Goal: Task Accomplishment & Management: Manage account settings

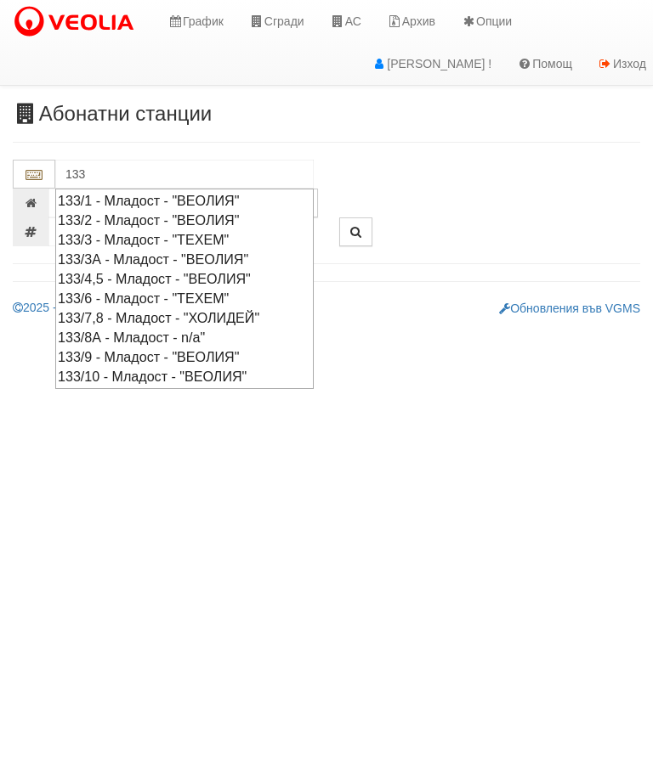
click at [220, 206] on div "133/1 - Младост - "ВЕОЛИЯ"" at bounding box center [184, 201] width 253 height 20
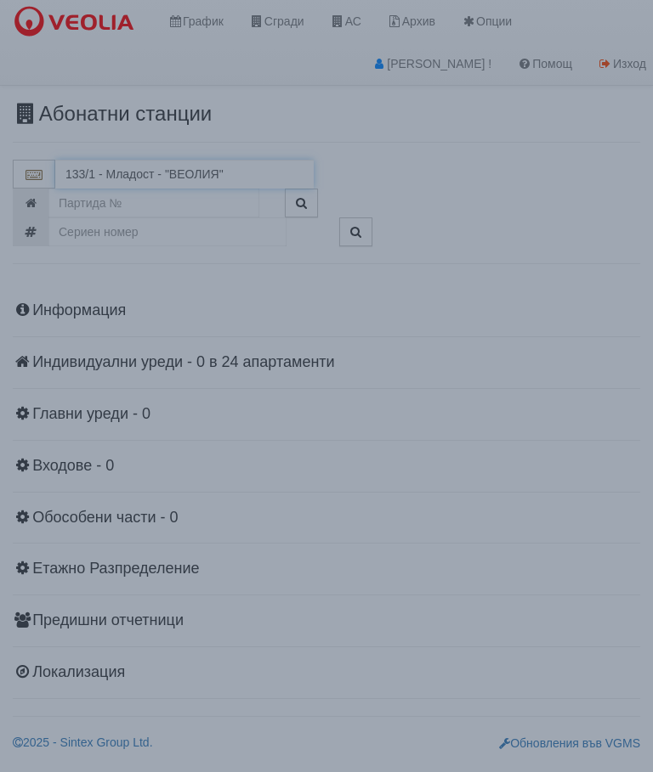
click at [193, 169] on input "133/1 - Младост - "ВЕОЛИЯ"" at bounding box center [184, 174] width 258 height 29
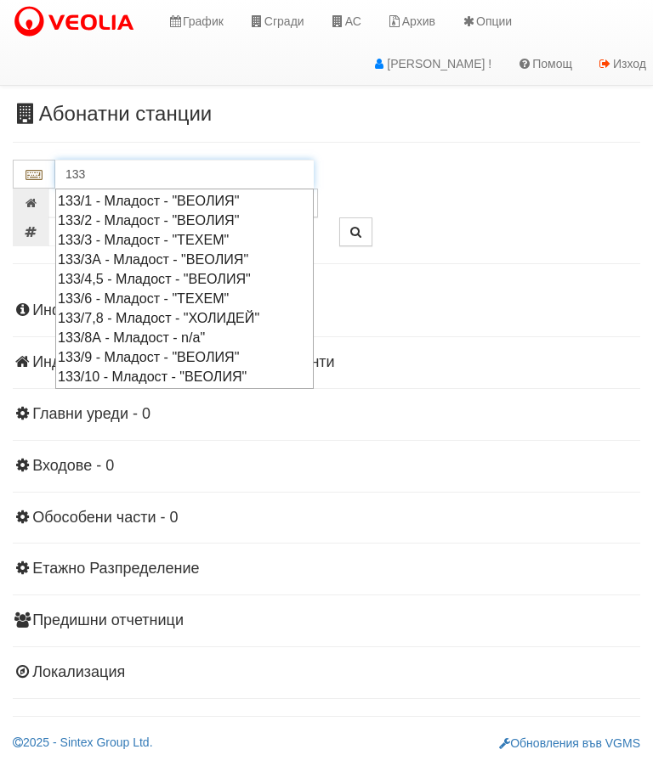
click at [162, 219] on div "133/2 - Младост - "ВЕОЛИЯ"" at bounding box center [184, 221] width 253 height 20
type input "133/2 - Младост - "ВЕОЛИЯ""
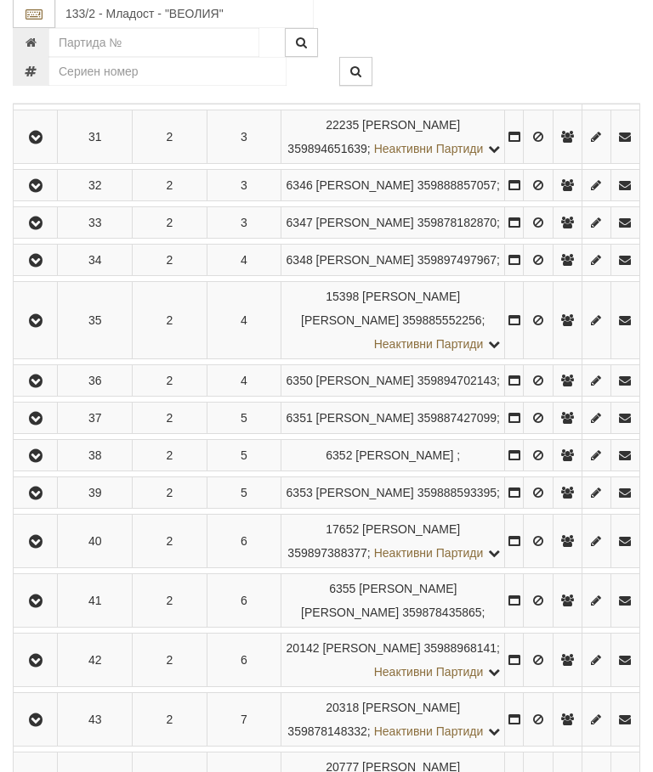
scroll to position [687, 0]
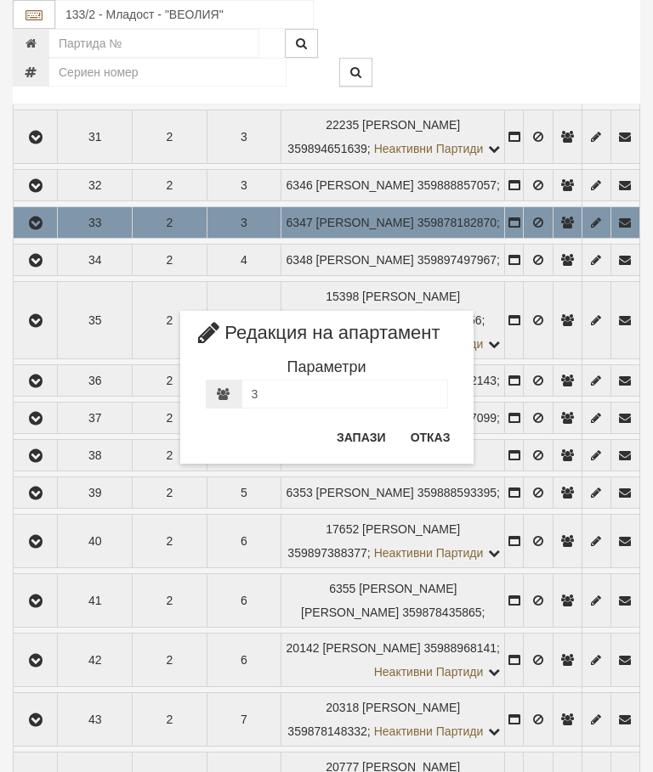
click at [439, 431] on button "Отказ" at bounding box center [430, 437] width 60 height 27
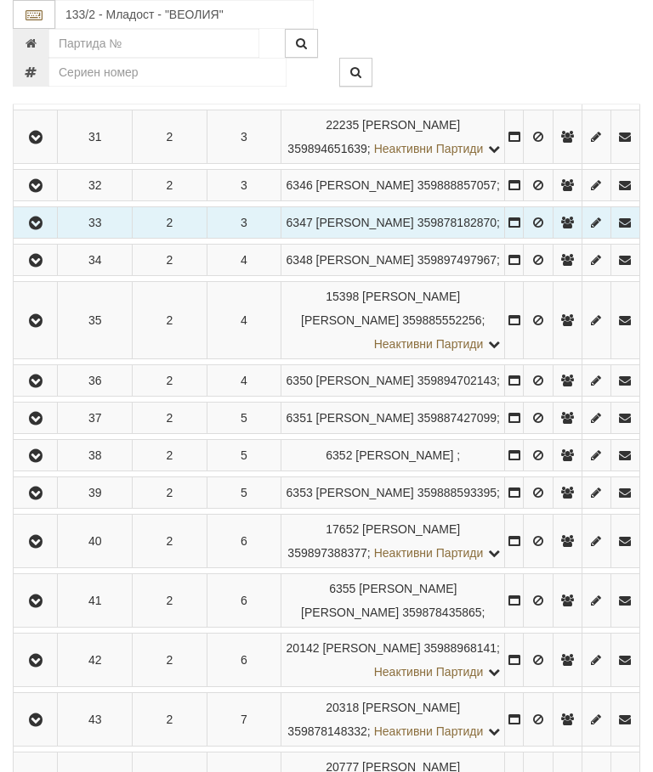
click at [553, 235] on button "button" at bounding box center [567, 222] width 28 height 25
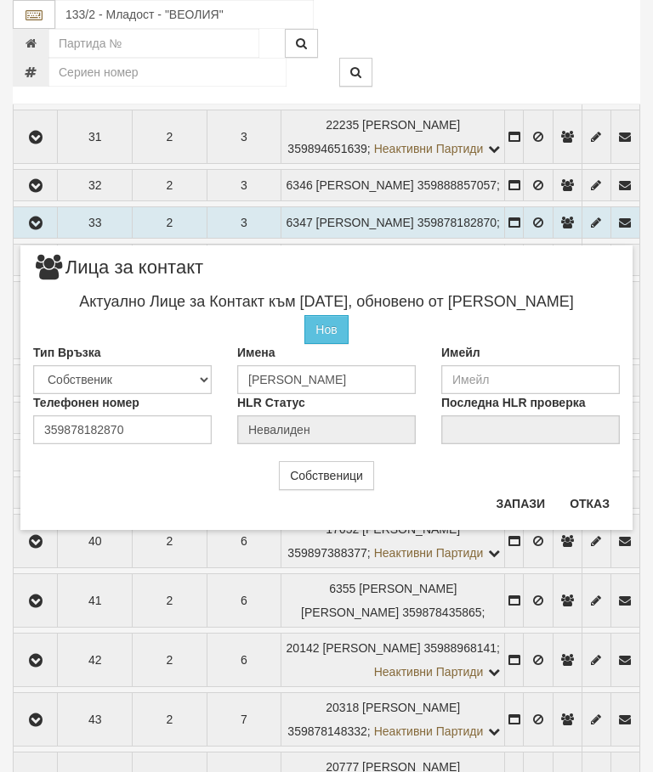
click at [596, 502] on button "Отказ" at bounding box center [589, 503] width 60 height 27
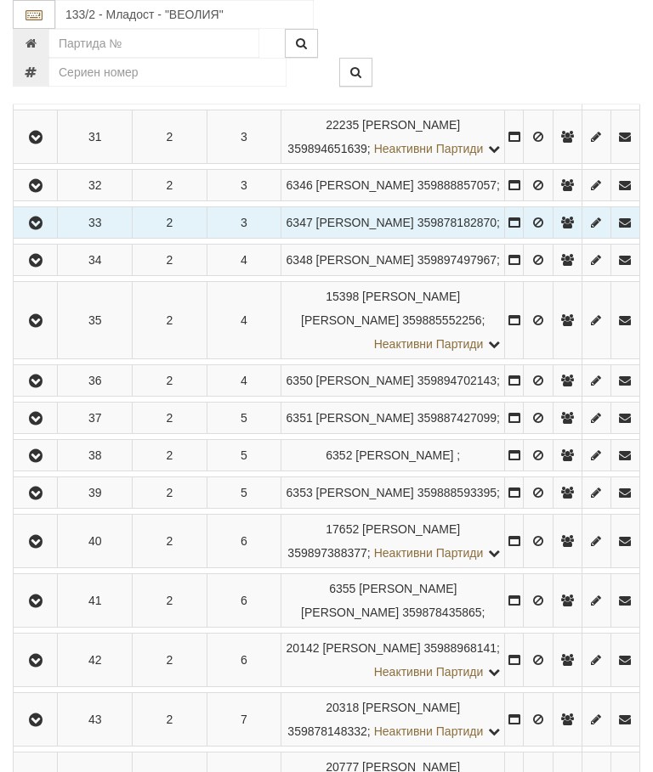
click at [39, 235] on button "button" at bounding box center [35, 222] width 38 height 25
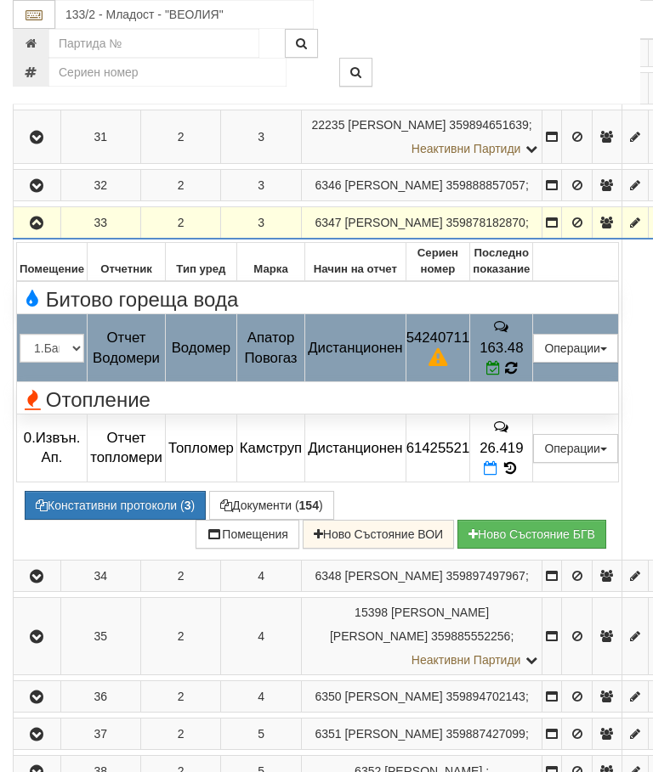
click at [517, 364] on icon at bounding box center [511, 368] width 12 height 14
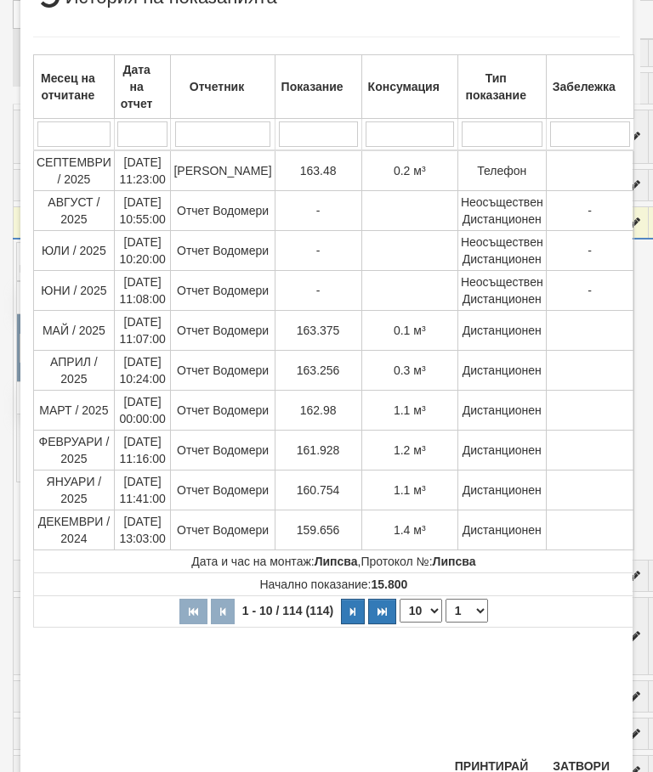
scroll to position [484, 0]
click at [580, 761] on button "Затвори" at bounding box center [580, 767] width 77 height 27
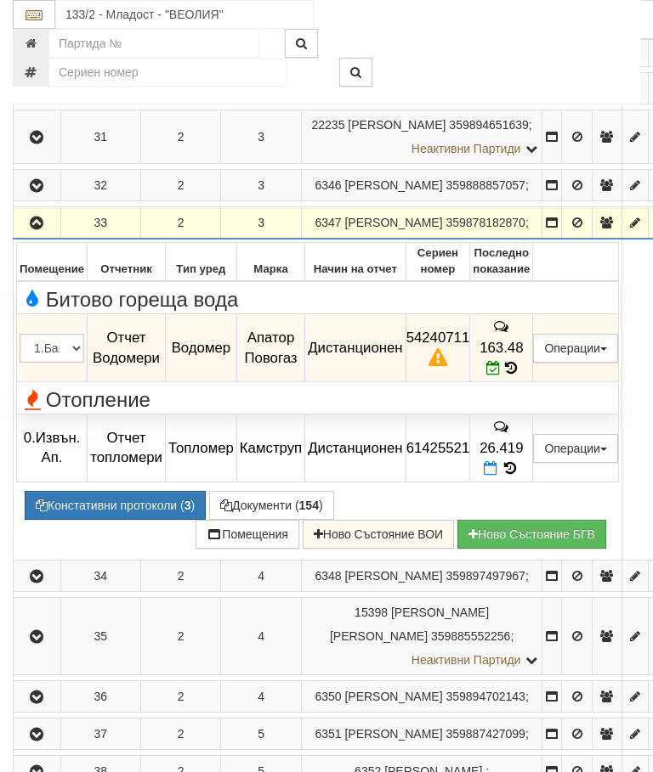
click at [23, 235] on button "button" at bounding box center [37, 222] width 42 height 25
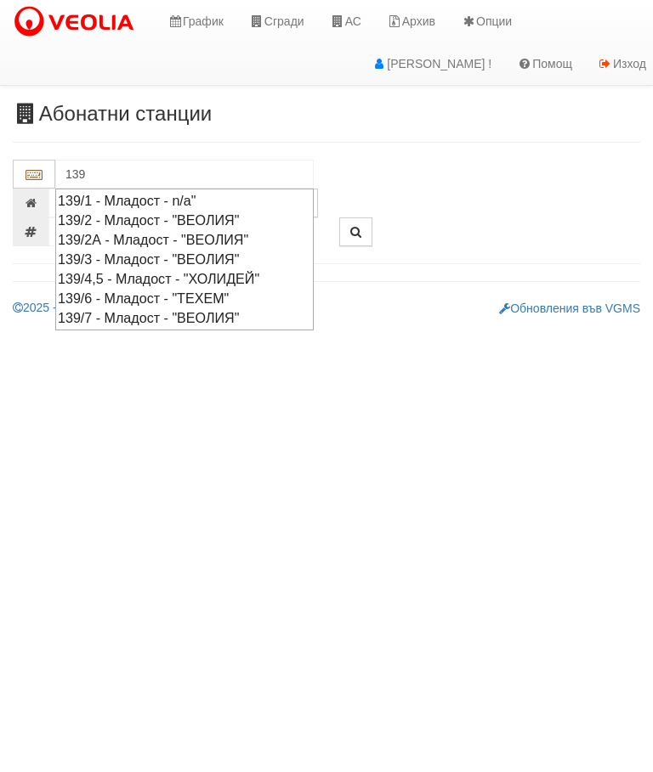
click at [213, 312] on div "139/7 - Младост - "ВЕОЛИЯ"" at bounding box center [184, 318] width 253 height 20
type input "139/7 - Младост - "ВЕОЛИЯ""
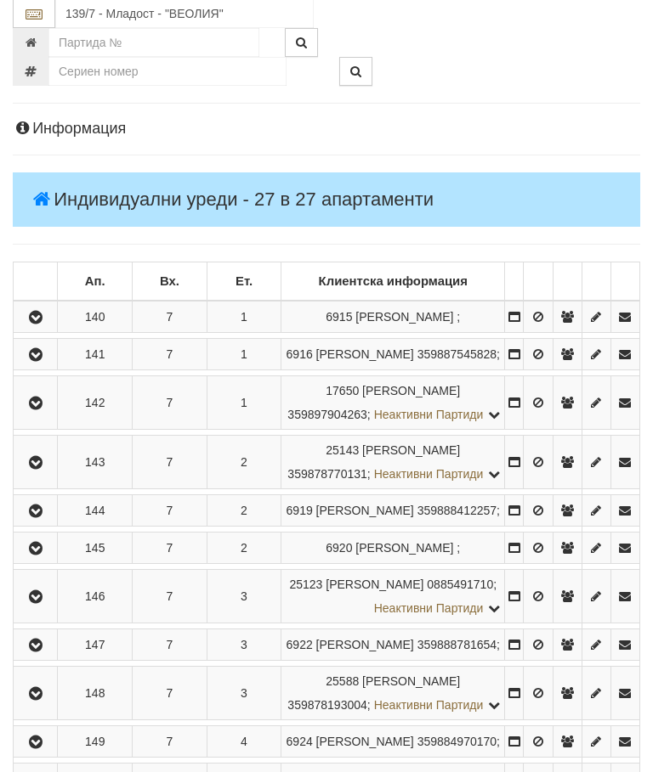
scroll to position [181, 0]
click at [43, 556] on icon "button" at bounding box center [35, 550] width 20 height 12
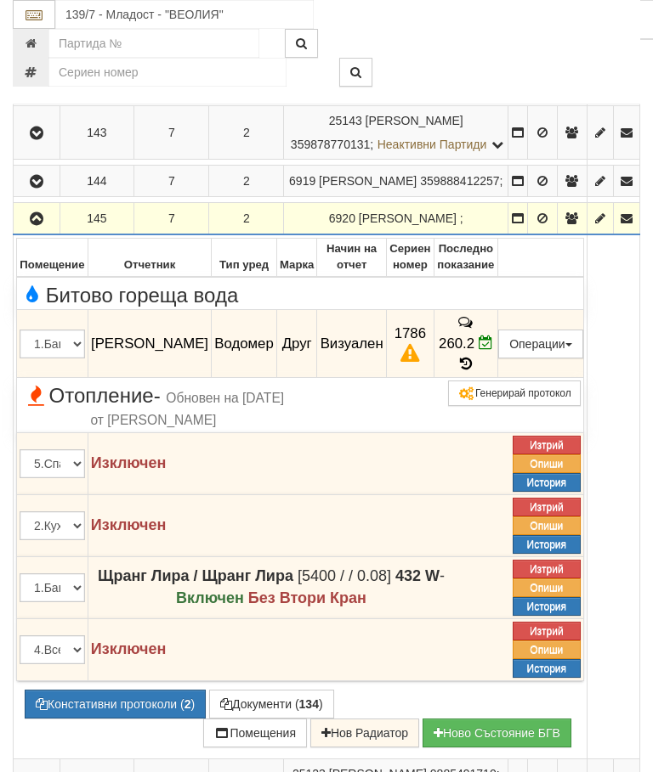
scroll to position [509, 0]
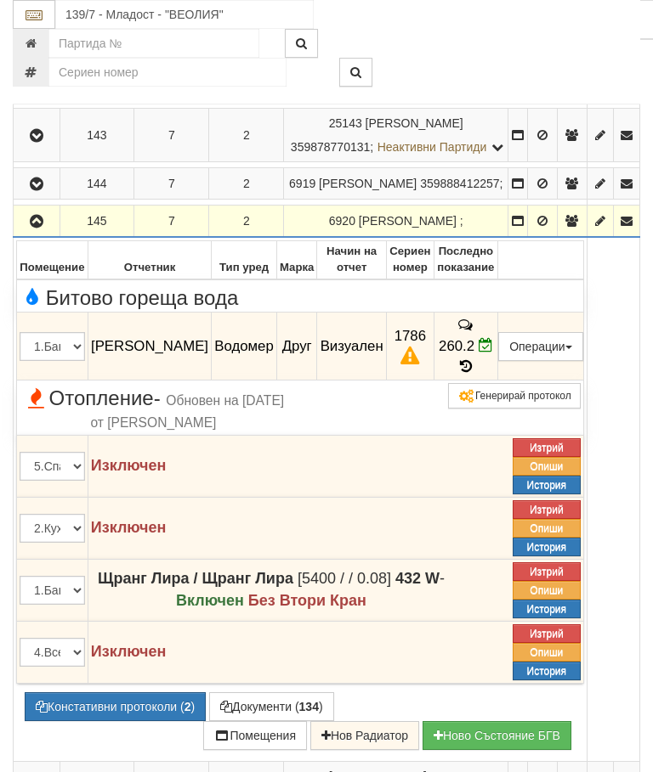
click at [122, 721] on button "Констативни протоколи ( 2 )" at bounding box center [115, 707] width 181 height 29
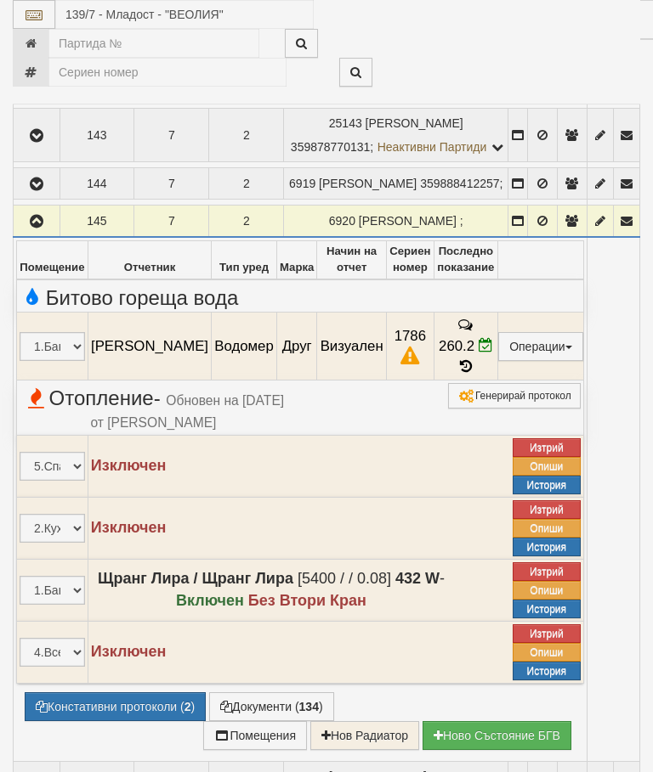
select select "10"
select select "1"
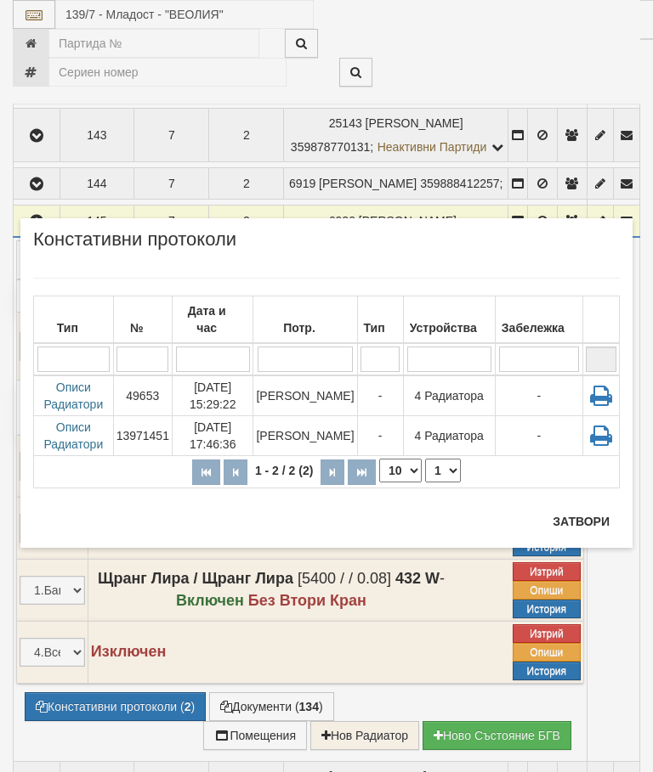
click at [587, 523] on button "Затвори" at bounding box center [580, 521] width 77 height 27
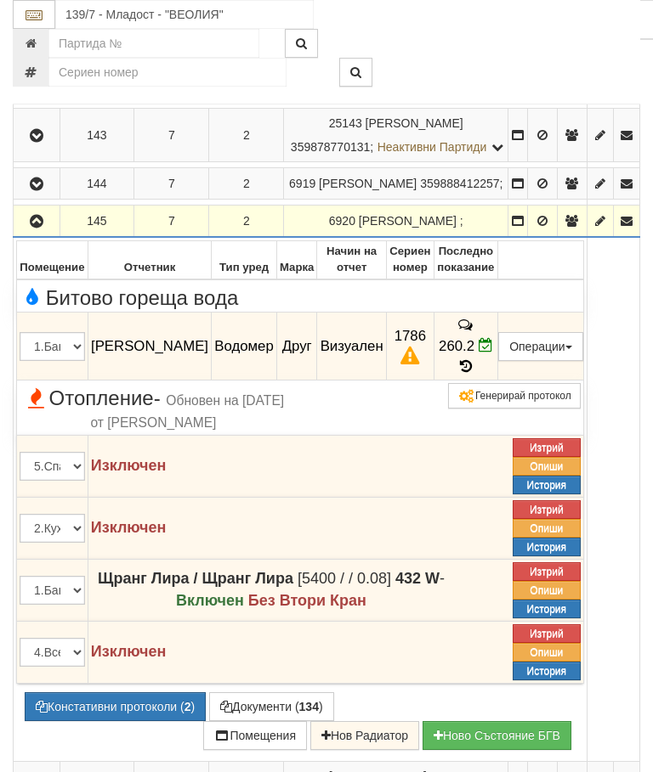
click at [39, 228] on icon "button" at bounding box center [36, 222] width 20 height 12
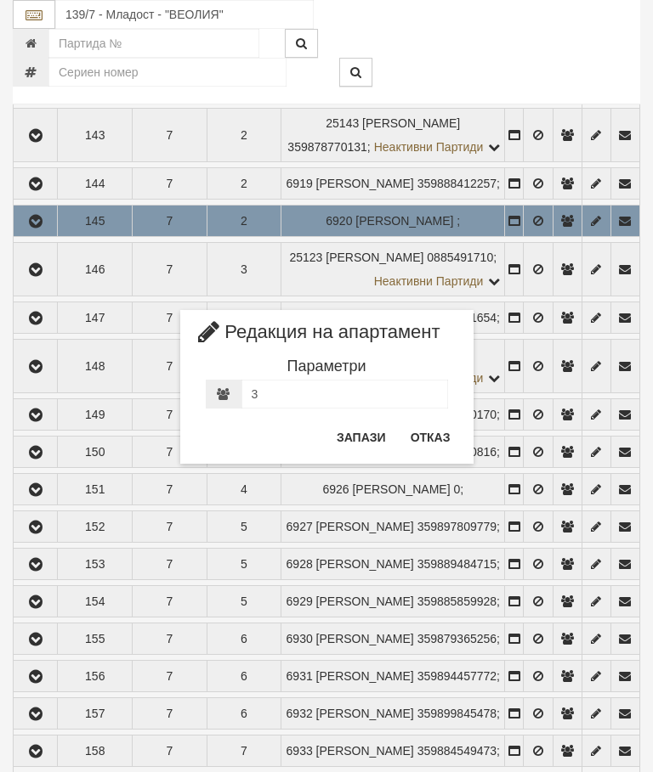
click at [427, 437] on button "Отказ" at bounding box center [430, 437] width 60 height 27
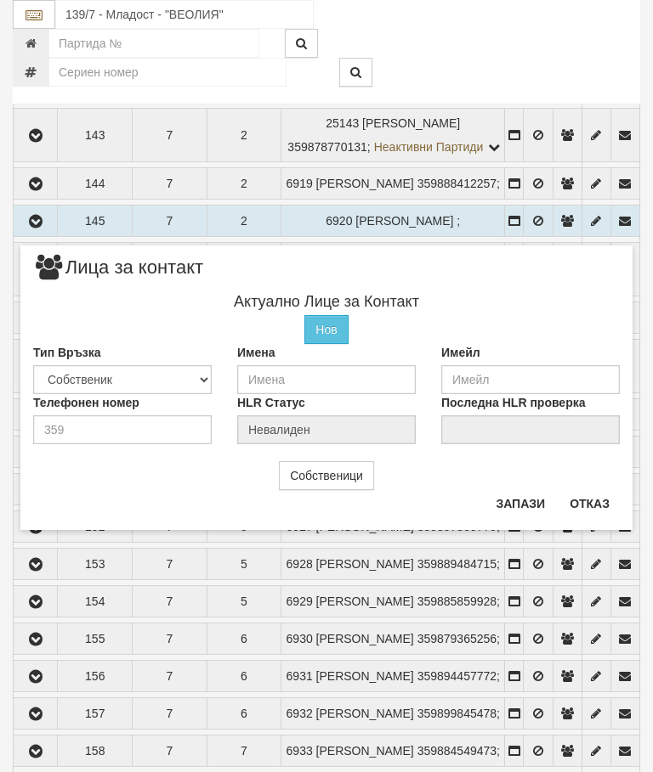
click at [598, 490] on button "Отказ" at bounding box center [589, 503] width 60 height 27
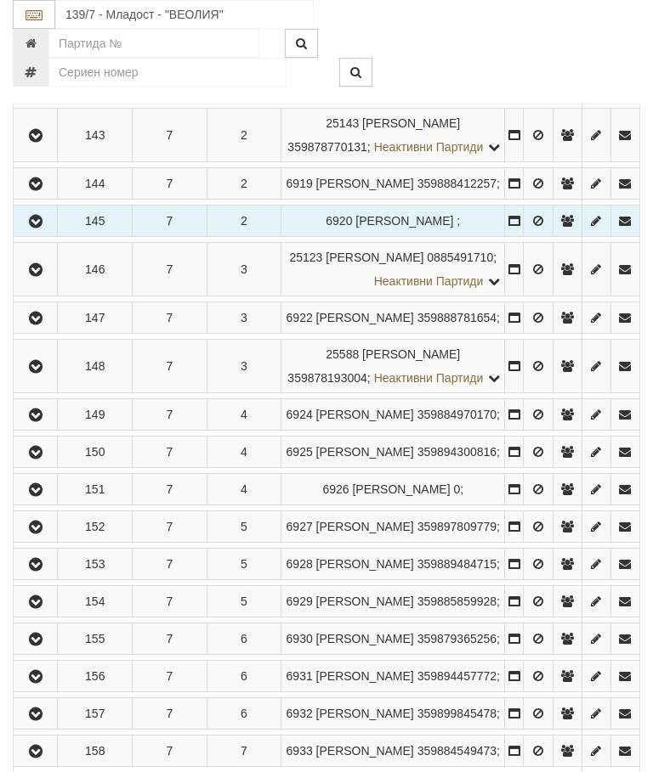
click at [44, 276] on icon "button" at bounding box center [35, 270] width 20 height 12
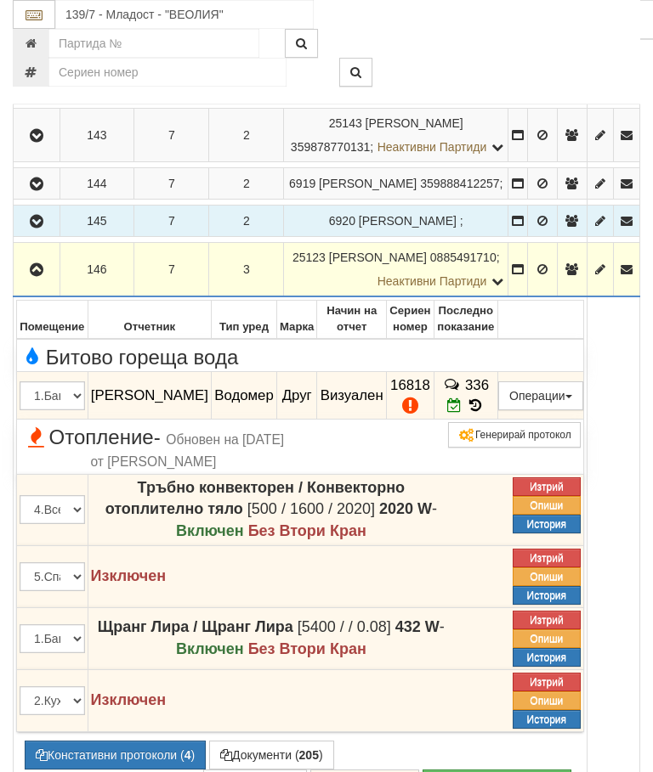
click at [126, 770] on button "Констативни протоколи ( 4 )" at bounding box center [115, 755] width 181 height 29
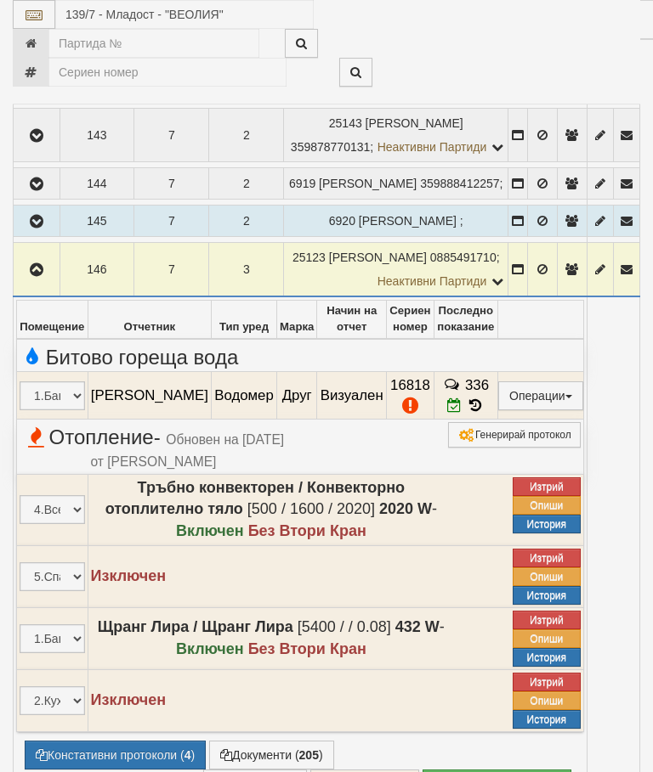
select select "10"
select select "1"
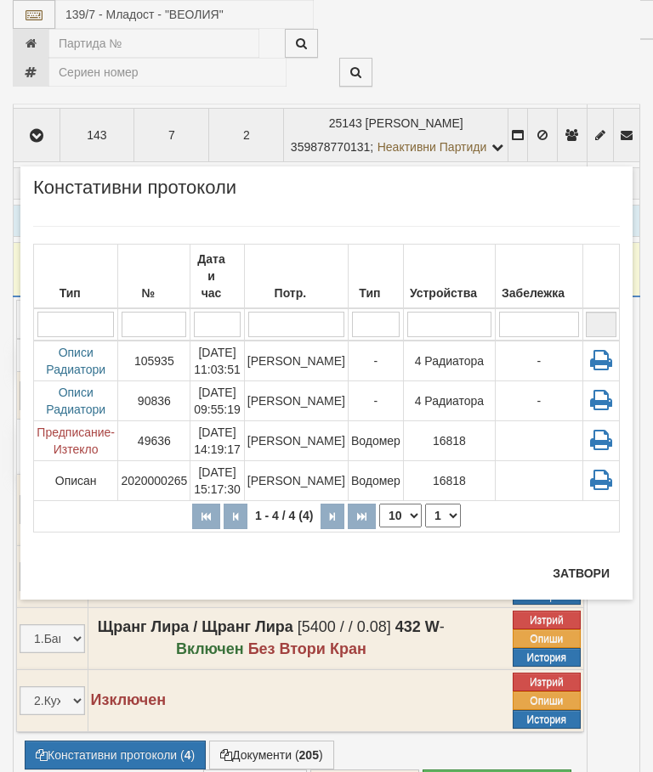
click at [591, 574] on button "Затвори" at bounding box center [580, 573] width 77 height 27
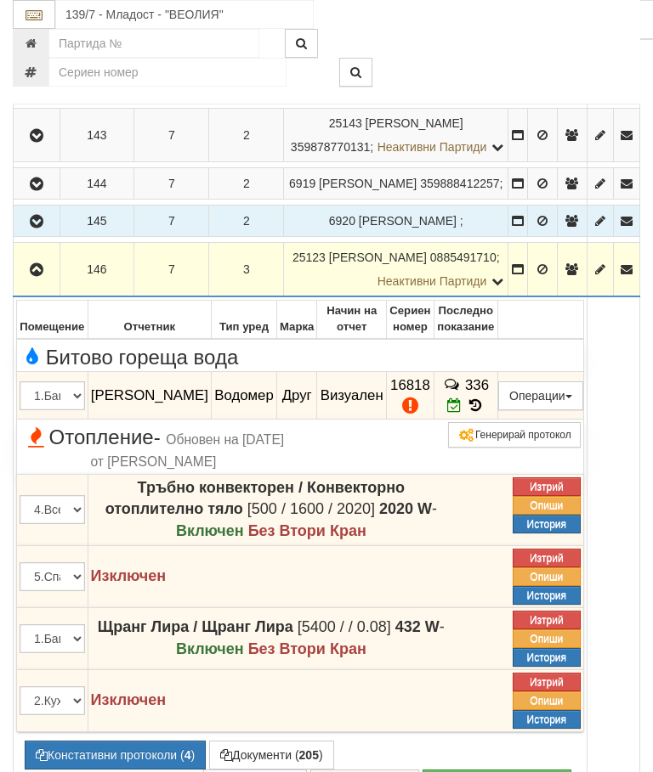
click at [43, 282] on button "button" at bounding box center [36, 269] width 41 height 25
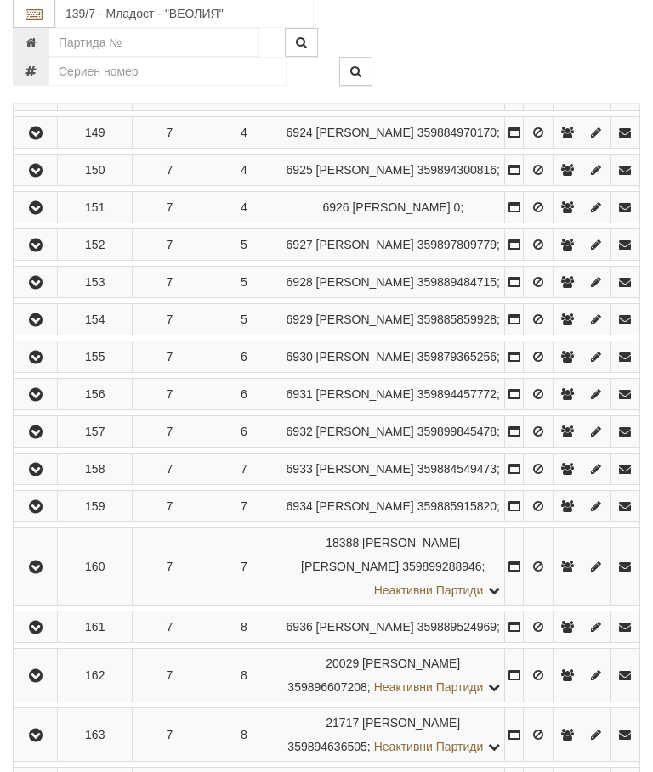
scroll to position [789, 0]
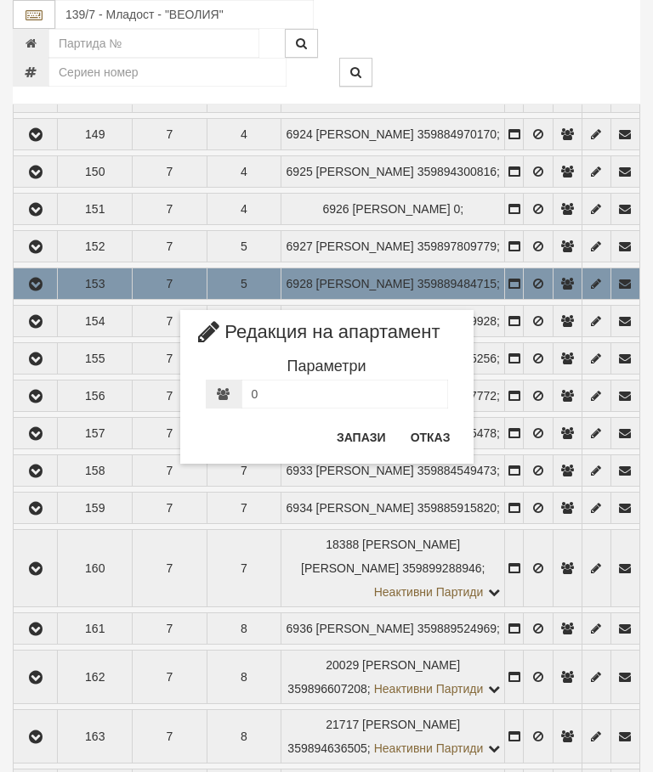
click at [435, 431] on button "Отказ" at bounding box center [430, 437] width 60 height 27
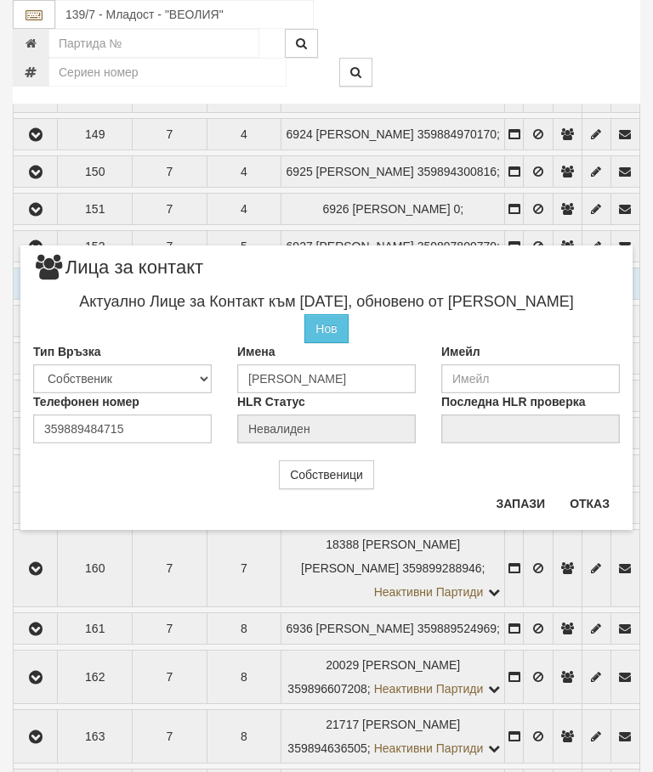
click at [591, 496] on button "Отказ" at bounding box center [589, 503] width 60 height 27
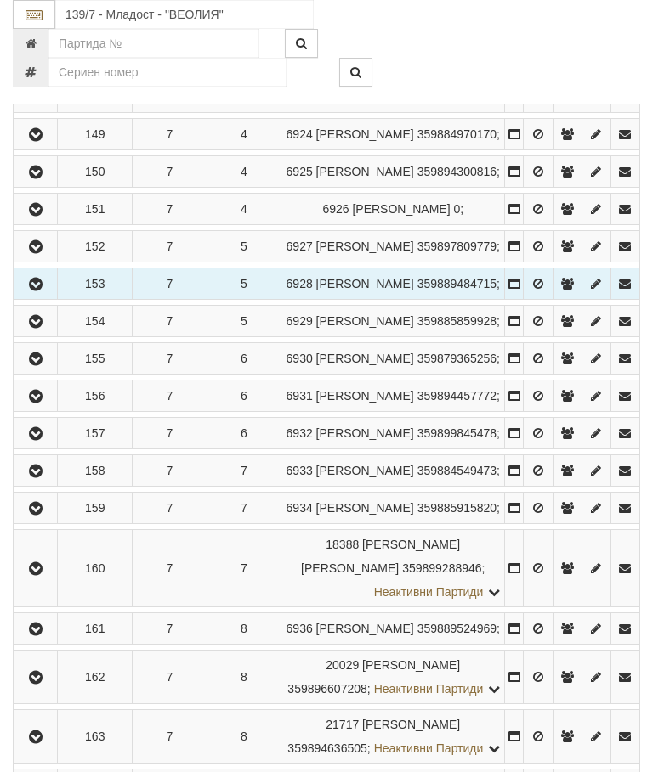
click at [44, 291] on icon "button" at bounding box center [35, 285] width 20 height 12
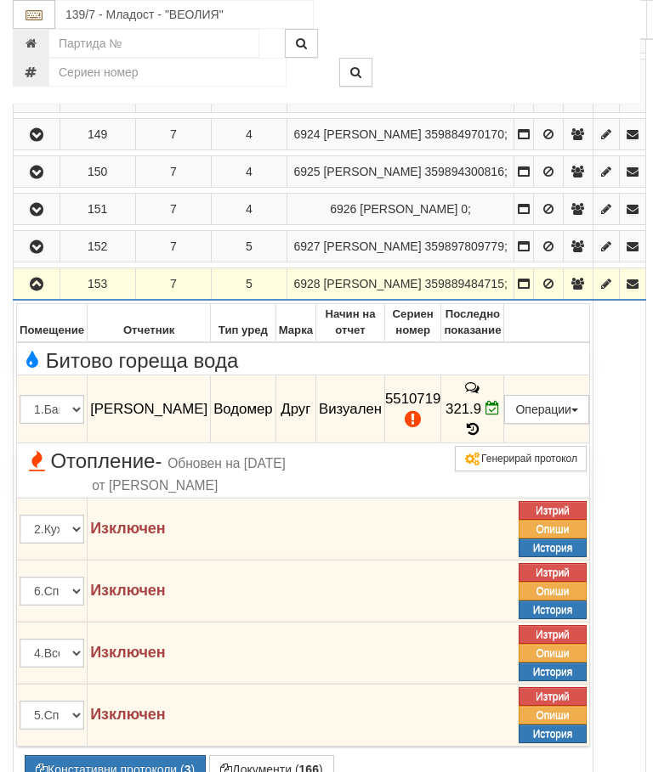
click at [504, 444] on td "321.9" at bounding box center [472, 410] width 63 height 68
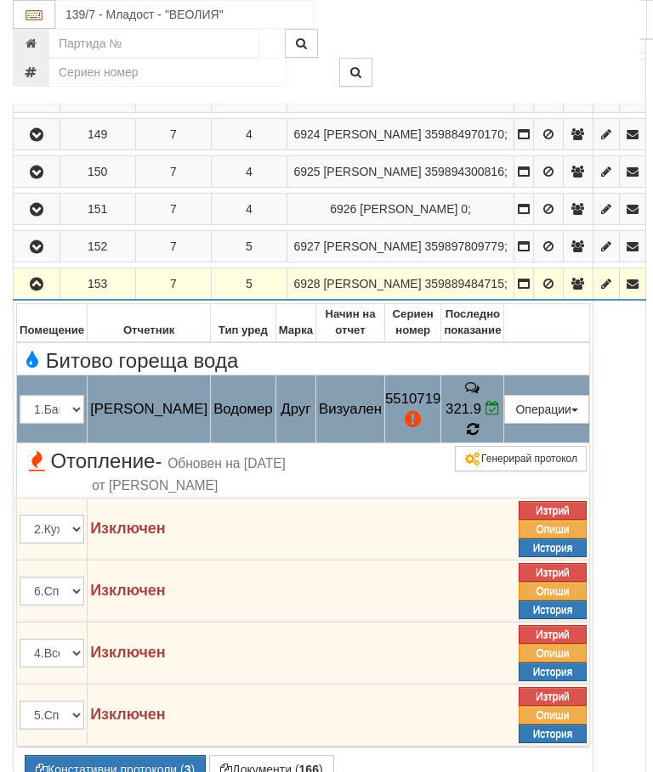
click at [479, 438] on icon at bounding box center [472, 430] width 14 height 16
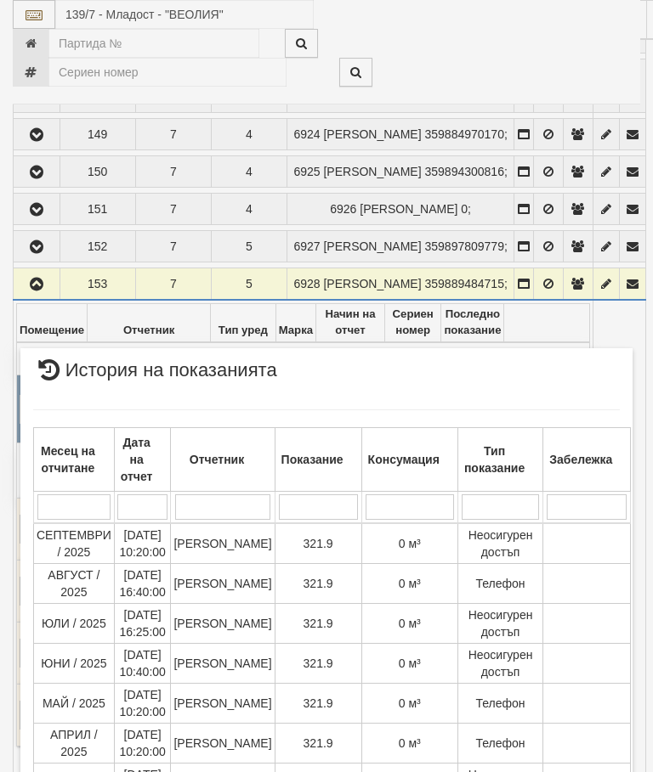
scroll to position [698, 0]
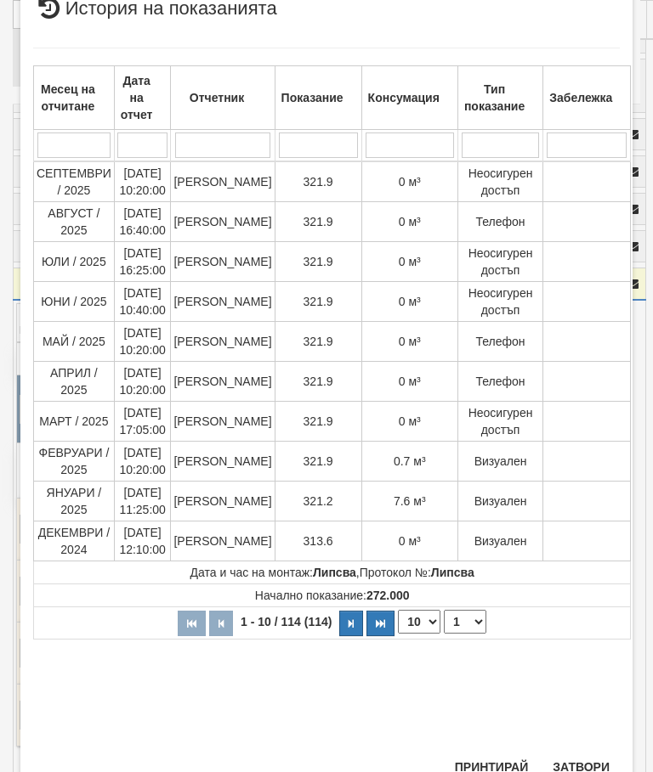
click at [597, 761] on button "Затвори" at bounding box center [580, 767] width 77 height 27
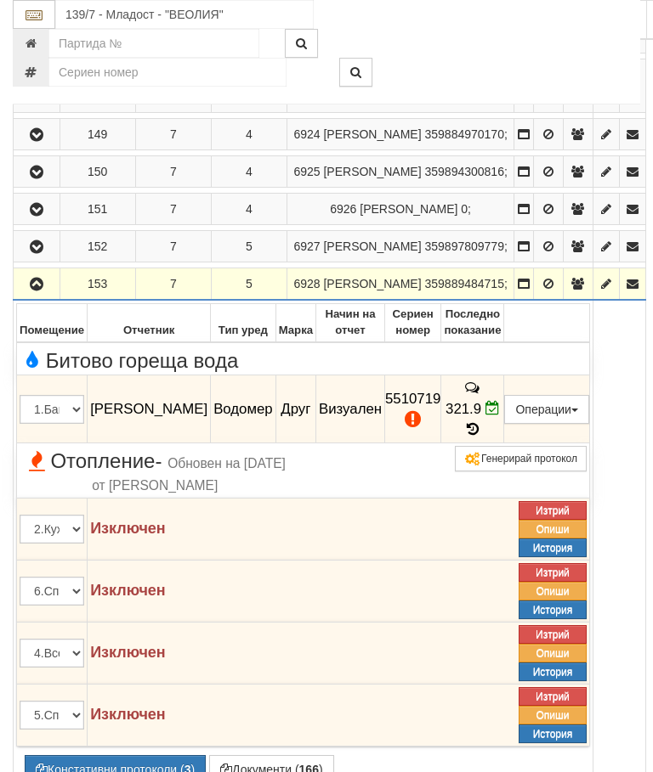
click at [44, 291] on icon "button" at bounding box center [36, 285] width 20 height 12
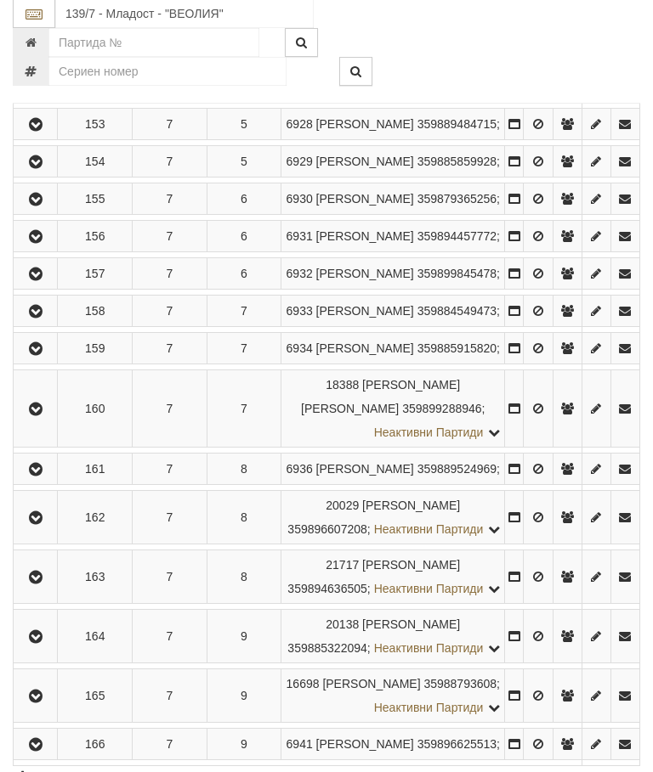
scroll to position [1006, 0]
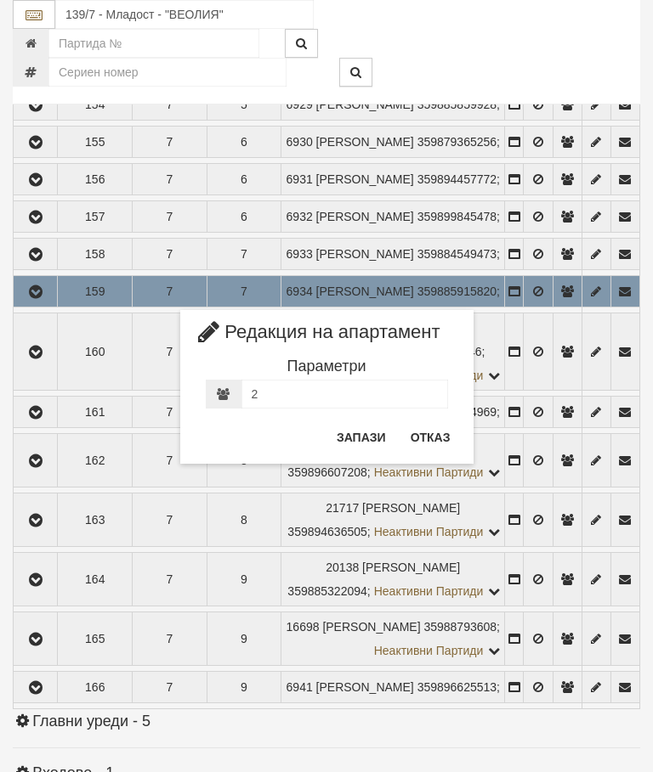
click at [423, 429] on button "Отказ" at bounding box center [430, 437] width 60 height 27
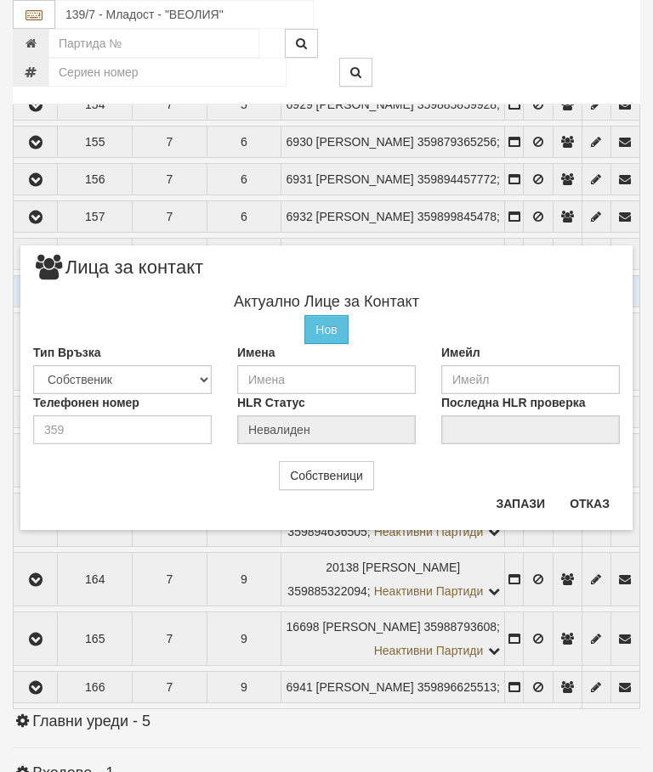
click at [605, 506] on button "Отказ" at bounding box center [589, 503] width 60 height 27
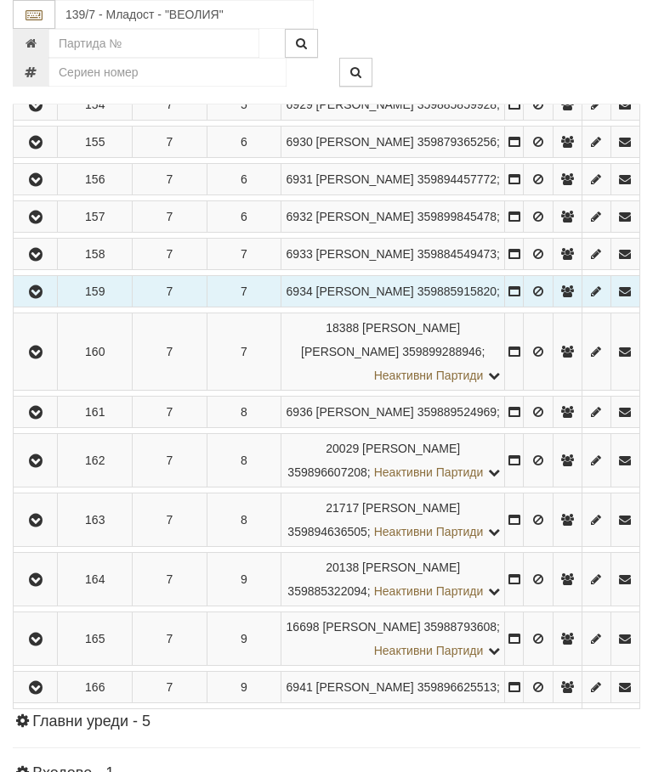
click at [40, 298] on icon "button" at bounding box center [35, 292] width 20 height 12
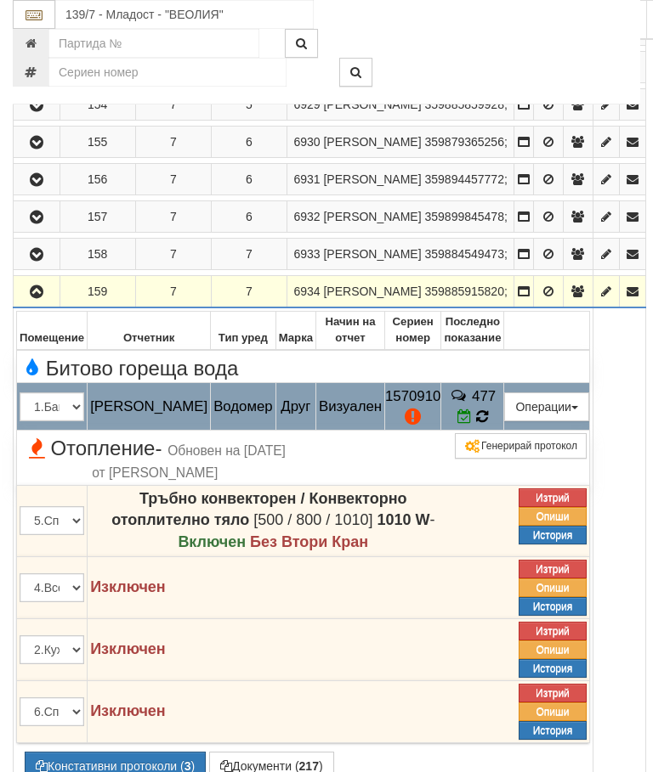
click at [488, 425] on icon at bounding box center [481, 417] width 13 height 15
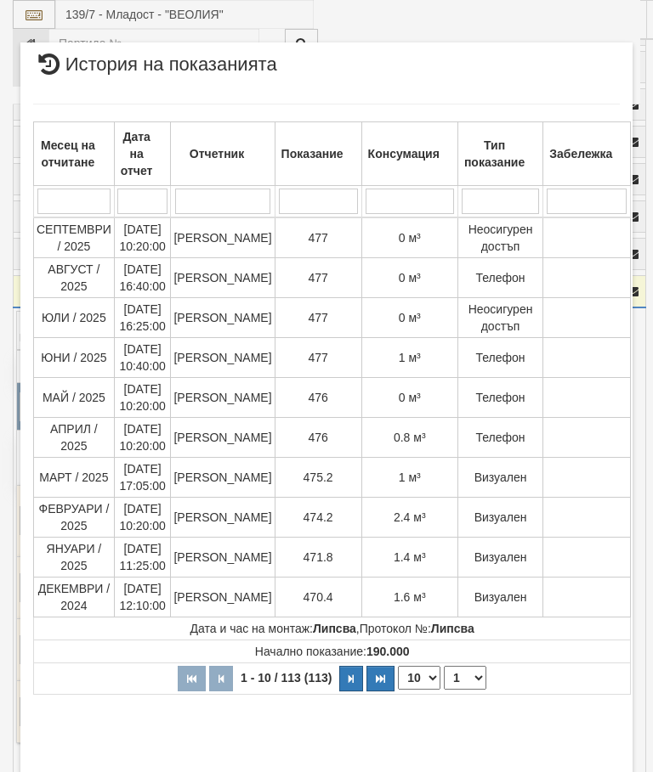
select select "10"
select select "1"
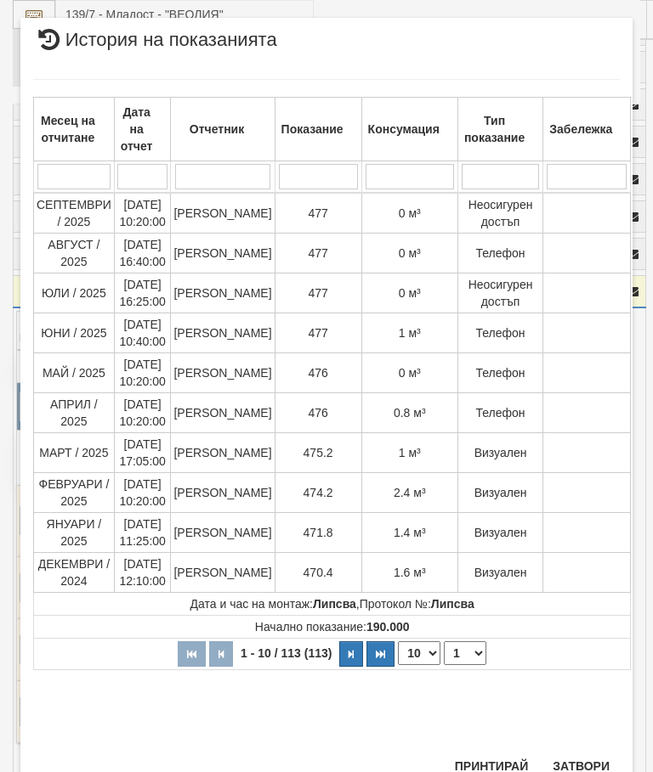
scroll to position [1297, 0]
click at [585, 757] on button "Затвори" at bounding box center [580, 767] width 77 height 27
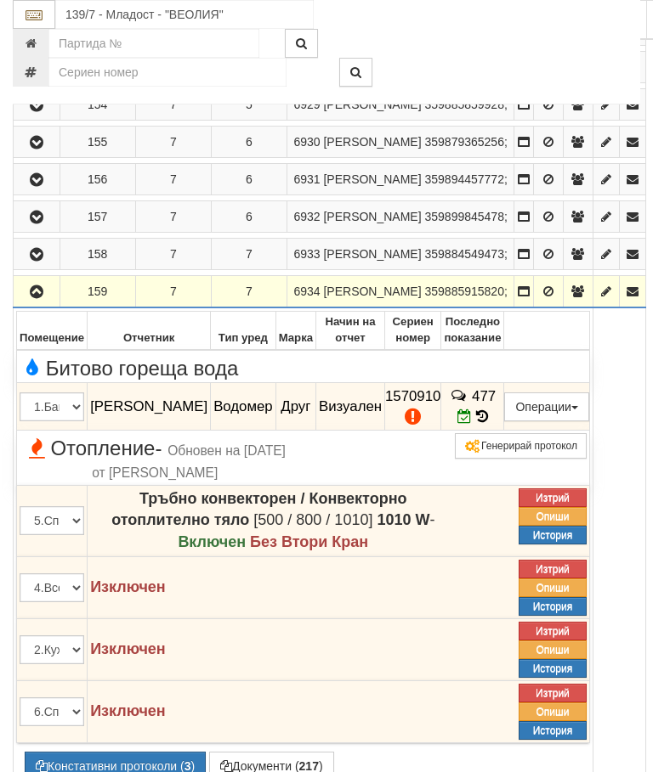
click at [41, 298] on icon "button" at bounding box center [36, 292] width 20 height 12
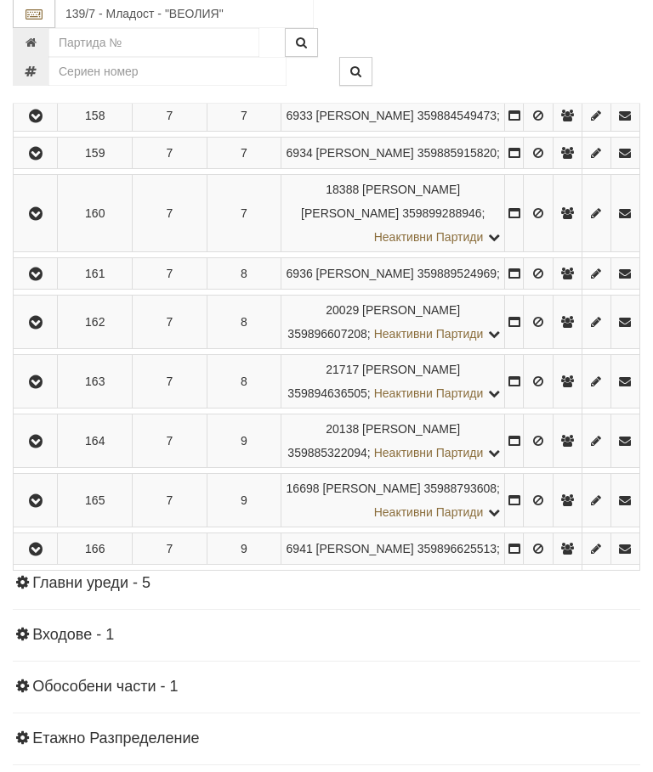
scroll to position [1145, 0]
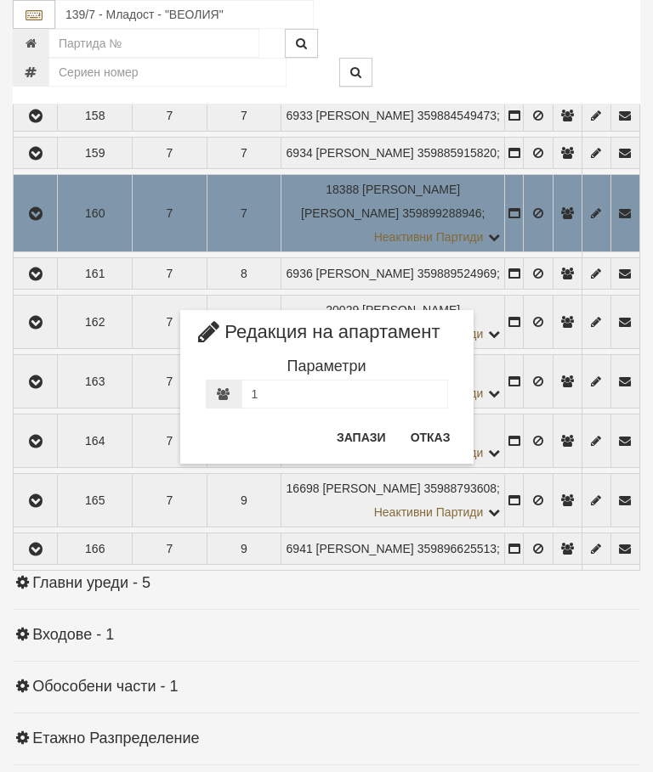
click at [437, 428] on button "Отказ" at bounding box center [430, 437] width 60 height 27
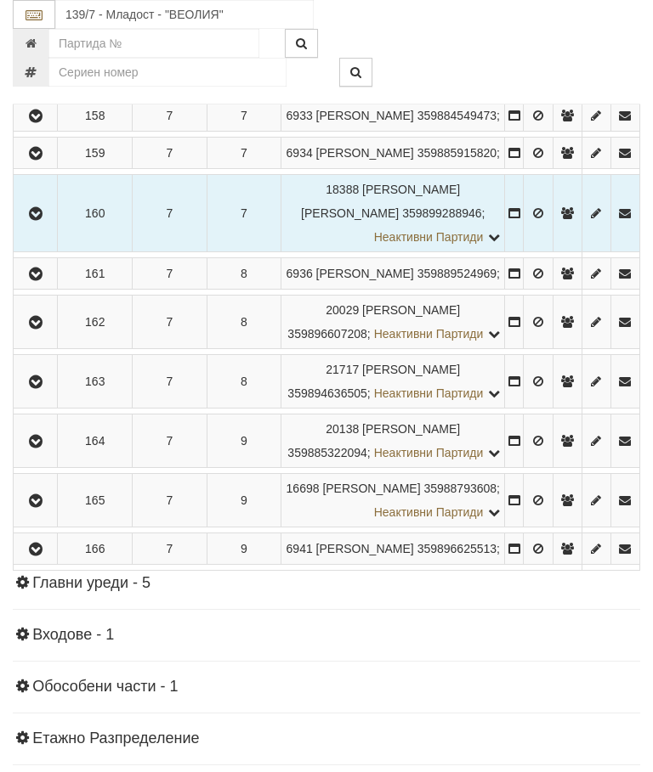
click at [553, 226] on button "button" at bounding box center [567, 213] width 28 height 25
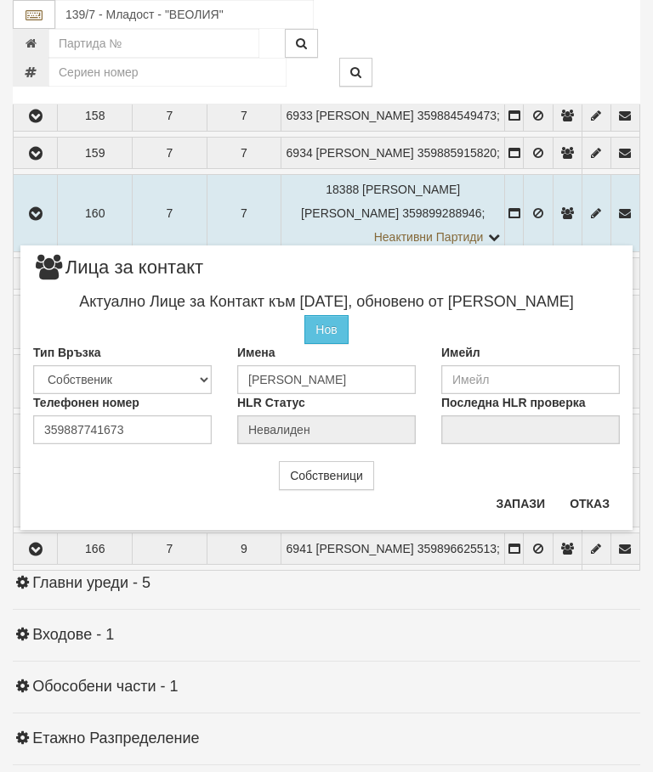
click at [603, 502] on button "Отказ" at bounding box center [589, 503] width 60 height 27
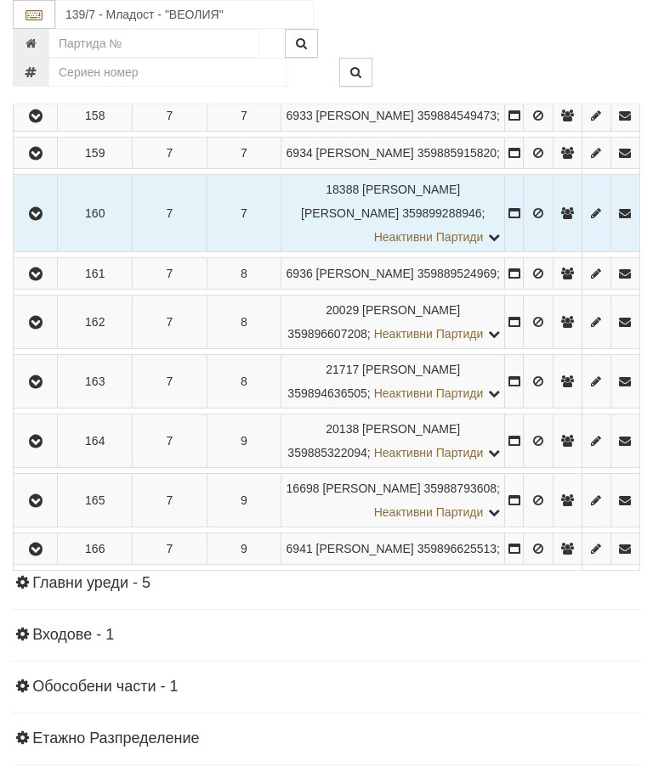
click at [48, 252] on td at bounding box center [36, 213] width 44 height 77
click at [46, 226] on button "button" at bounding box center [35, 213] width 38 height 25
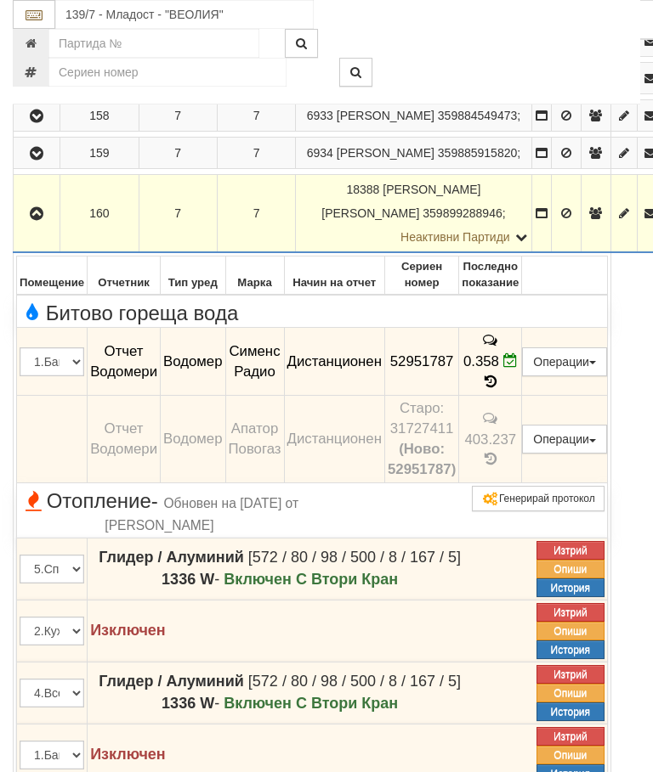
click at [46, 220] on icon "button" at bounding box center [36, 214] width 20 height 12
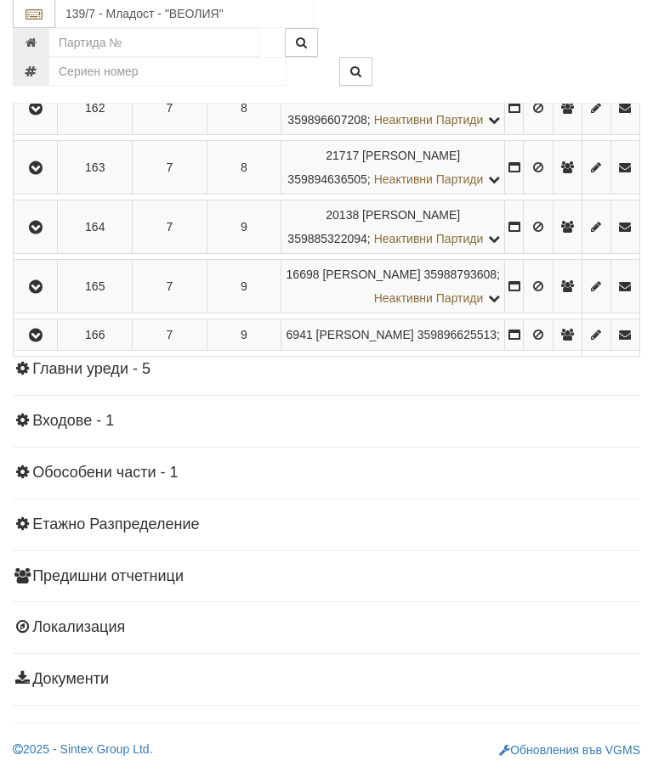
scroll to position [1366, 0]
click at [37, 175] on icon "button" at bounding box center [35, 169] width 20 height 12
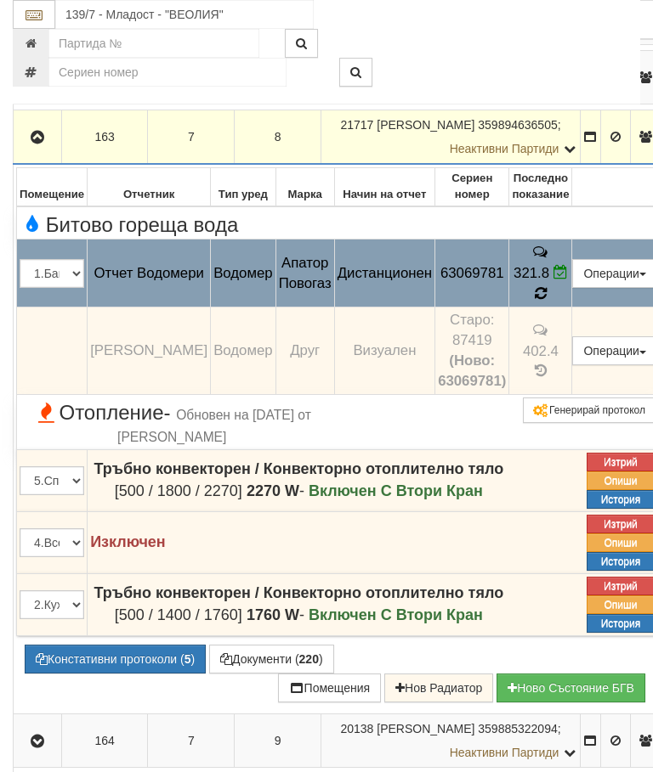
click at [546, 302] on icon at bounding box center [540, 293] width 13 height 15
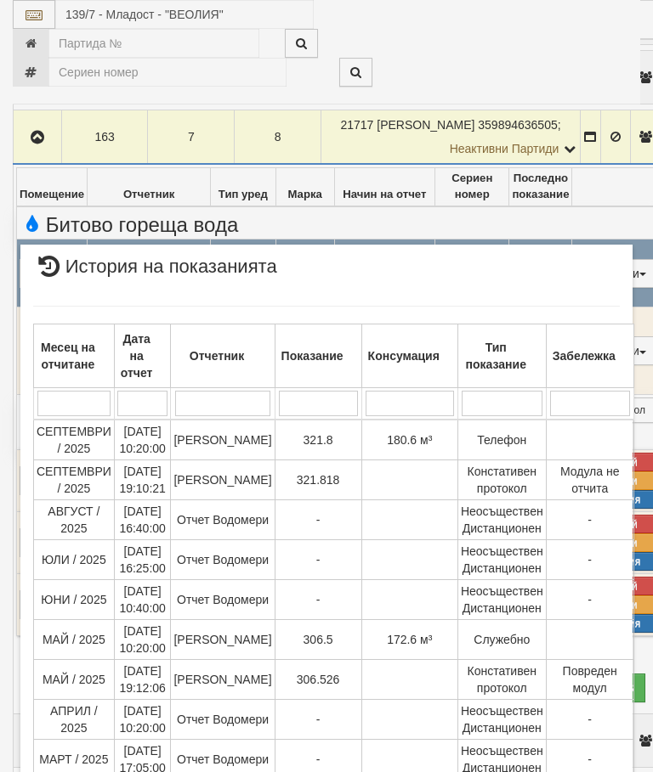
scroll to position [165, 0]
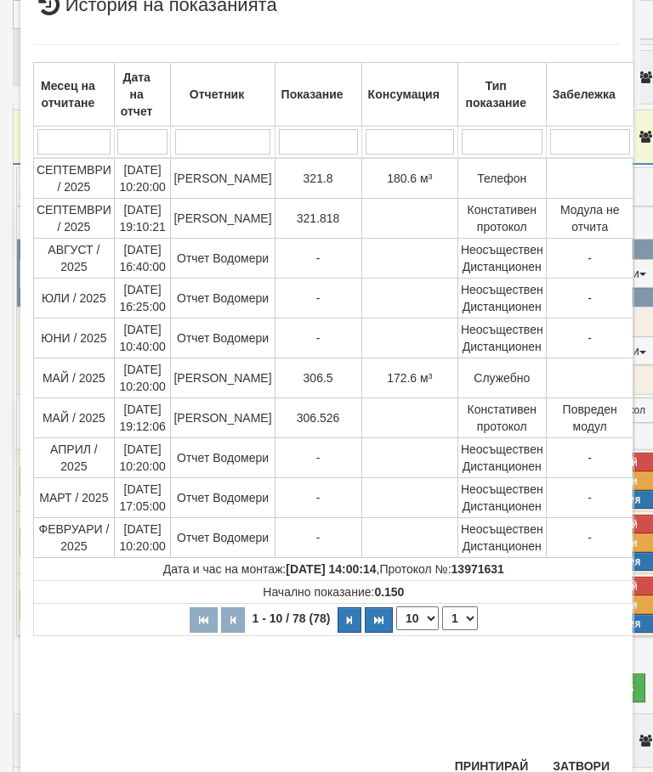
click at [578, 769] on button "Затвори" at bounding box center [580, 766] width 77 height 27
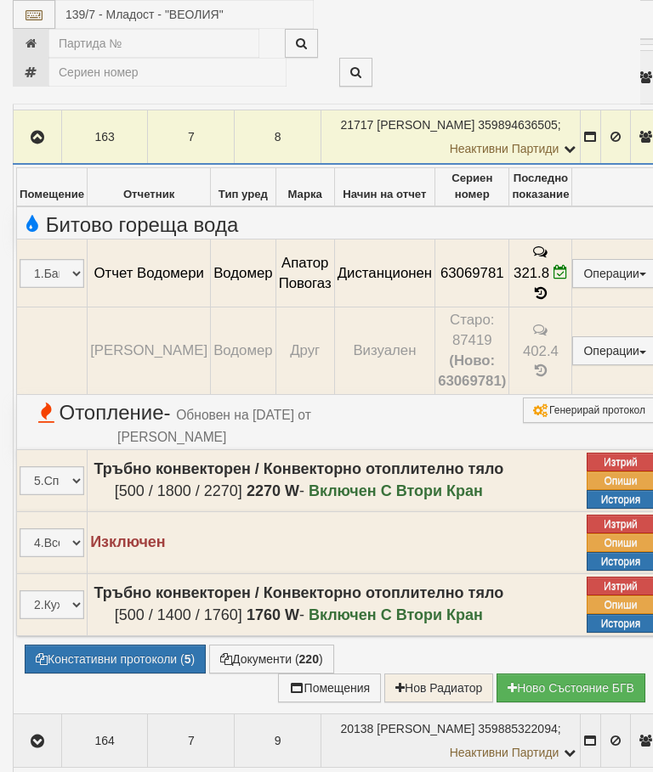
scroll to position [416, 0]
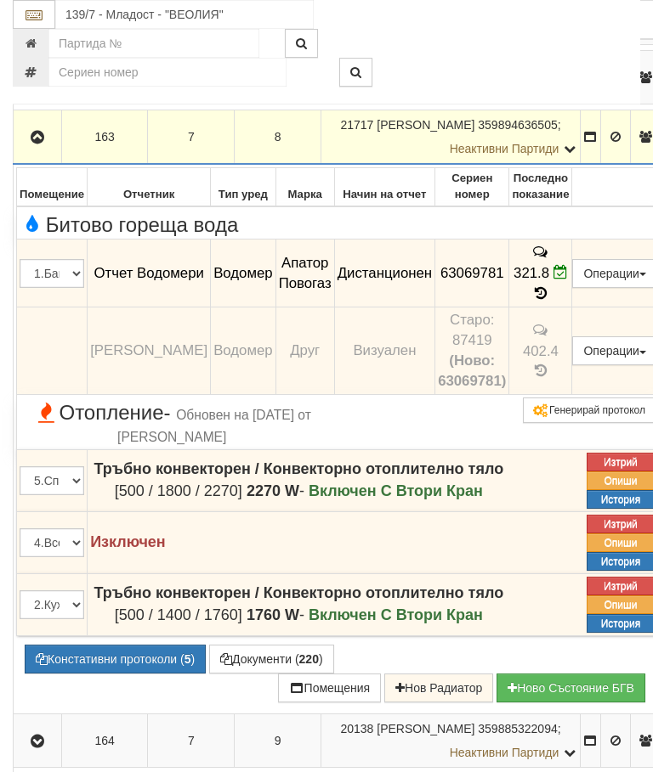
click at [37, 150] on button "button" at bounding box center [37, 136] width 42 height 25
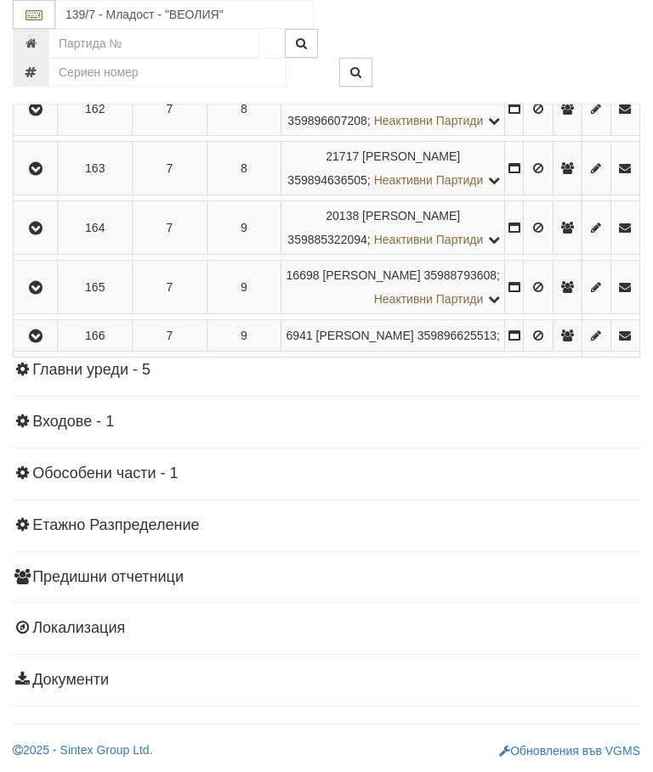
click at [40, 235] on icon "button" at bounding box center [35, 229] width 20 height 12
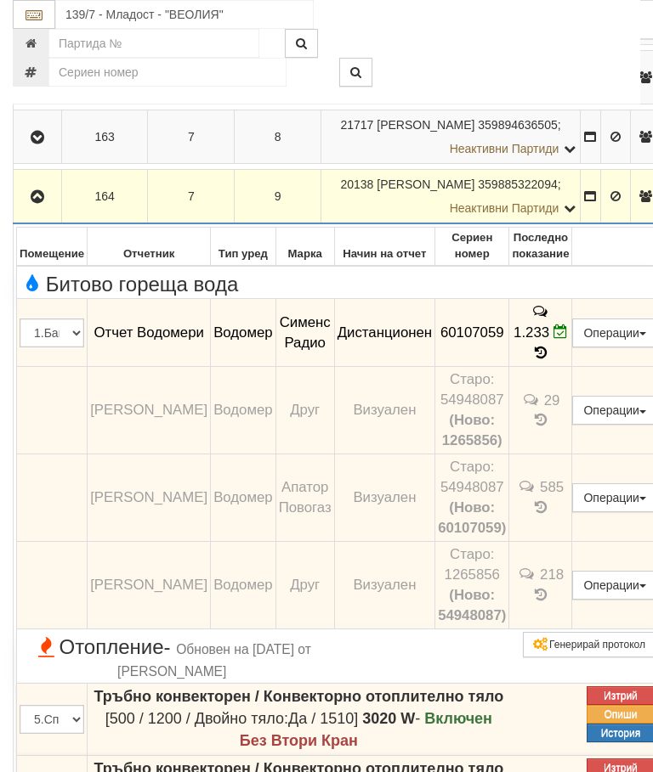
click at [48, 203] on icon "button" at bounding box center [37, 197] width 20 height 12
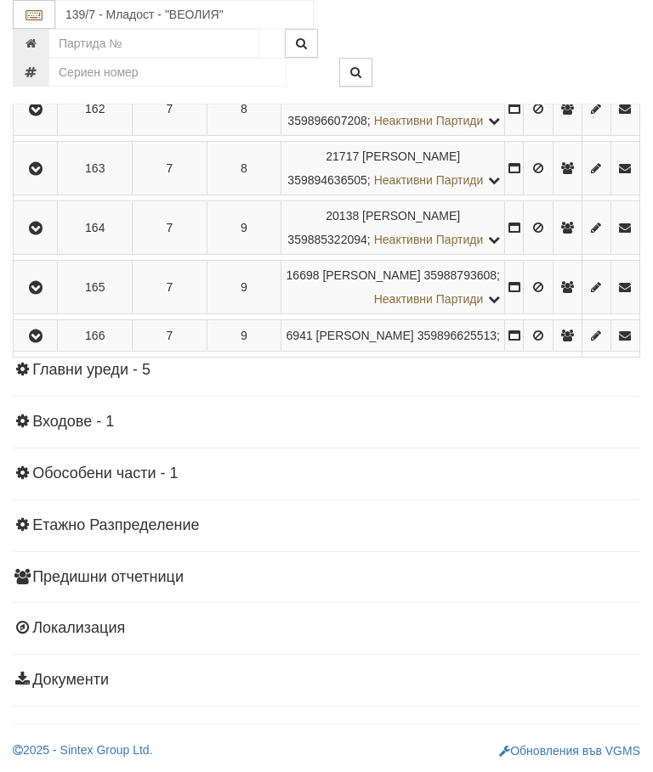
scroll to position [1566, 0]
click at [51, 300] on button "button" at bounding box center [35, 286] width 38 height 25
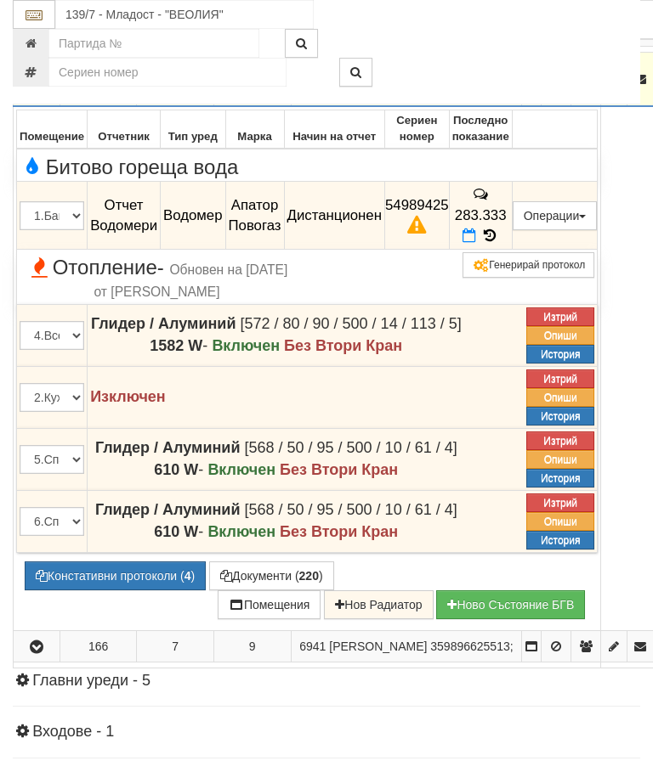
click at [109, 591] on button "Констативни протоколи ( 4 )" at bounding box center [115, 576] width 181 height 29
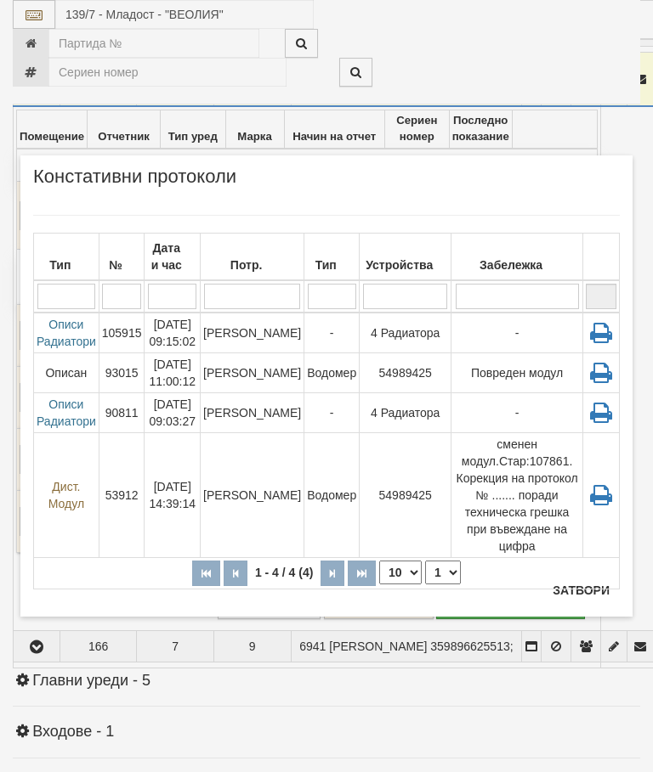
scroll to position [1630, 0]
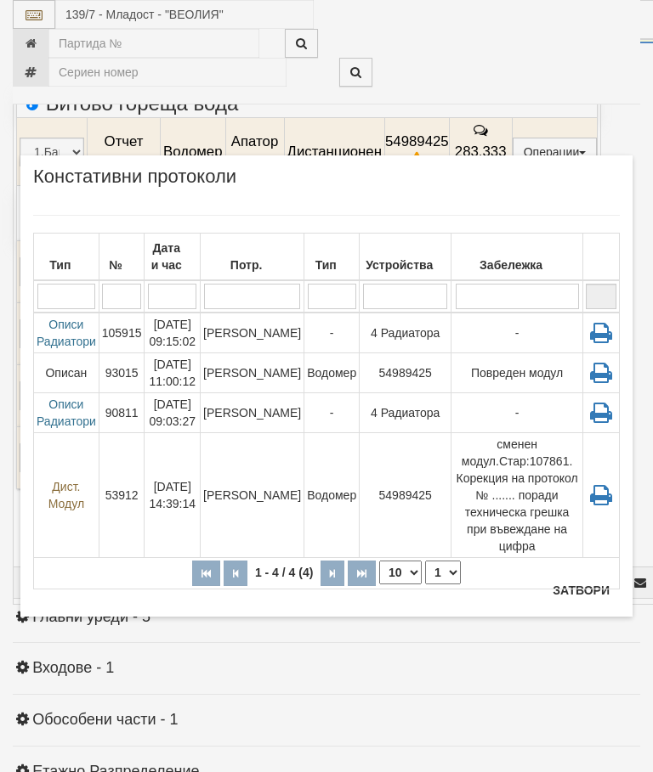
click at [575, 595] on button "Затвори" at bounding box center [580, 590] width 77 height 27
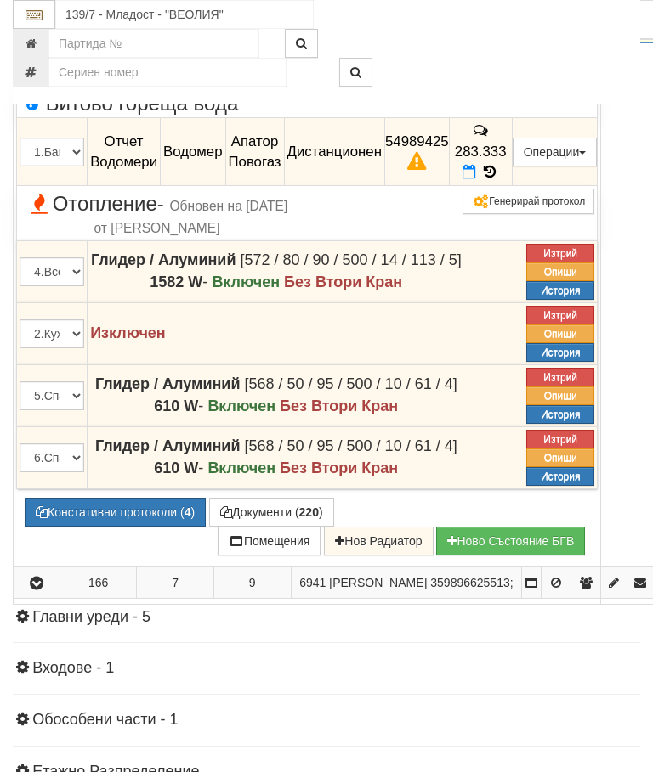
click at [476, 179] on icon at bounding box center [469, 172] width 14 height 14
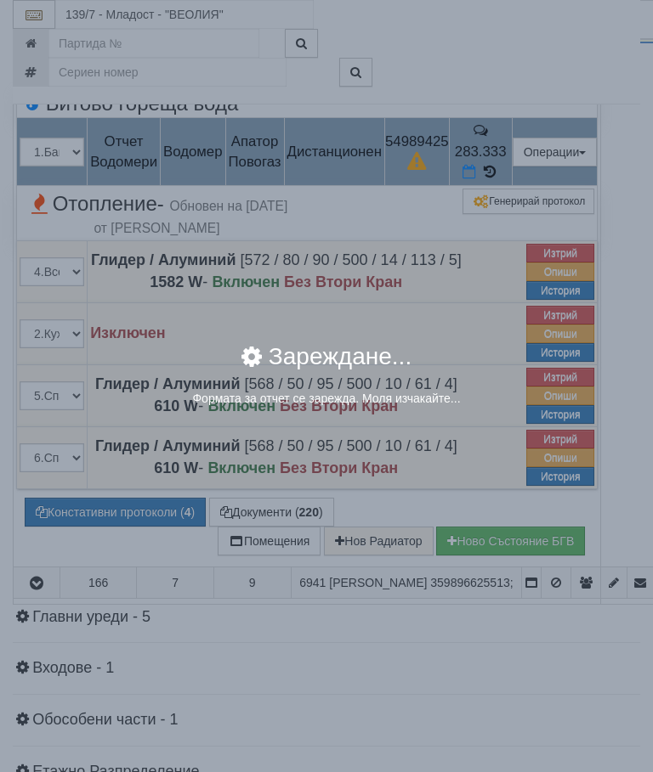
select select "8ac75930-9bfd-e511-80be-8d5a1dced85a"
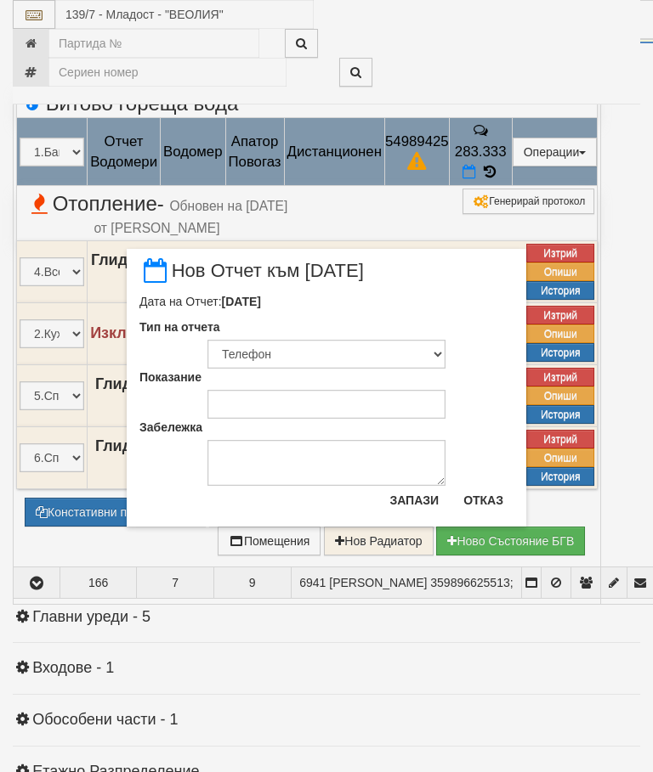
click at [490, 495] on button "Отказ" at bounding box center [483, 500] width 60 height 27
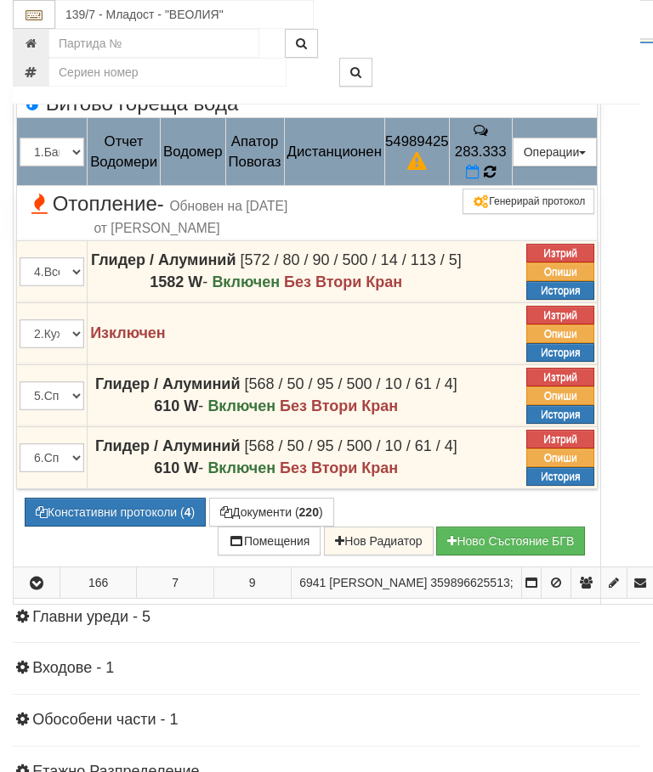
click at [512, 186] on td "283.333" at bounding box center [480, 152] width 63 height 68
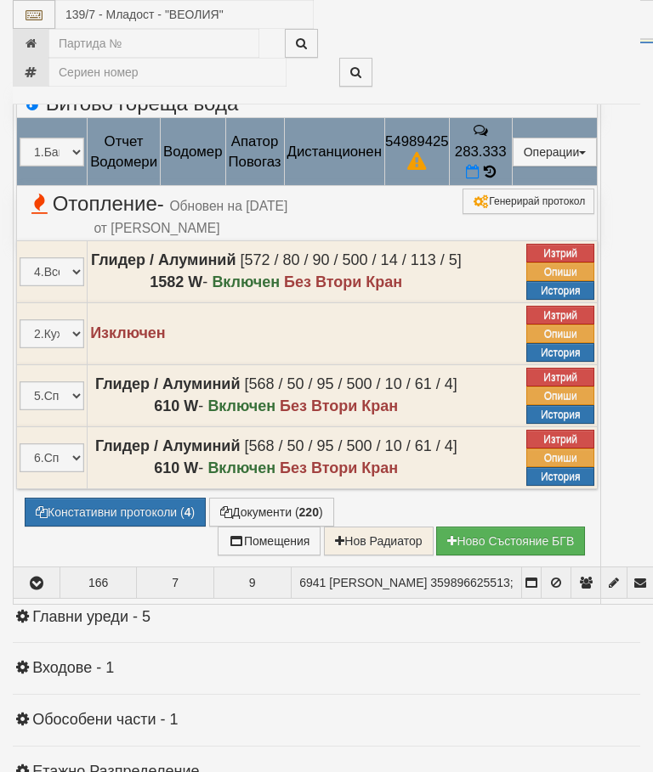
select select "10"
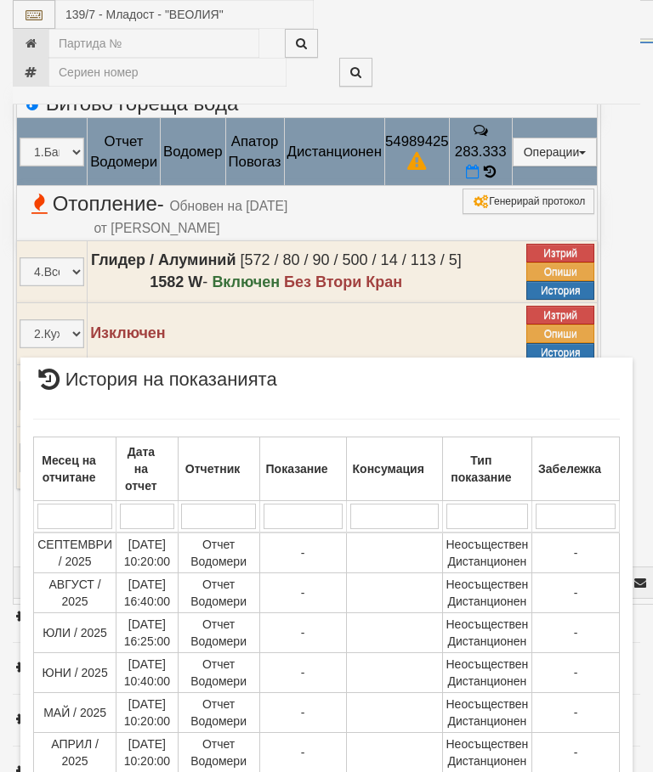
scroll to position [1027, 0]
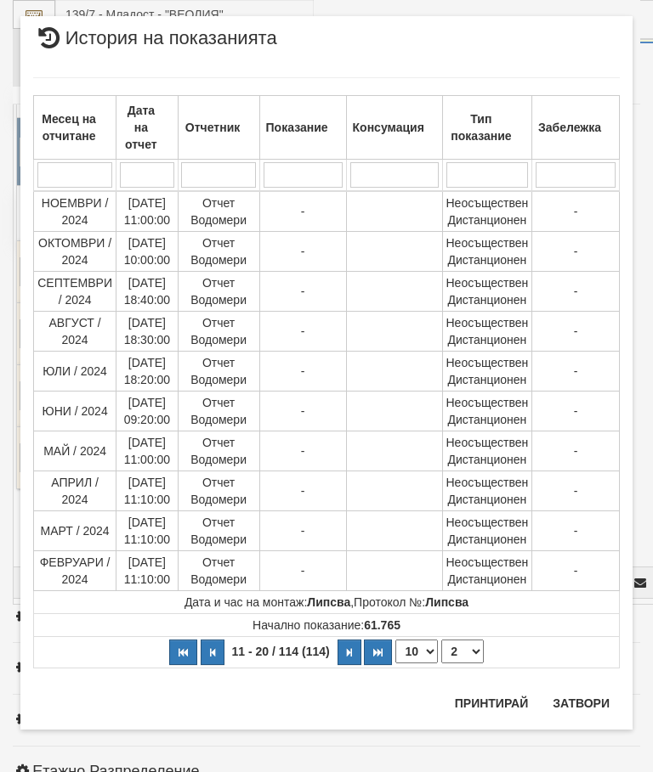
scroll to position [0, 0]
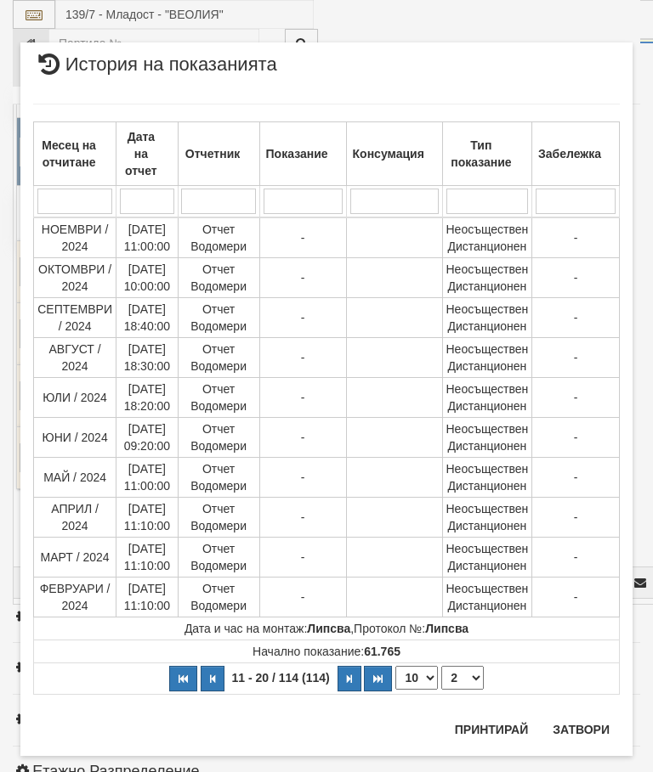
click at [467, 675] on select "1 2 3 4 5 6 7 8 9 10 11 12" at bounding box center [462, 678] width 42 height 24
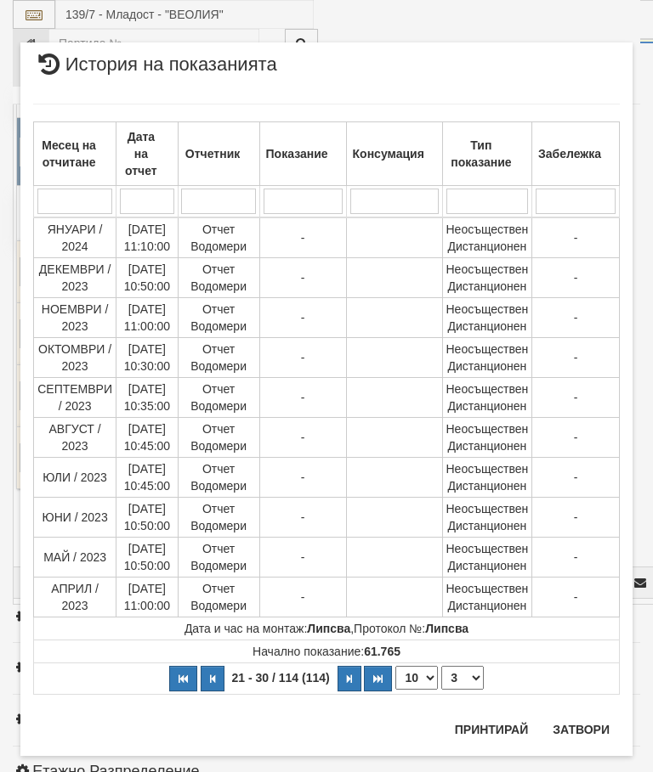
click at [475, 684] on select "1 2 3 4 5 6 7 8 9 10 11 12" at bounding box center [462, 678] width 42 height 24
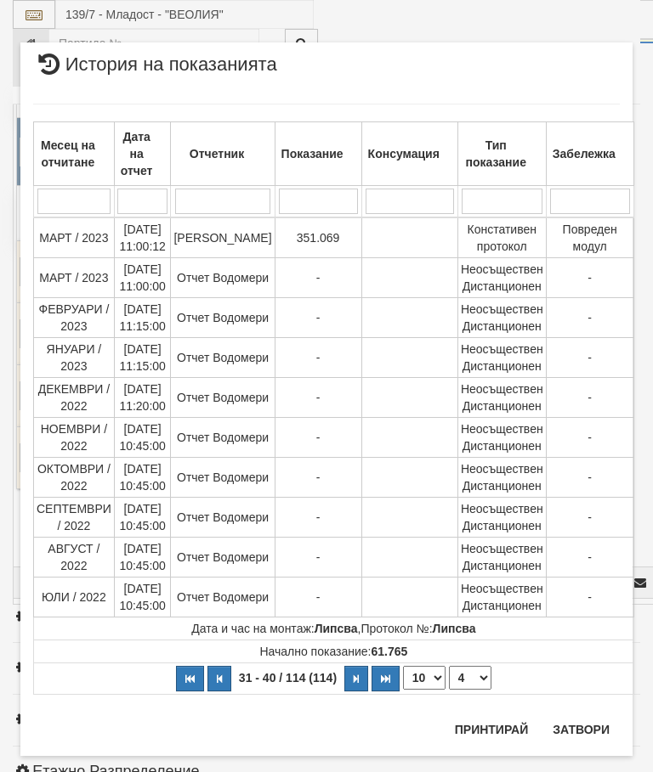
click at [470, 675] on select "1 2 3 4 5 6 7 8 9 10 11 12" at bounding box center [470, 678] width 42 height 24
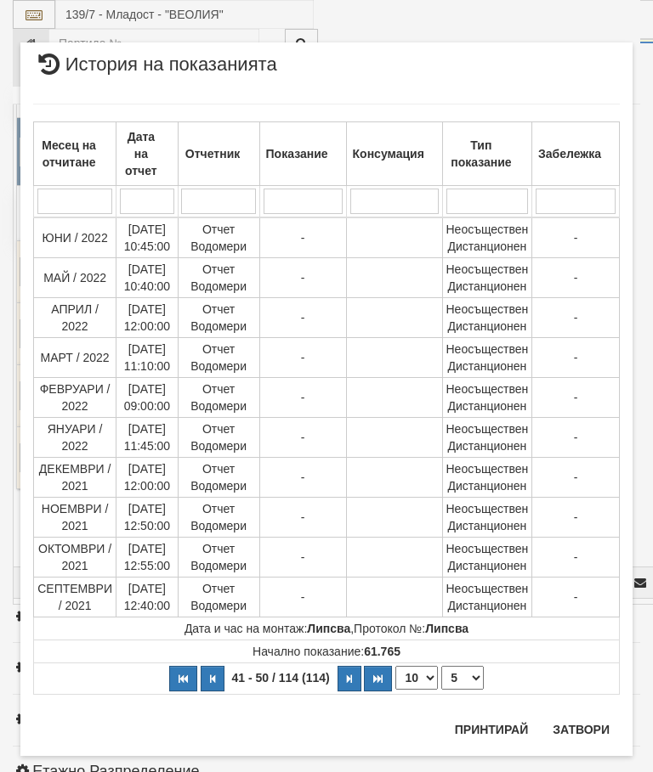
click at [476, 684] on select "1 2 3 4 5 6 7 8 9 10 11 12" at bounding box center [462, 678] width 42 height 24
select select "6"
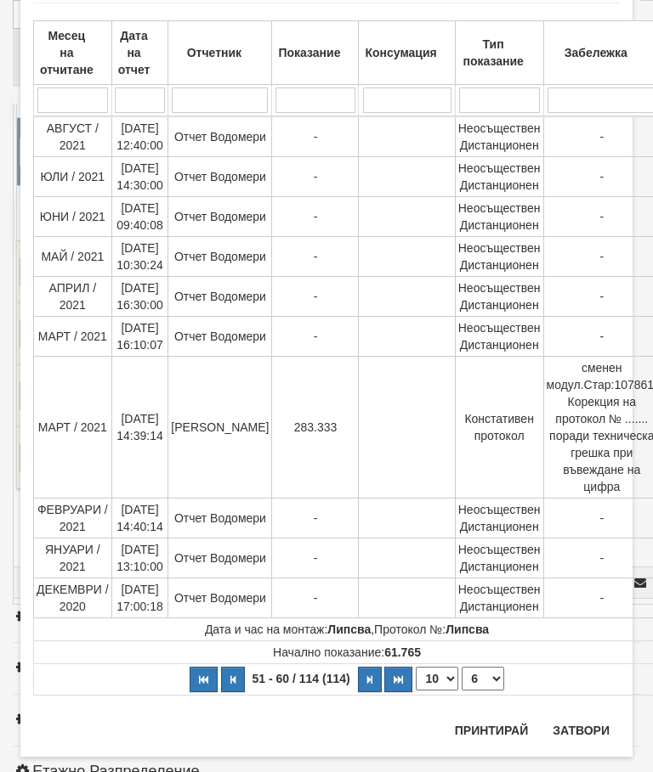
scroll to position [105, 0]
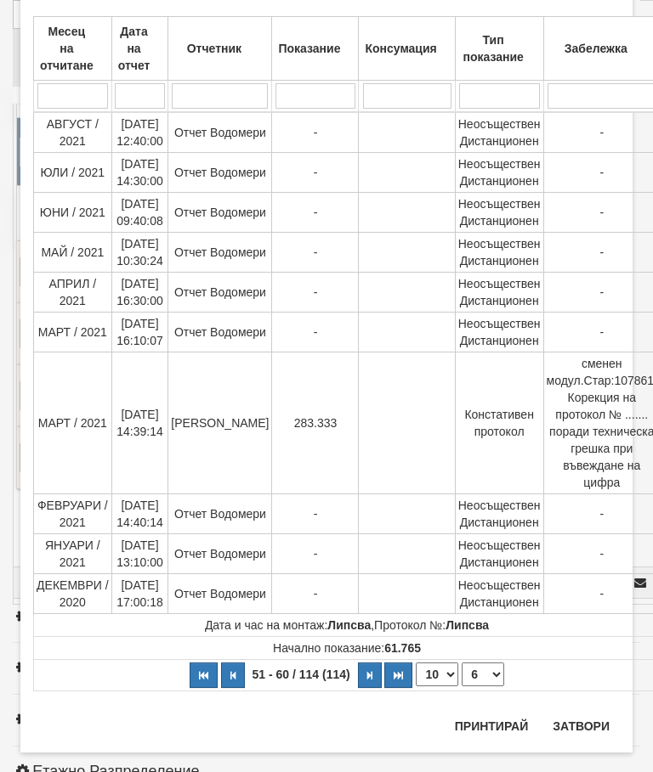
click at [578, 727] on button "Затвори" at bounding box center [580, 726] width 77 height 27
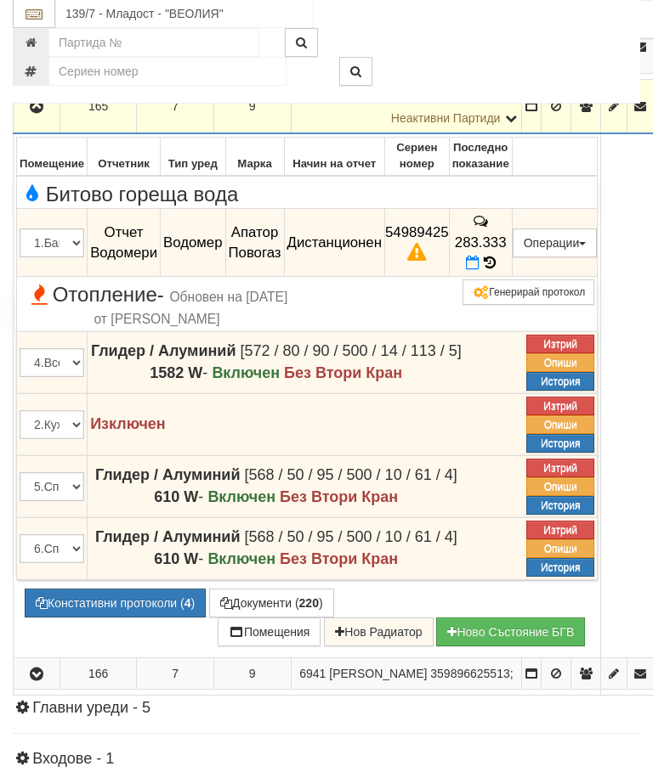
click at [48, 120] on button "button" at bounding box center [36, 106] width 41 height 25
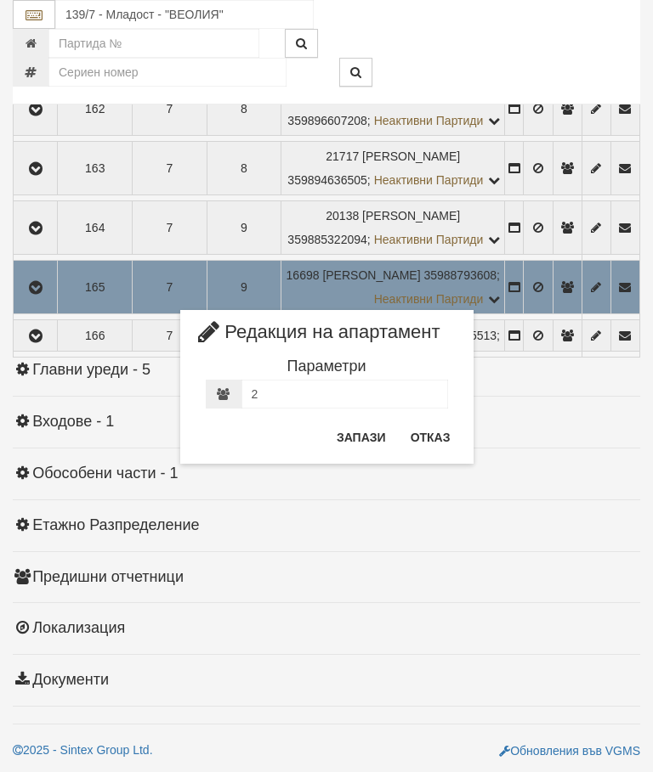
click at [432, 427] on button "Отказ" at bounding box center [430, 437] width 60 height 27
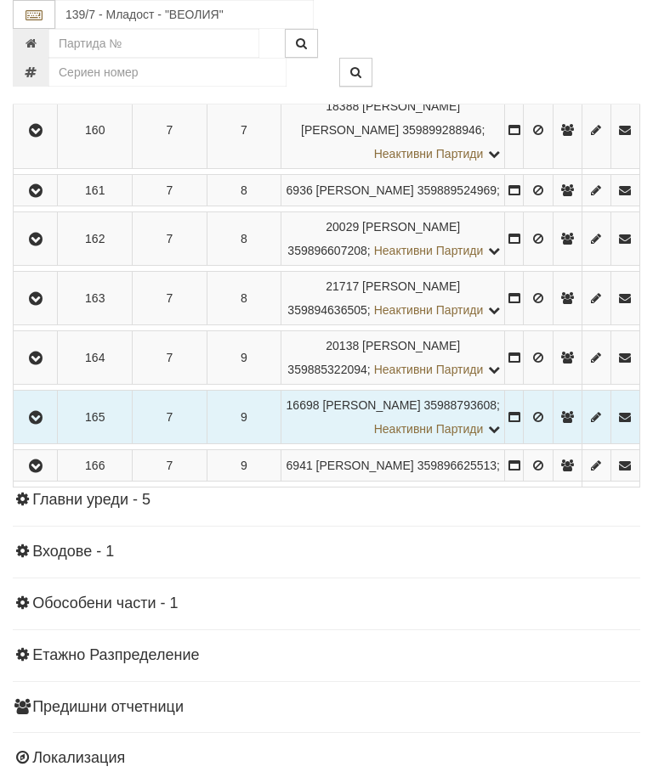
scroll to position [1249, 0]
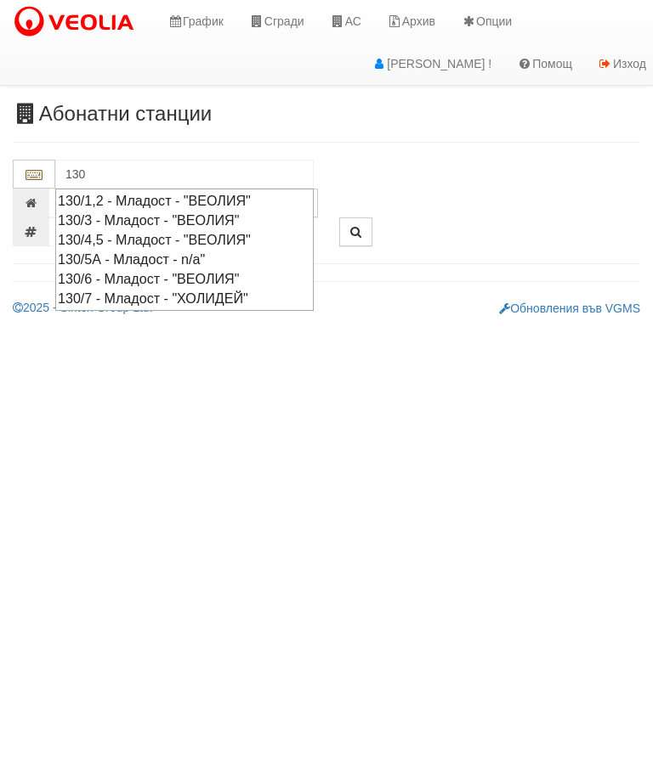
click at [231, 265] on div "130/5А - Младост - n/a"" at bounding box center [184, 260] width 253 height 20
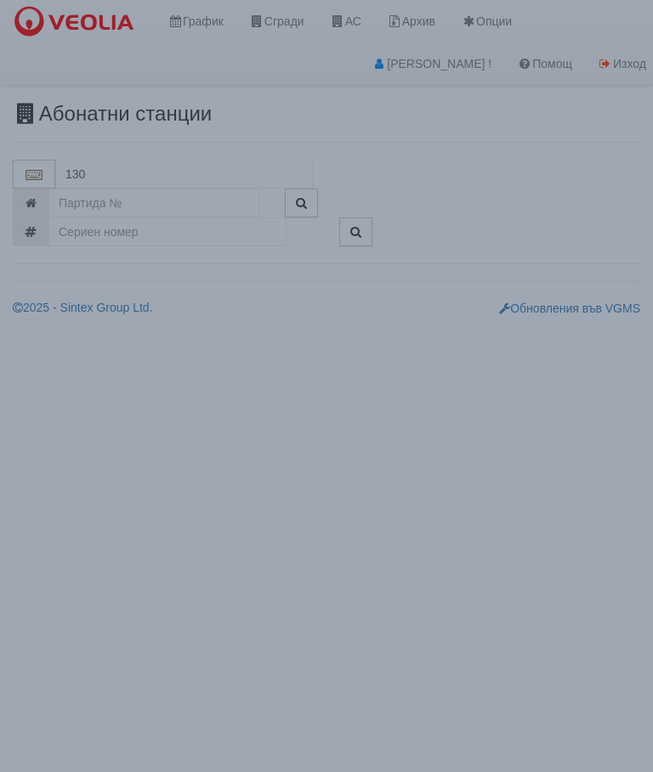
type input "130/5А - Младост - n/a""
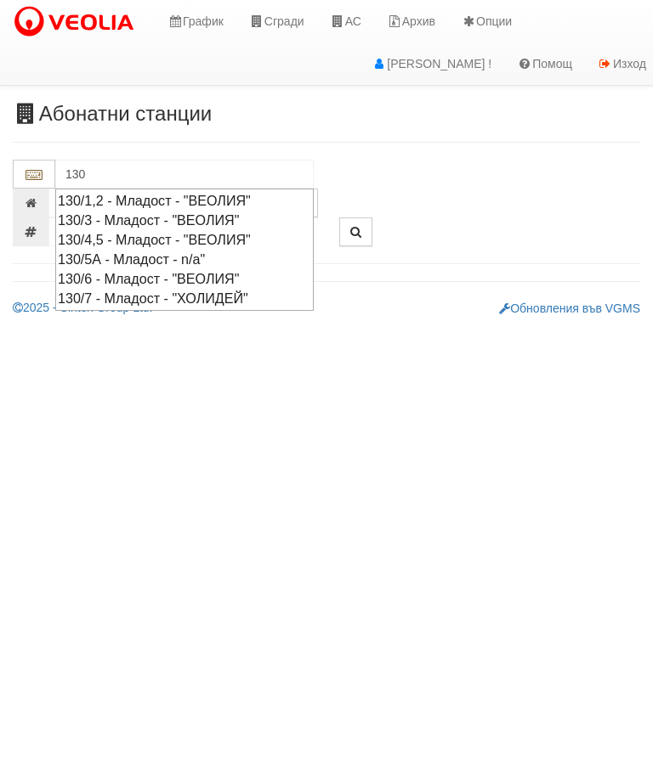
click at [240, 265] on div "130/5А - Младост - n/a"" at bounding box center [184, 260] width 253 height 20
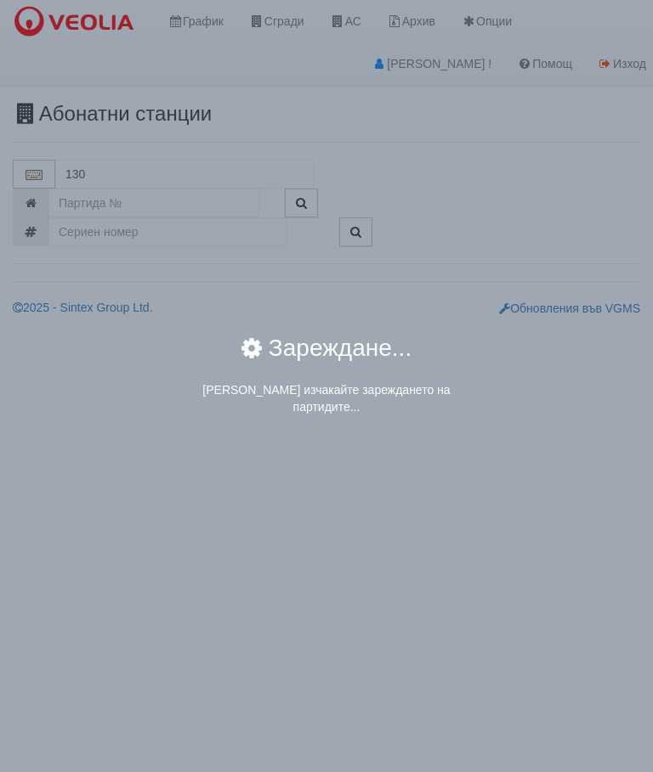
type input "130/5А - Младост - n/a""
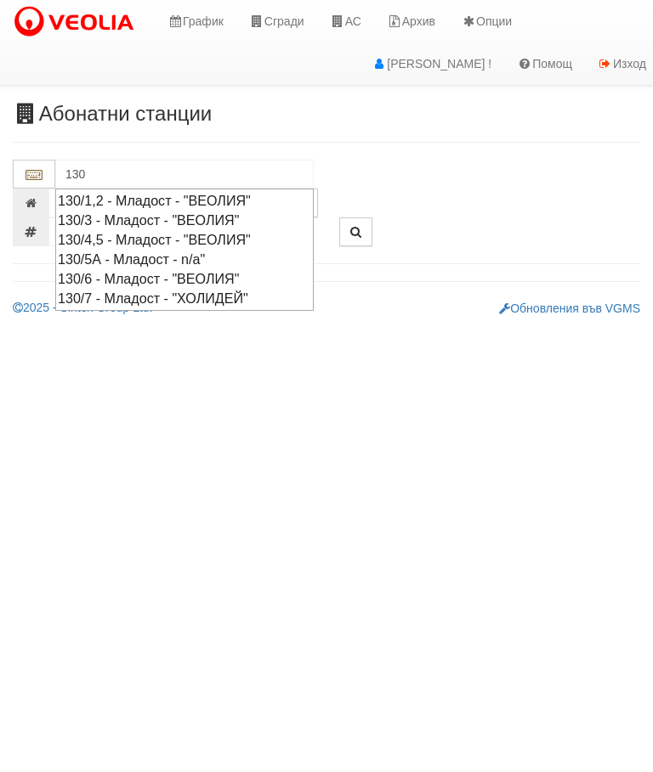
click at [235, 270] on div "130/6 - Младост - "ВЕОЛИЯ"" at bounding box center [184, 279] width 253 height 20
type input "130/6 - Младост - "ВЕОЛИЯ""
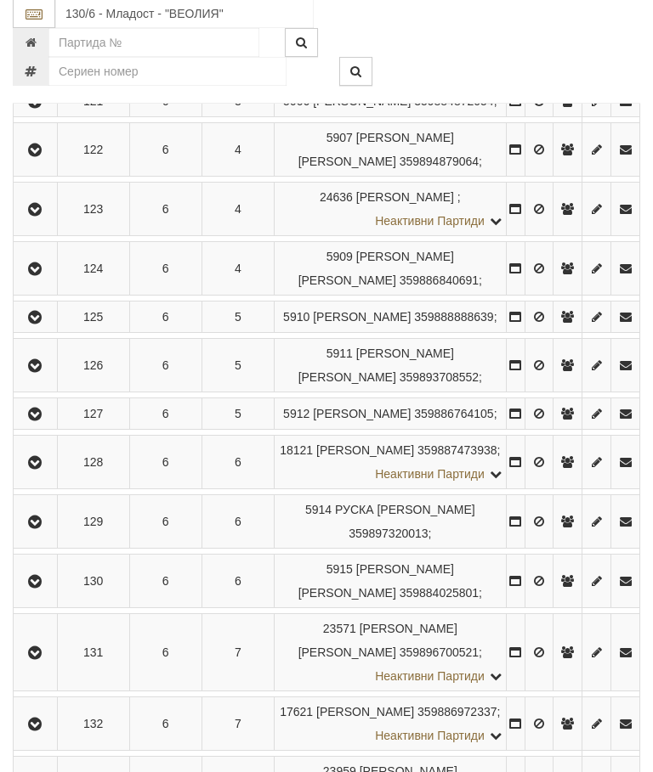
scroll to position [786, 0]
click at [38, 371] on icon "button" at bounding box center [35, 365] width 20 height 12
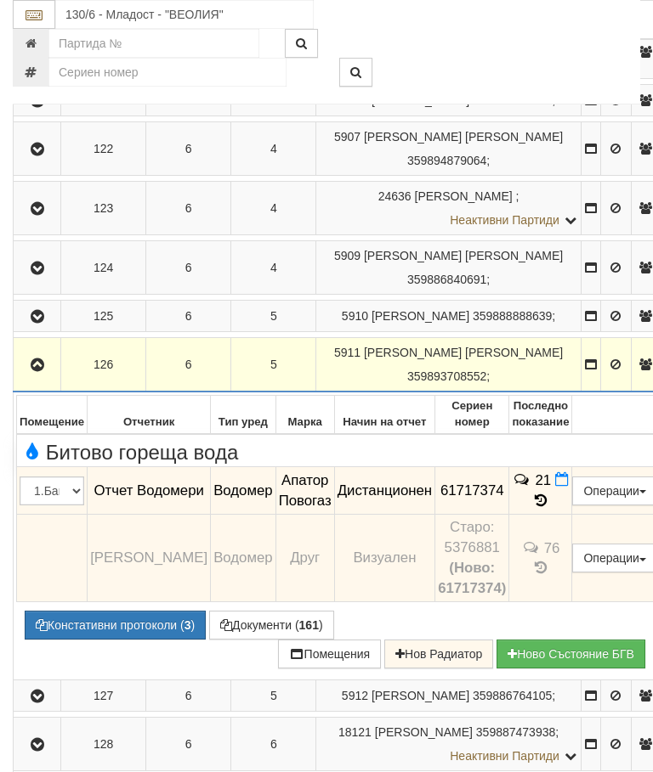
click at [572, 515] on td "21" at bounding box center [540, 491] width 63 height 48
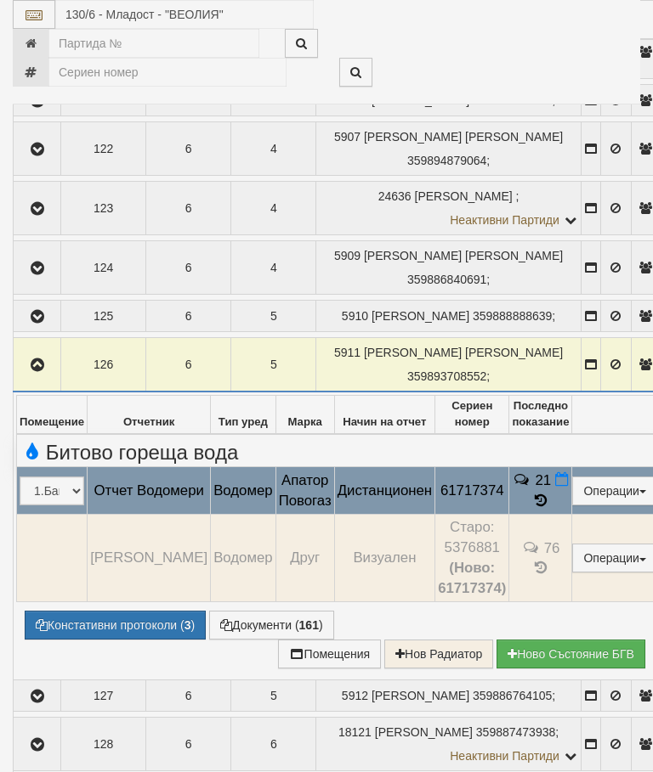
select select "10"
select select "1"
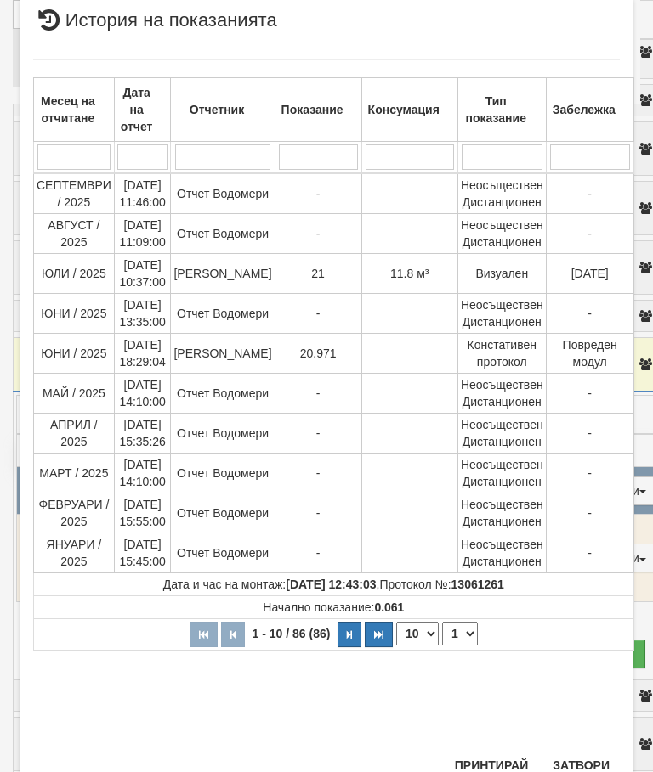
scroll to position [697, 0]
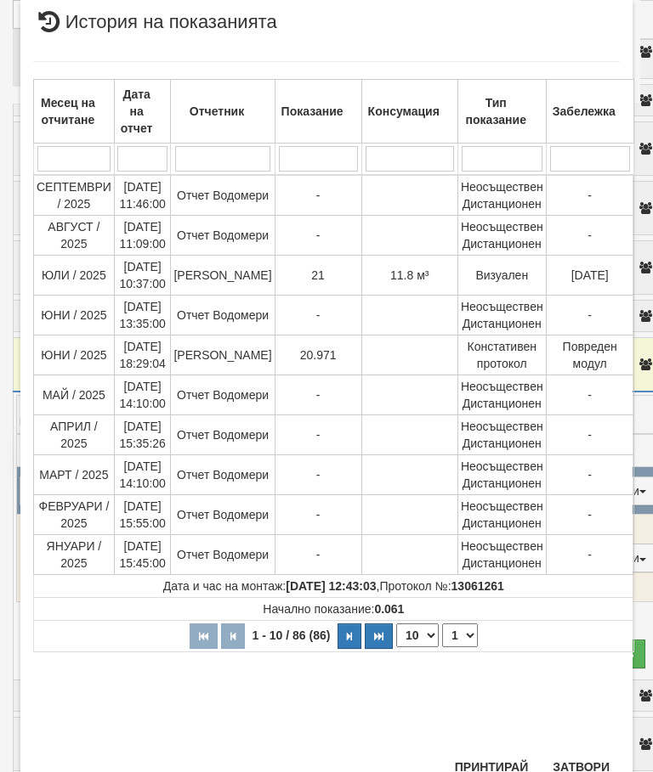
click at [582, 760] on button "Затвори" at bounding box center [580, 767] width 77 height 27
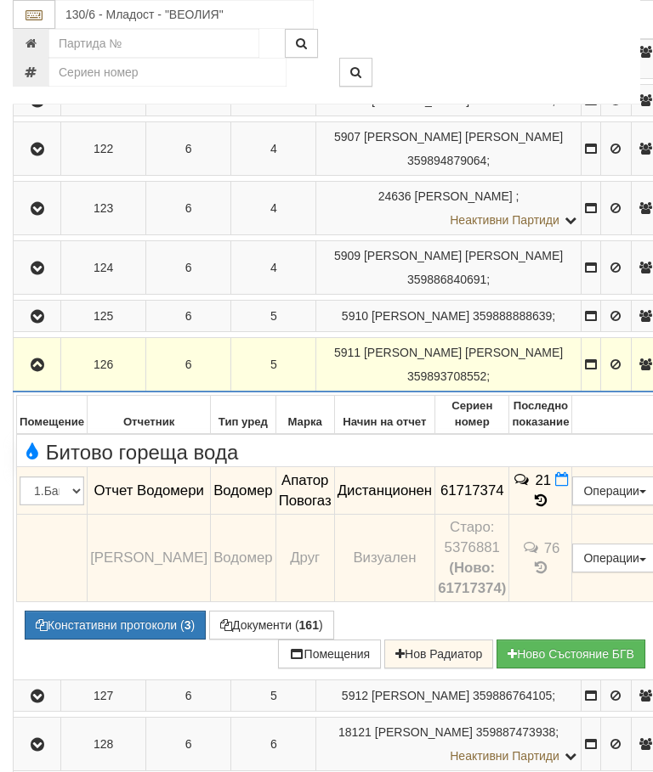
click at [35, 371] on icon "button" at bounding box center [37, 365] width 20 height 12
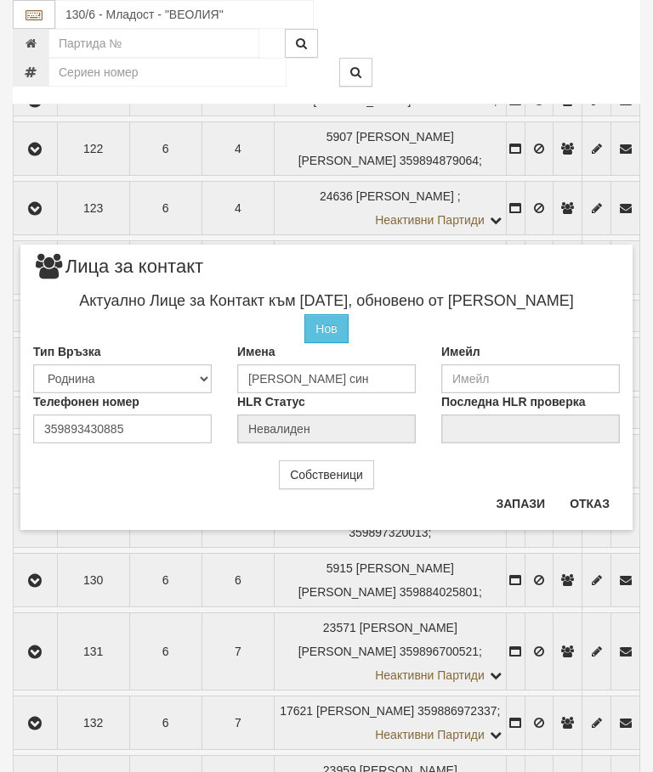
click at [599, 495] on button "Отказ" at bounding box center [589, 503] width 60 height 27
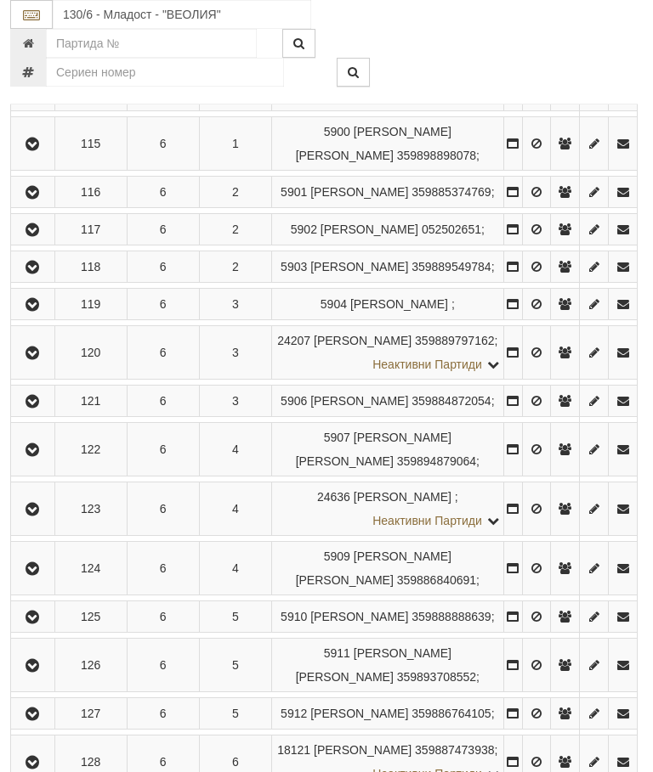
click at [37, 236] on icon "button" at bounding box center [33, 230] width 20 height 12
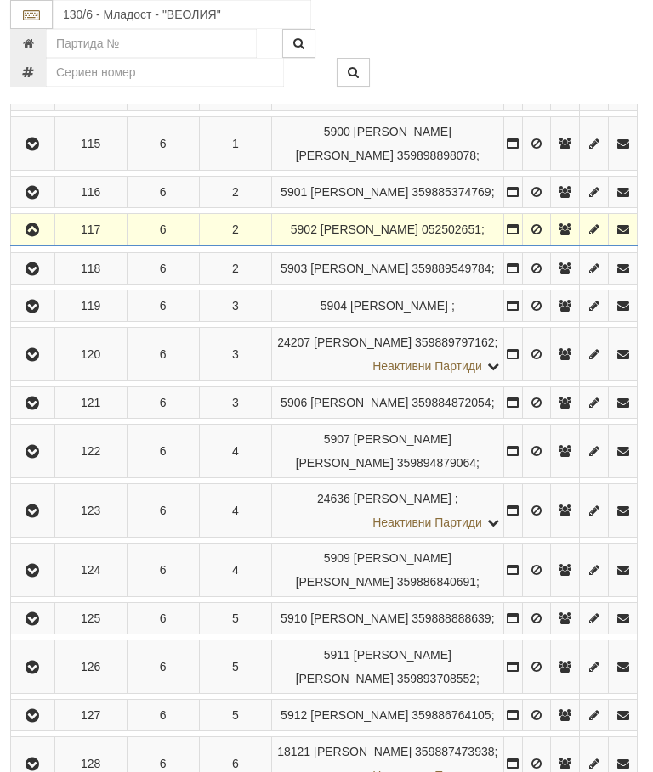
scroll to position [485, 3]
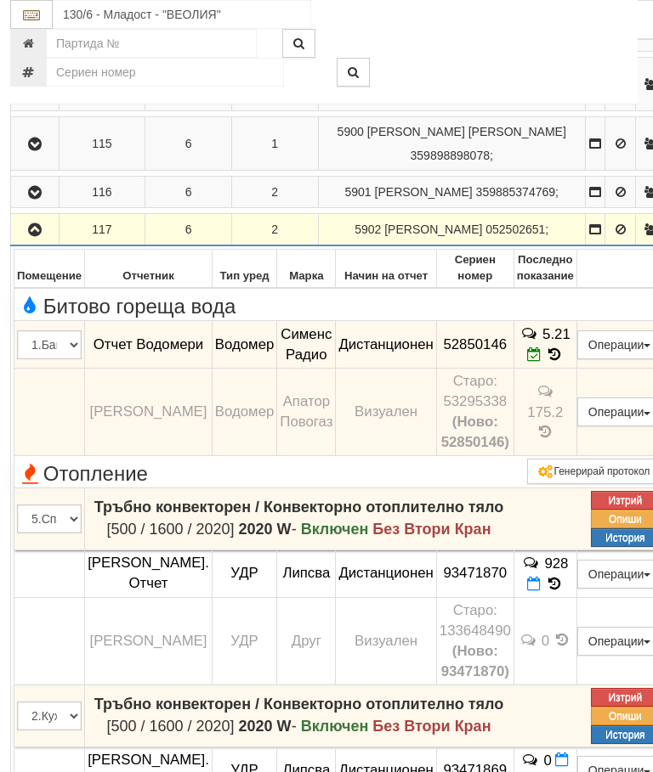
click at [35, 236] on icon "button" at bounding box center [35, 230] width 20 height 12
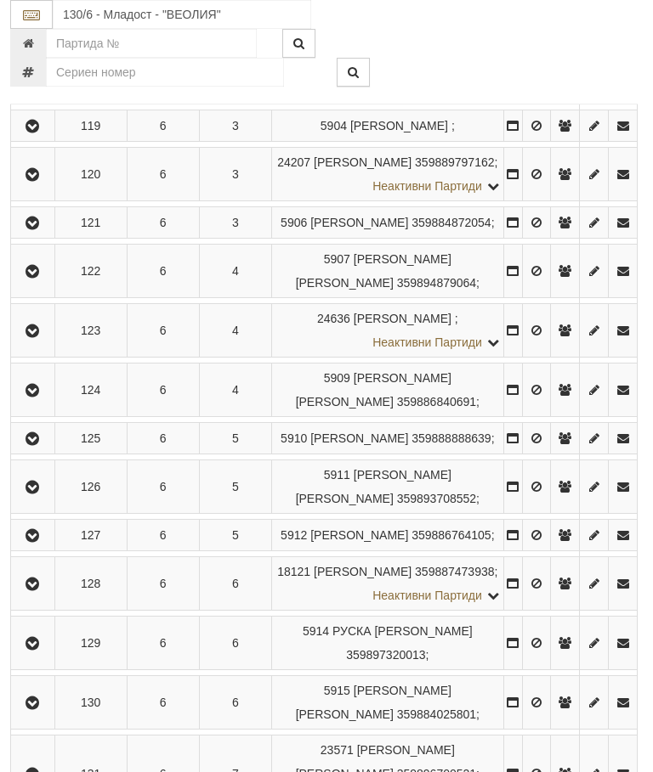
click at [38, 337] on icon "button" at bounding box center [33, 331] width 20 height 12
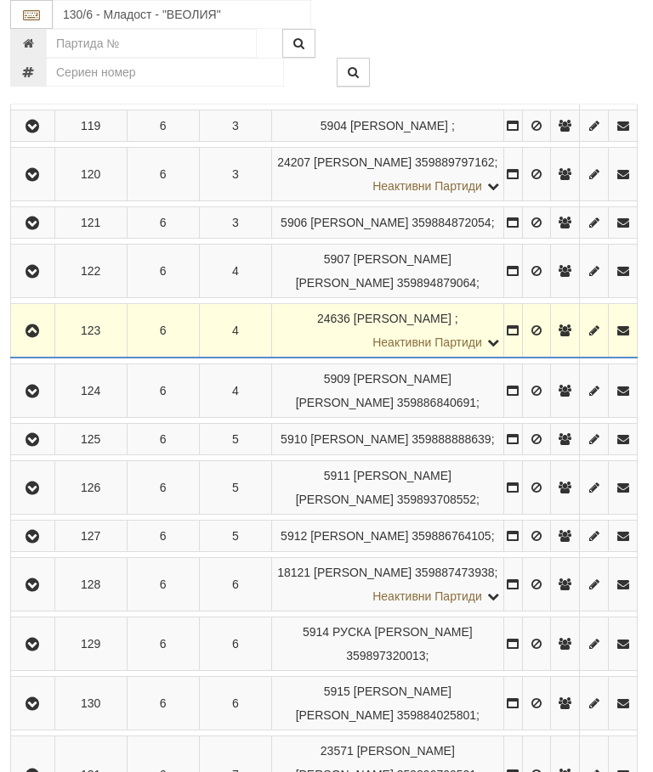
scroll to position [664, 3]
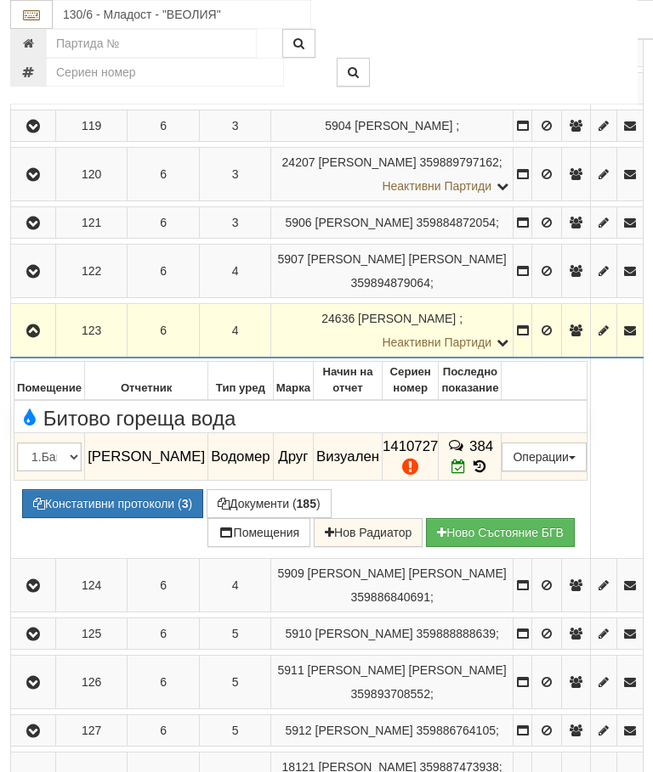
click at [493, 455] on span "384" at bounding box center [481, 447] width 24 height 16
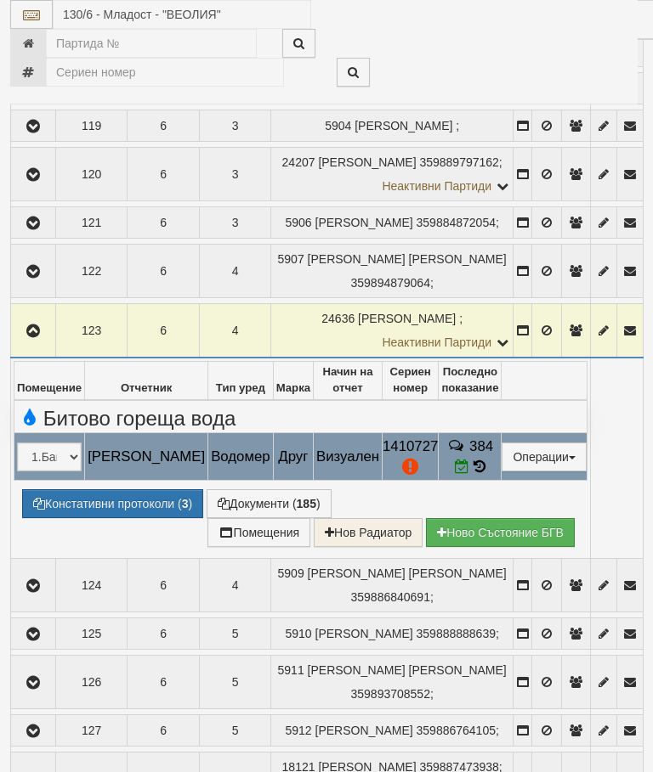
select select "10"
select select "1"
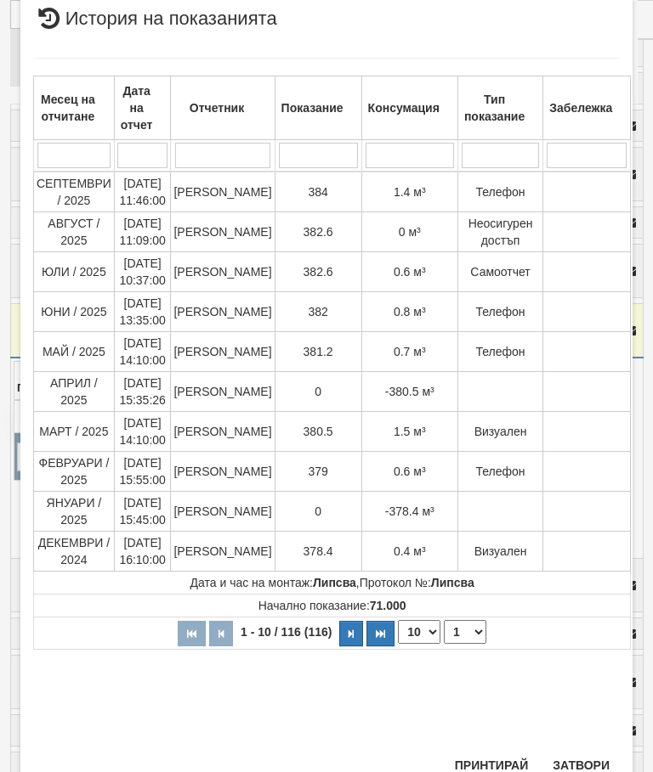
scroll to position [949, 0]
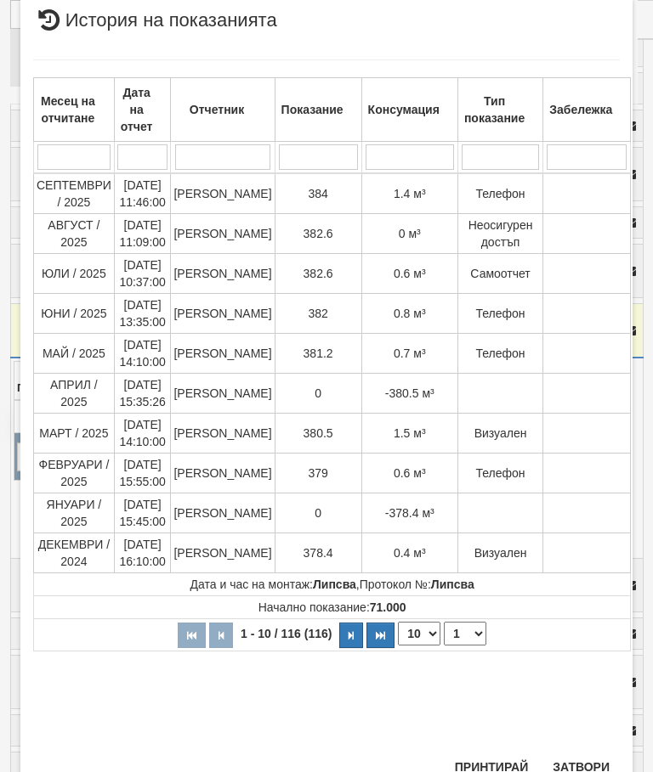
click at [583, 747] on div "Месец на отчитане Дата на отчет Отчетник Показание Консумация Тип показание Заб…" at bounding box center [326, 395] width 586 height 707
click at [574, 761] on button "Затвори" at bounding box center [580, 767] width 77 height 27
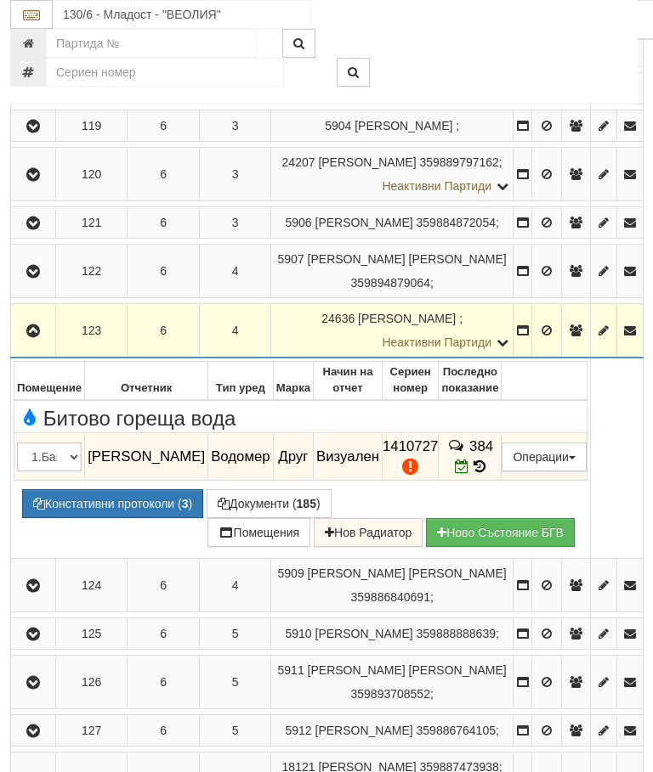
click at [121, 518] on button "Констативни протоколи ( 3 )" at bounding box center [112, 503] width 181 height 29
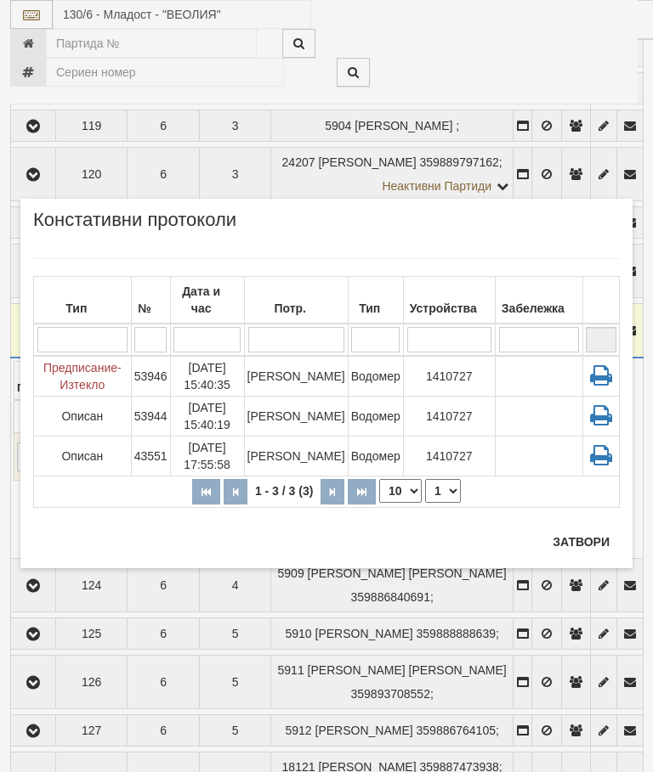
click at [581, 538] on button "Затвори" at bounding box center [580, 542] width 77 height 27
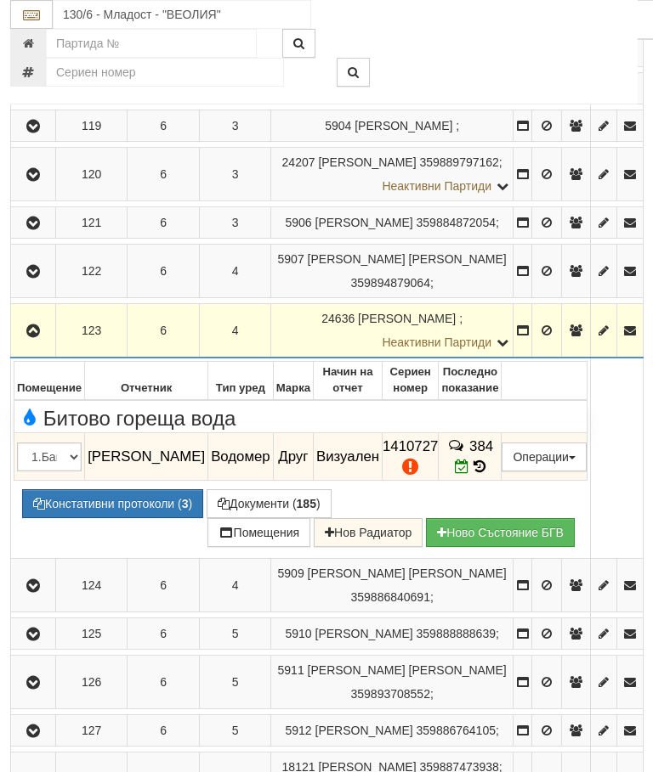
click at [36, 343] on button "button" at bounding box center [33, 330] width 39 height 25
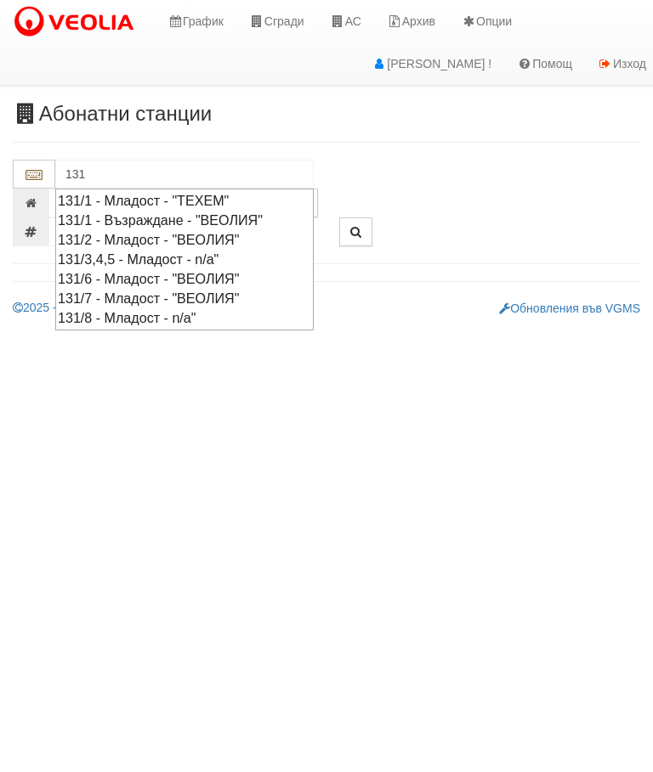
click at [206, 230] on div "131/2 - Младост - "ВЕОЛИЯ"" at bounding box center [184, 240] width 253 height 20
type input "131/2 - Младост - "ВЕОЛИЯ""
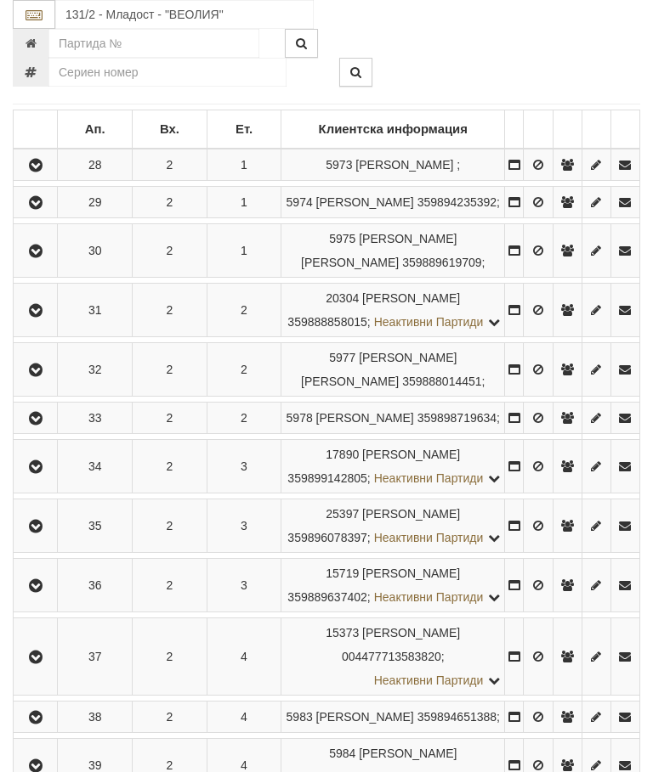
scroll to position [462, 0]
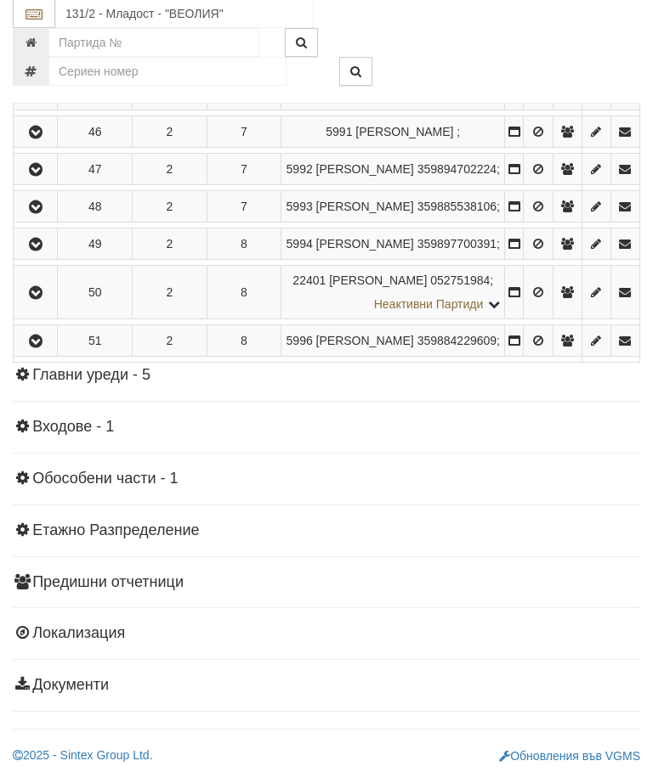
click at [42, 65] on icon "button" at bounding box center [35, 59] width 20 height 12
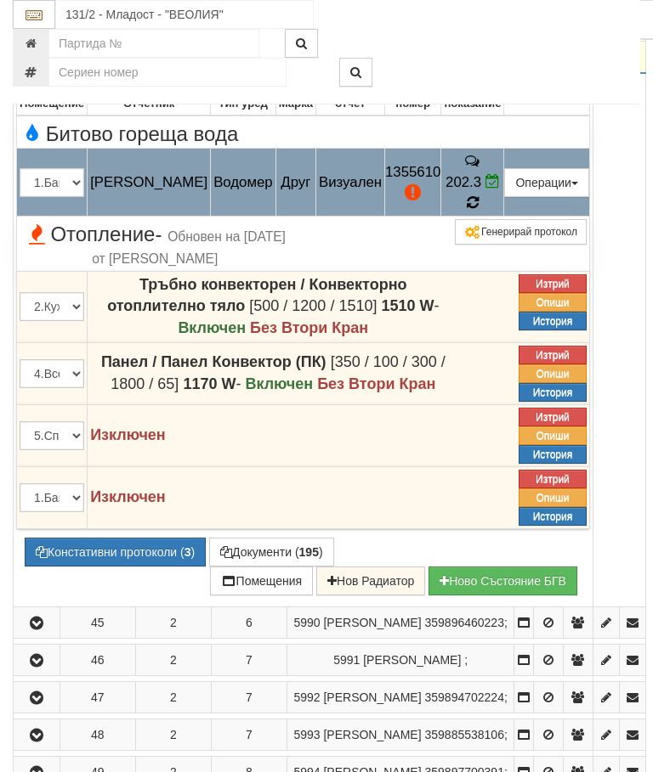
click at [478, 211] on icon at bounding box center [472, 202] width 13 height 15
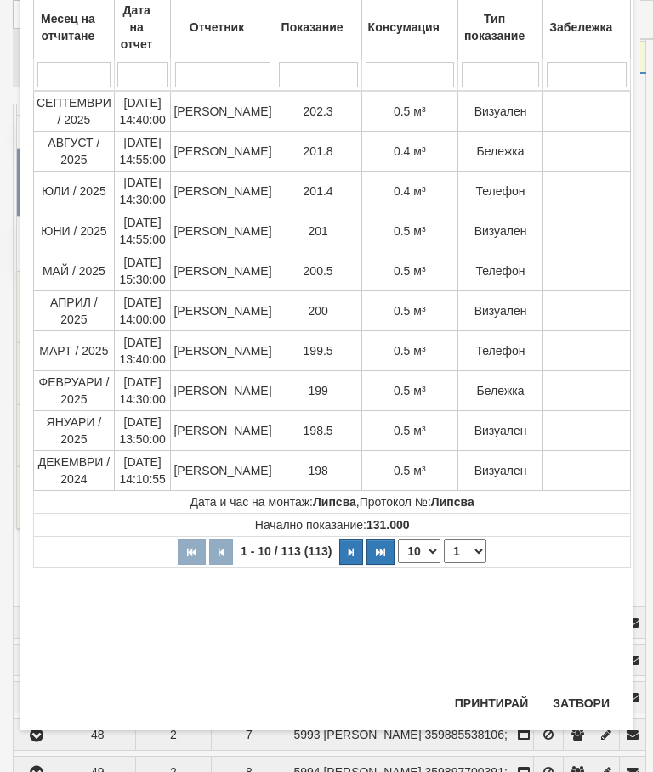
scroll to position [597, 0]
click at [581, 693] on button "Затвори" at bounding box center [580, 703] width 77 height 27
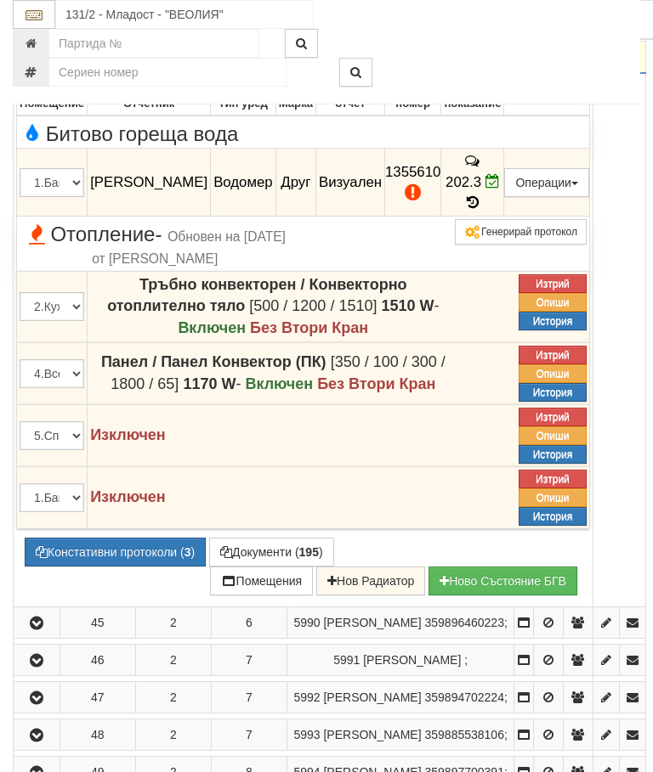
click at [33, 70] on button "button" at bounding box center [36, 56] width 41 height 25
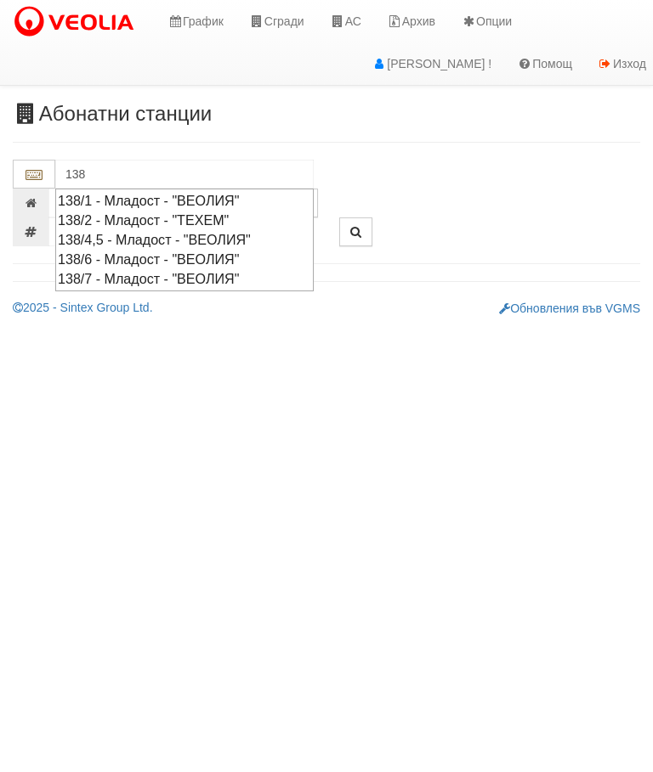
click at [204, 250] on div "138/6 - Младост - "ВЕОЛИЯ"" at bounding box center [184, 260] width 253 height 20
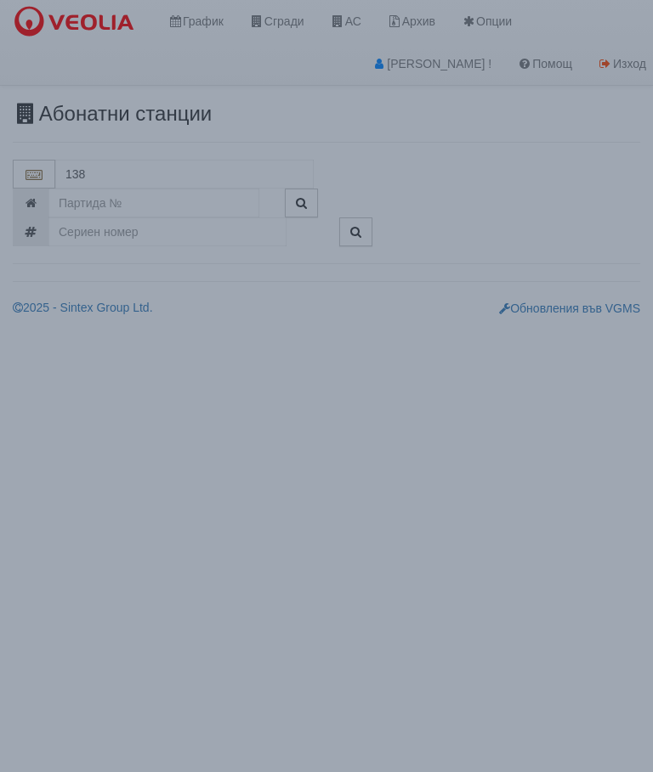
type input "138/6 - Младост - "ВЕОЛИЯ""
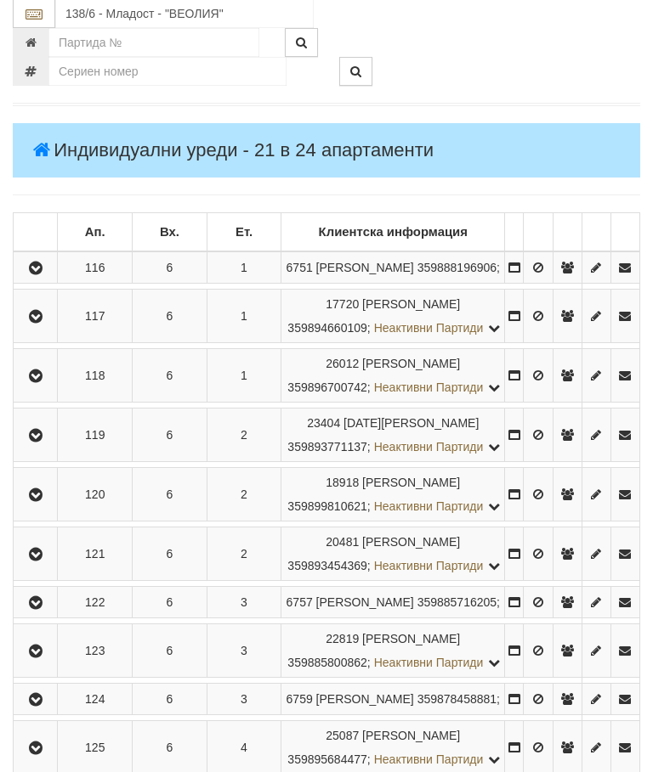
scroll to position [231, 0]
click at [37, 561] on icon "button" at bounding box center [35, 555] width 20 height 12
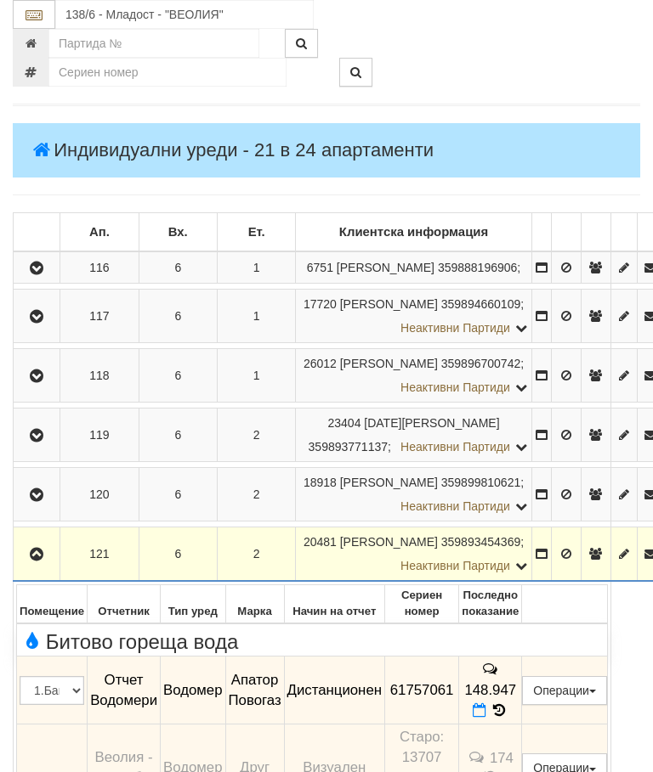
click at [508, 718] on icon at bounding box center [498, 711] width 19 height 14
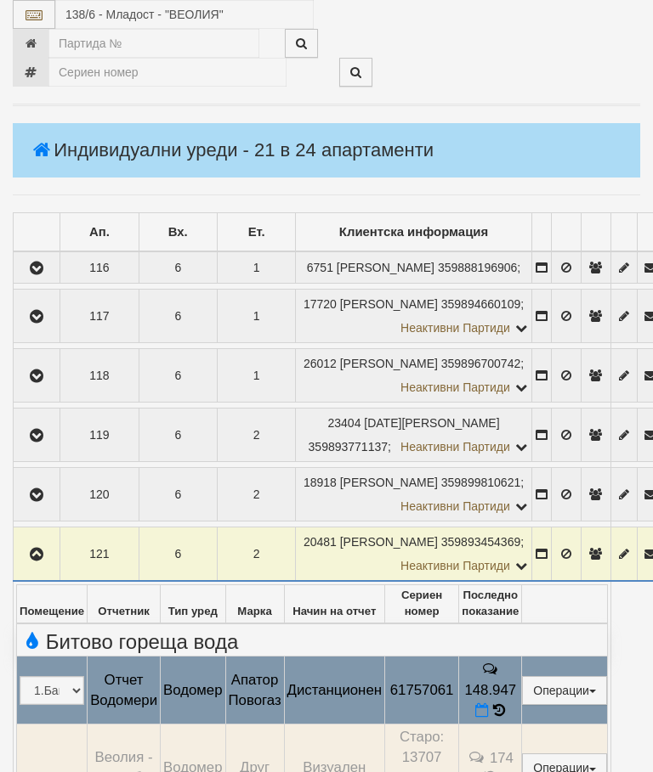
select select "10"
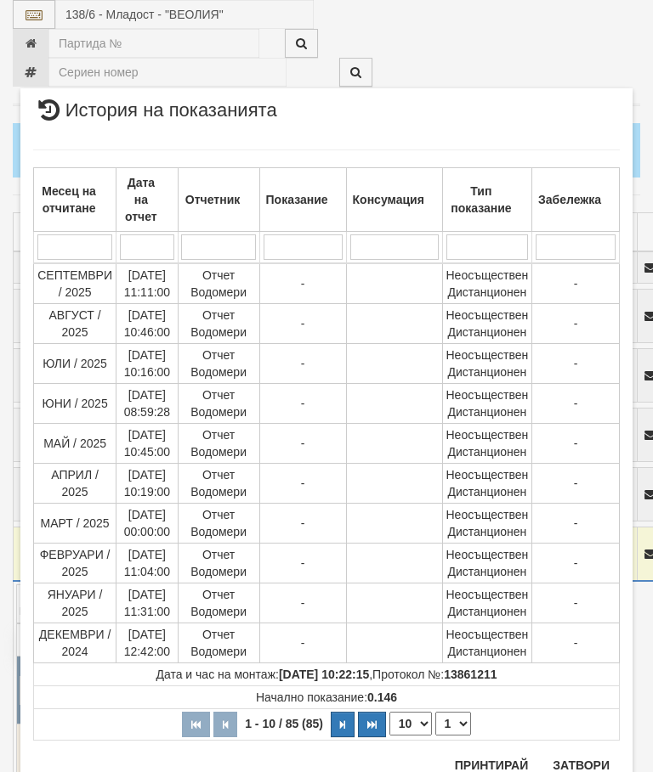
scroll to position [1663, 0]
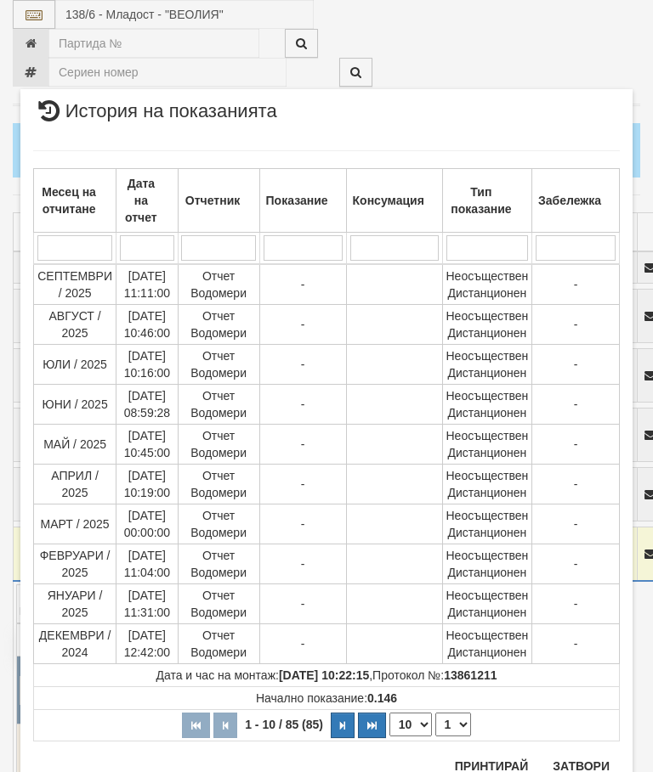
click at [456, 725] on select "1 2 3 4 5 6 7 8 9" at bounding box center [453, 725] width 36 height 24
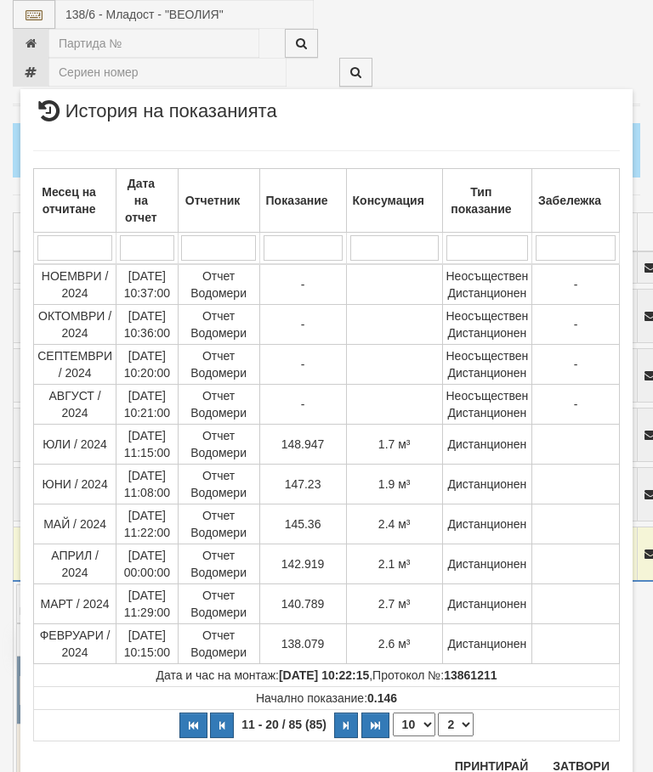
select select "2"
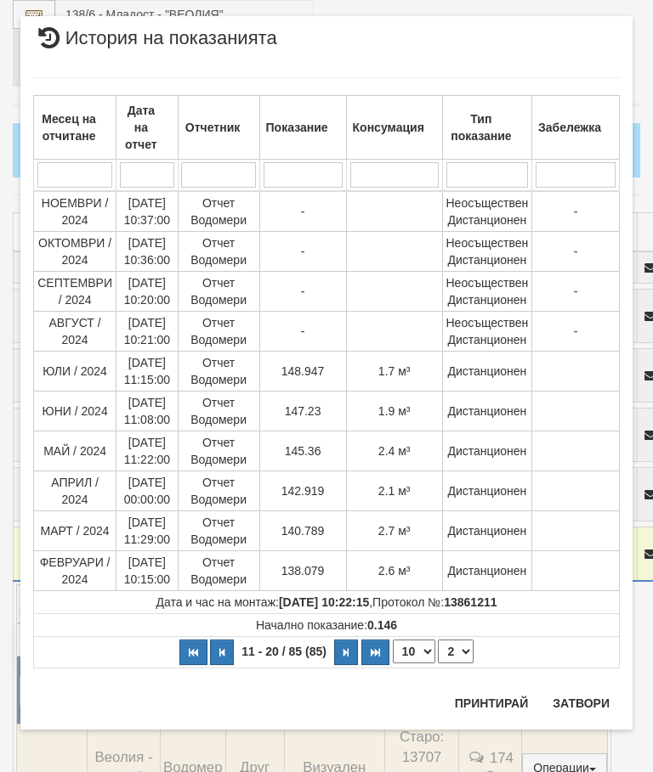
scroll to position [0, 0]
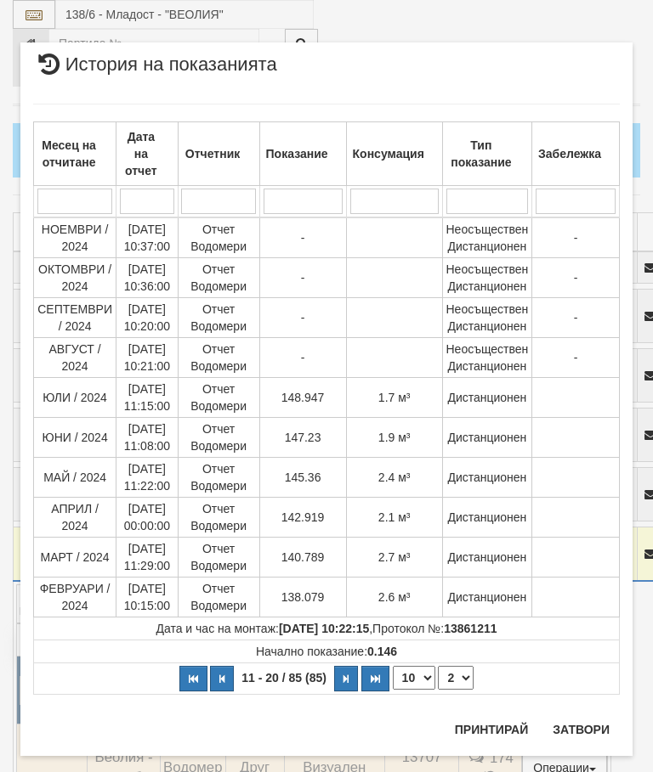
click at [577, 730] on button "Затвори" at bounding box center [580, 729] width 77 height 27
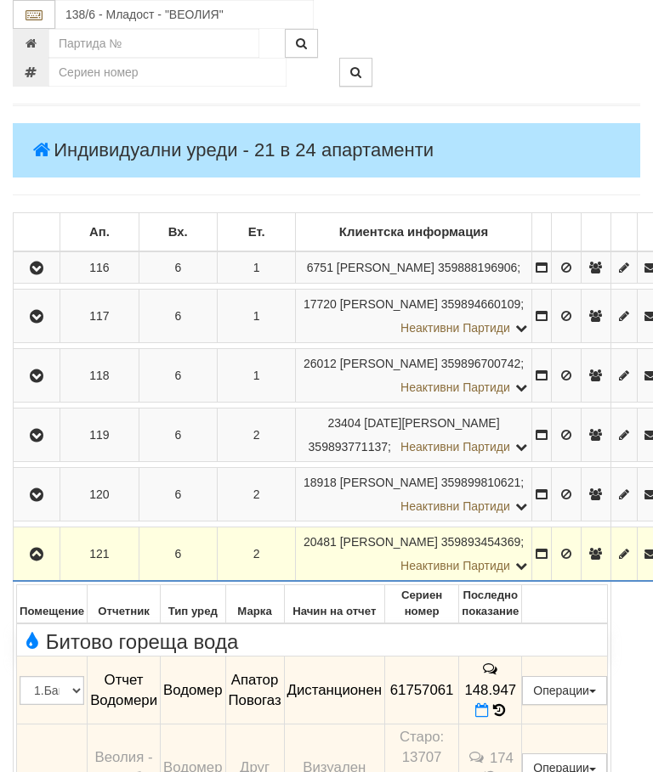
click at [38, 561] on icon "button" at bounding box center [36, 555] width 20 height 12
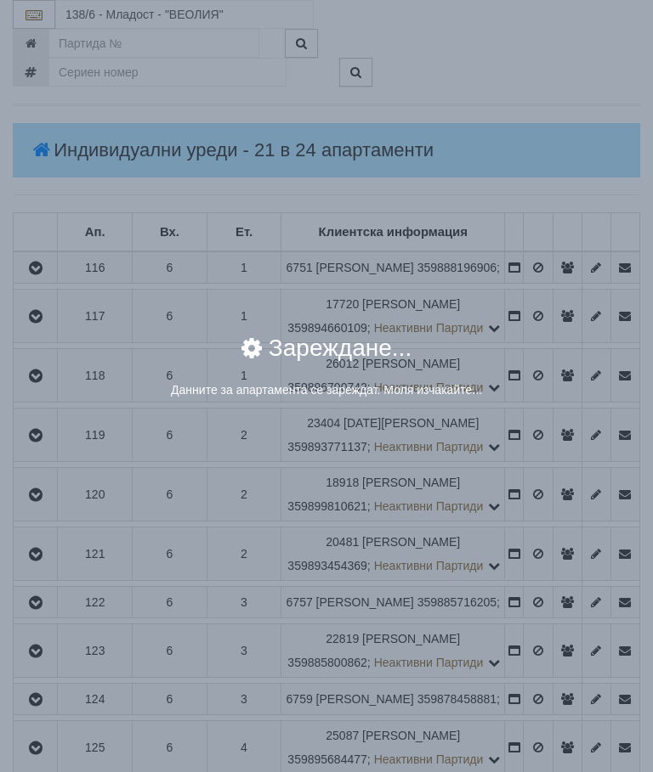
click at [540, 687] on div "× Зареждане... Данните за апартамента се зареждат. Моля изчакайте..." at bounding box center [326, 386] width 653 height 772
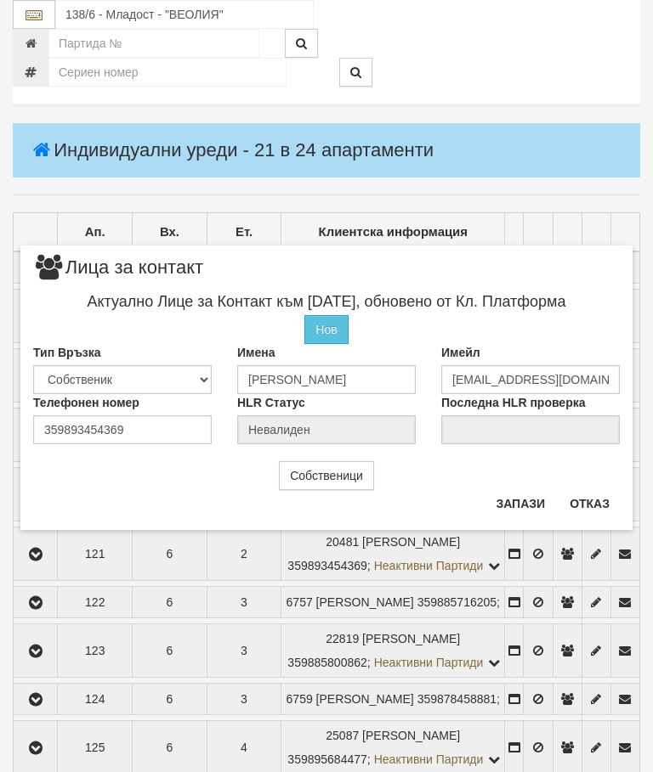
click at [586, 500] on button "Отказ" at bounding box center [589, 503] width 60 height 27
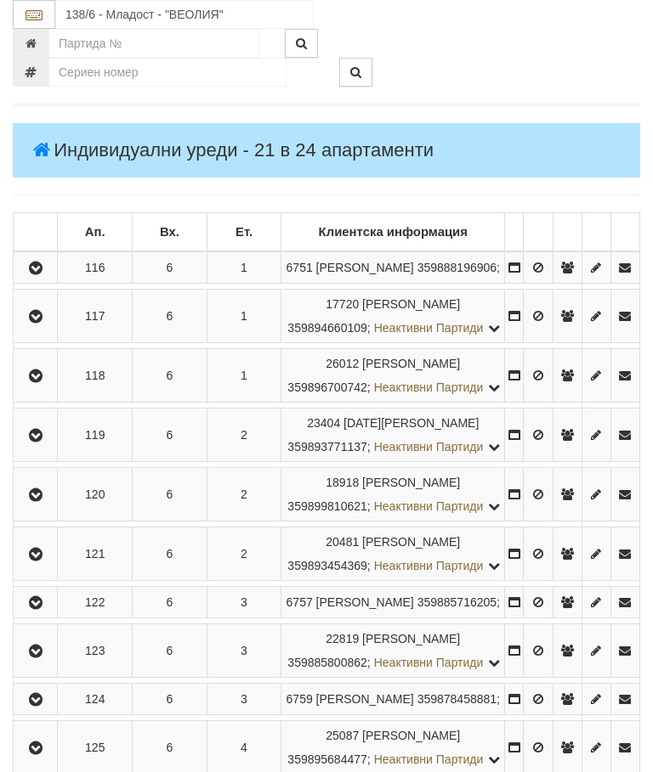
click at [34, 567] on button "button" at bounding box center [35, 553] width 38 height 25
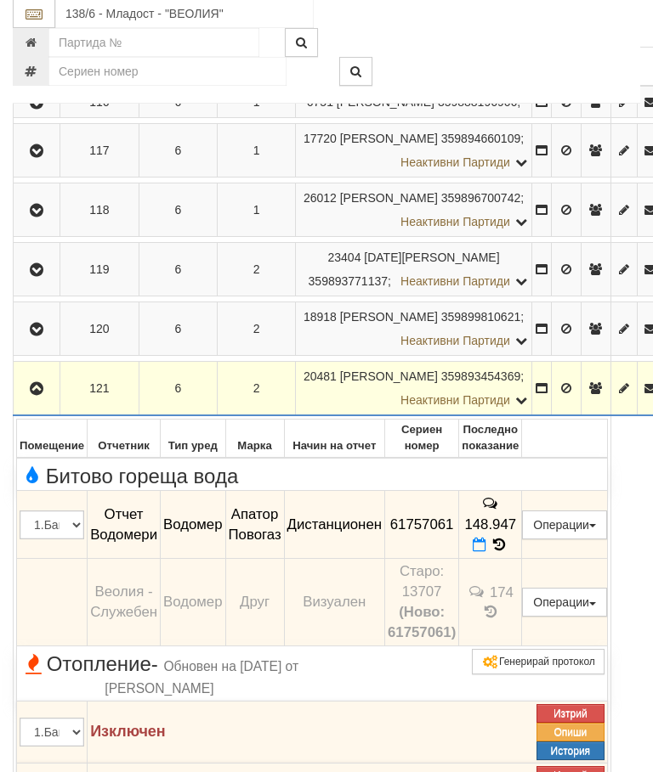
scroll to position [397, 0]
click at [0, 0] on button "Редакция / Протокол" at bounding box center [0, 0] width 0 height 0
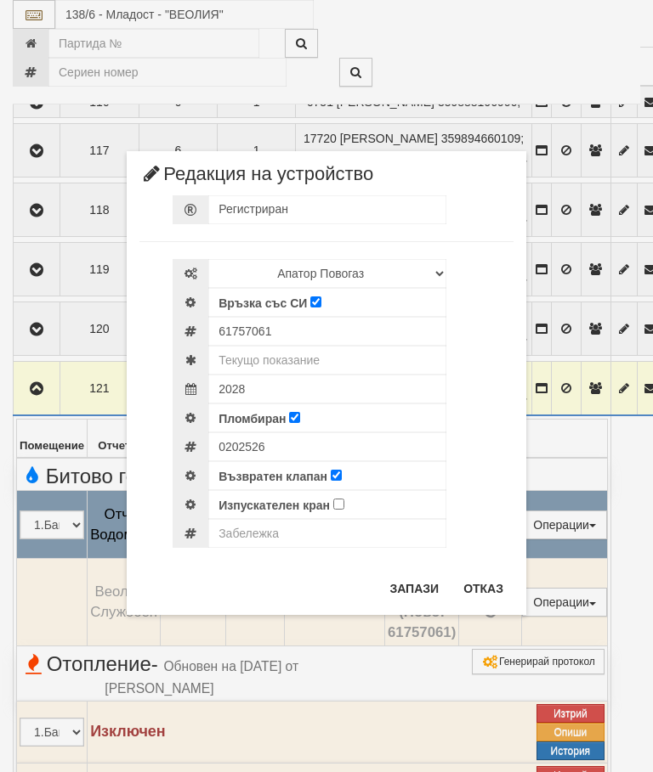
click at [490, 583] on button "Отказ" at bounding box center [483, 588] width 60 height 27
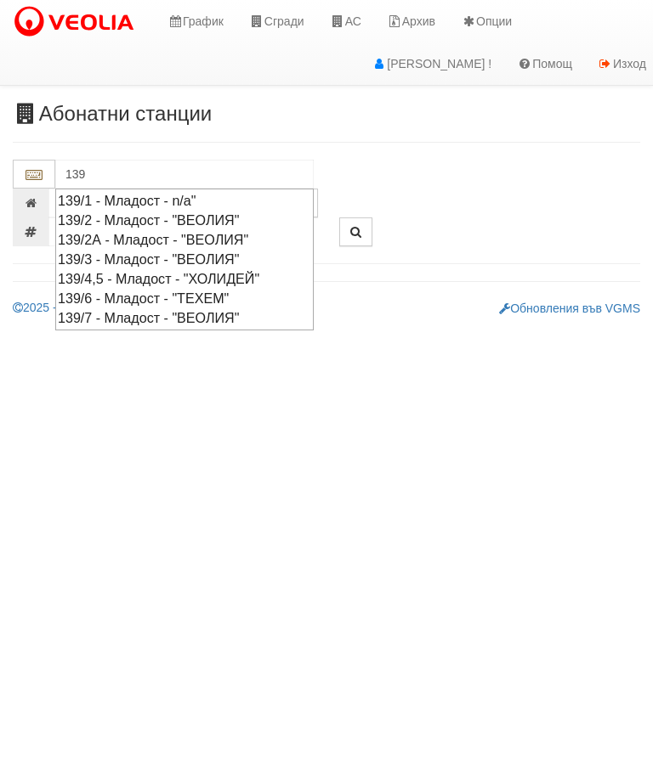
click at [201, 233] on div "139/2А - Младост - "ВЕОЛИЯ"" at bounding box center [184, 240] width 253 height 20
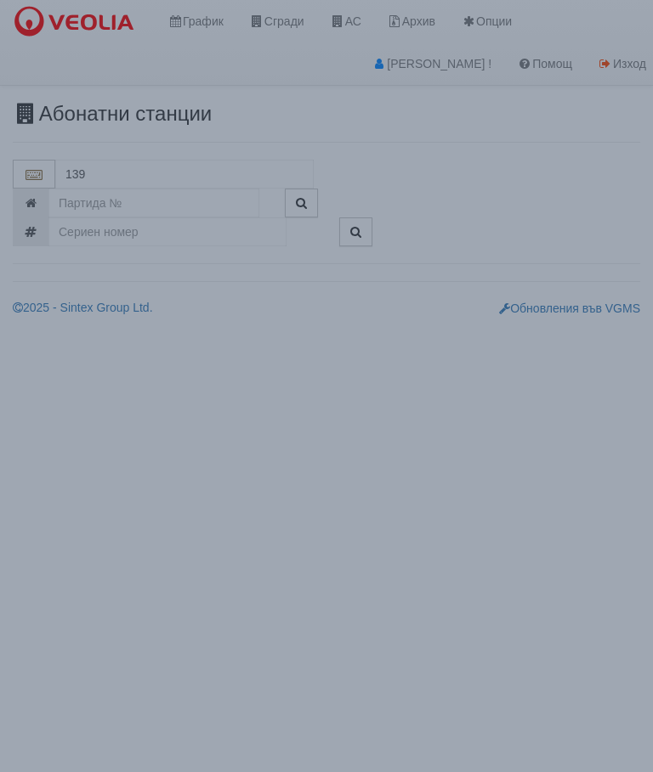
type input "139/2А - Младост - "ВЕОЛИЯ""
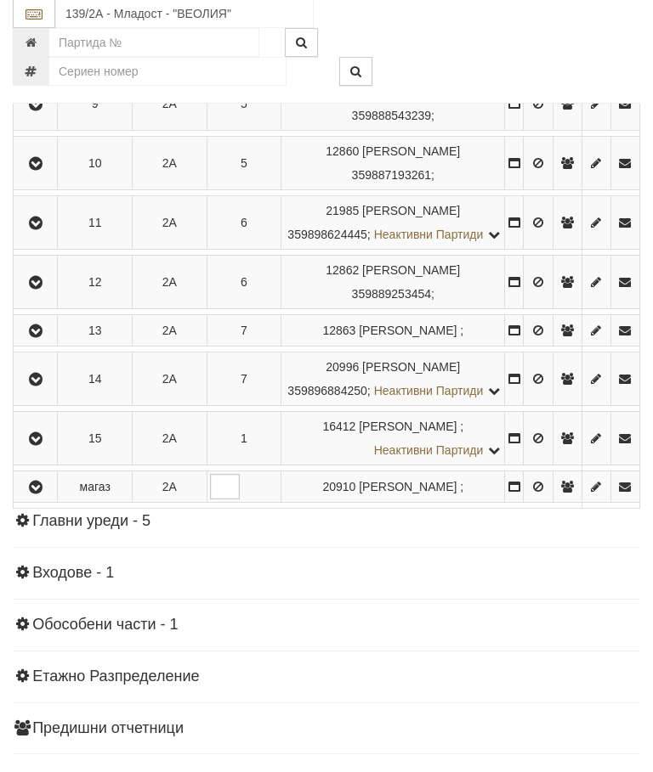
scroll to position [875, 0]
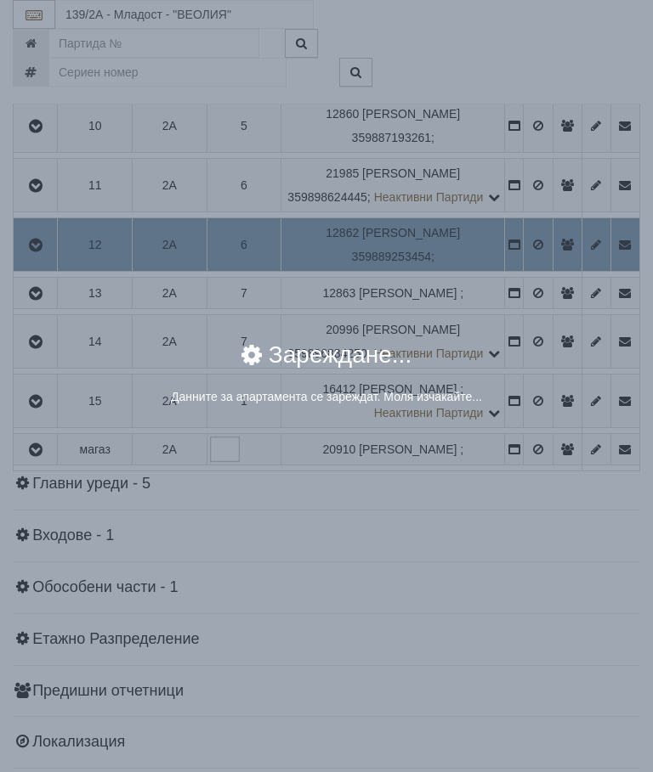
click at [574, 333] on div "× Зареждане... Данните за апартамента се зареждат. Моля изчакайте..." at bounding box center [326, 382] width 612 height 102
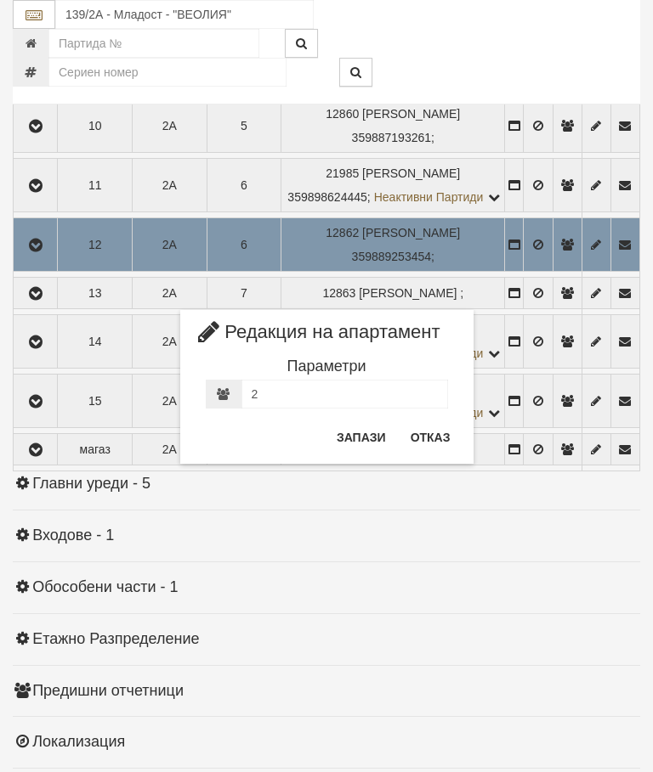
click at [424, 432] on button "Отказ" at bounding box center [430, 437] width 60 height 27
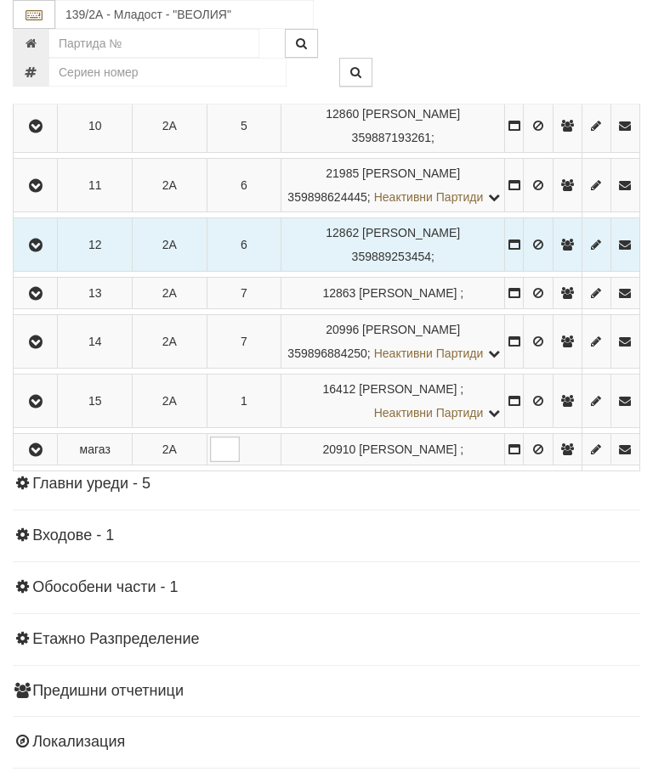
click at [42, 252] on icon "button" at bounding box center [35, 246] width 20 height 12
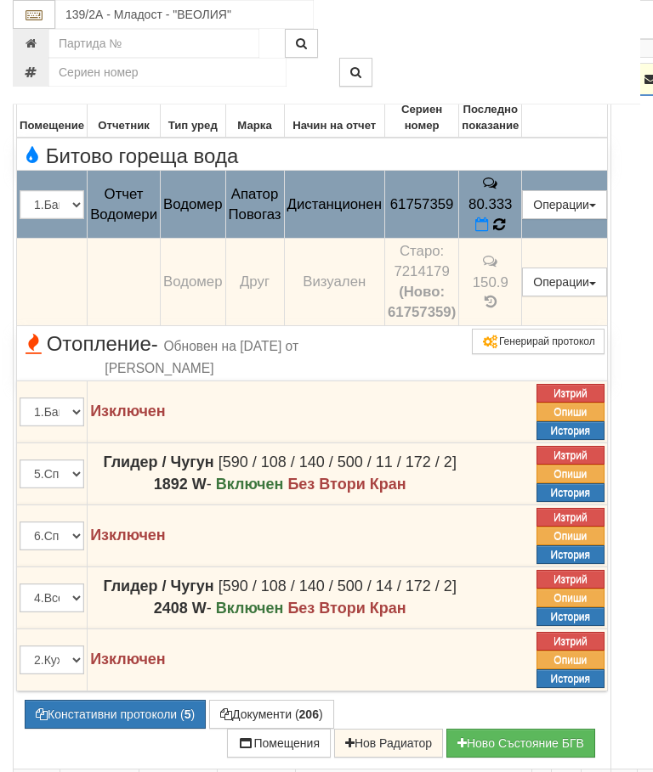
click at [506, 233] on icon at bounding box center [499, 225] width 13 height 15
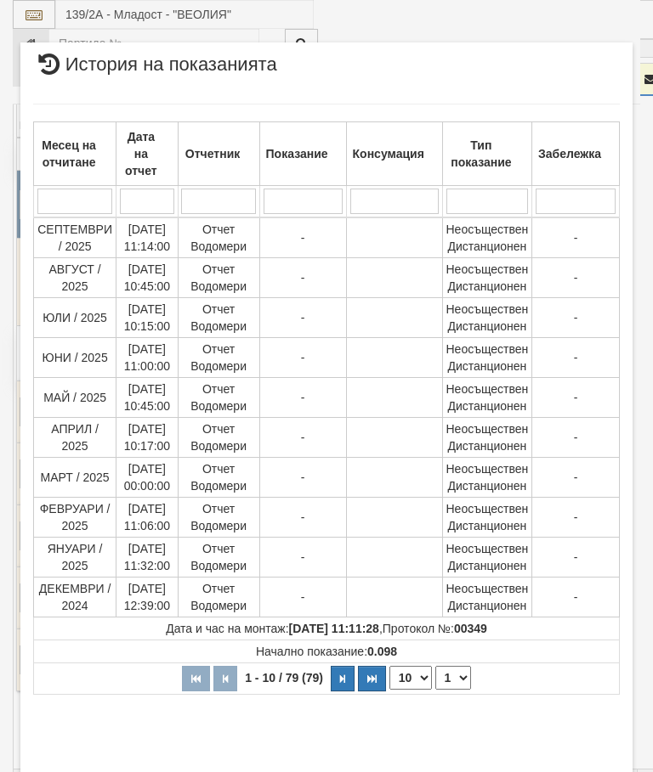
click at [454, 673] on select "1 2 3 4 5 6 7 8" at bounding box center [453, 678] width 36 height 24
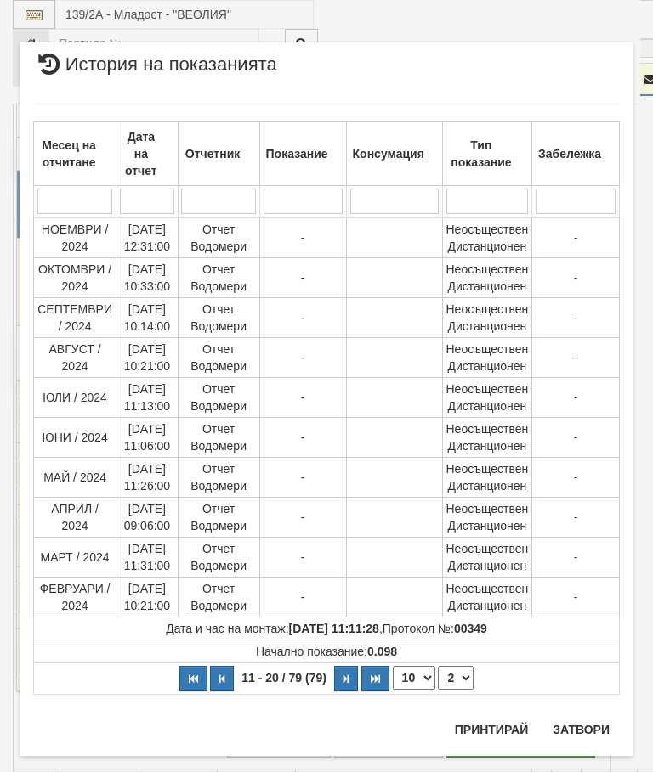
click at [463, 674] on select "1 2 3 4 5 6 7 8" at bounding box center [456, 678] width 36 height 24
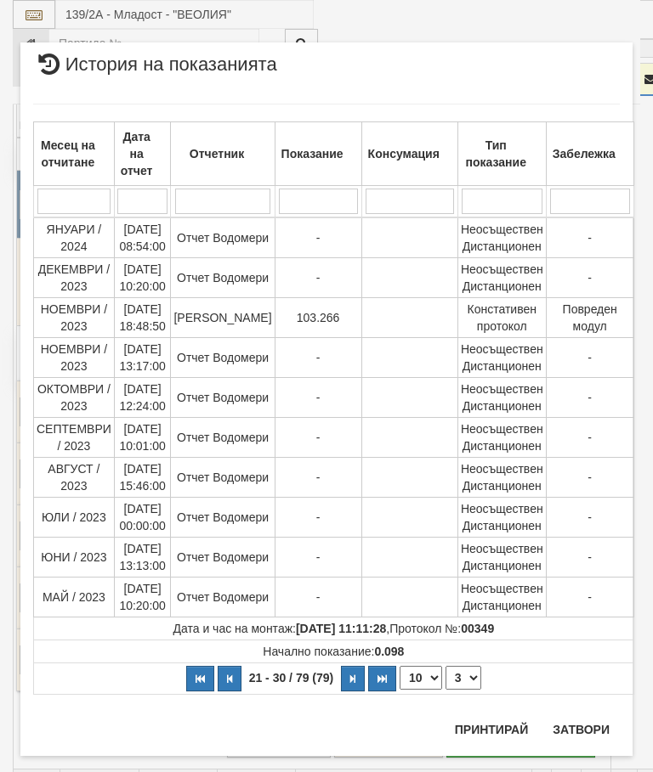
click at [468, 675] on select "1 2 3 4 5 6 7 8" at bounding box center [463, 678] width 36 height 24
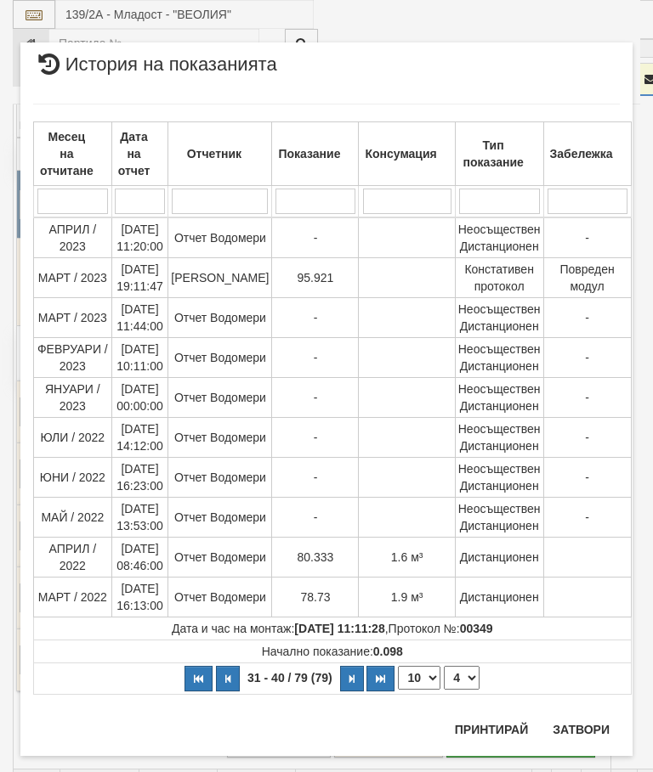
select select "4"
click at [580, 727] on button "Затвори" at bounding box center [580, 729] width 77 height 27
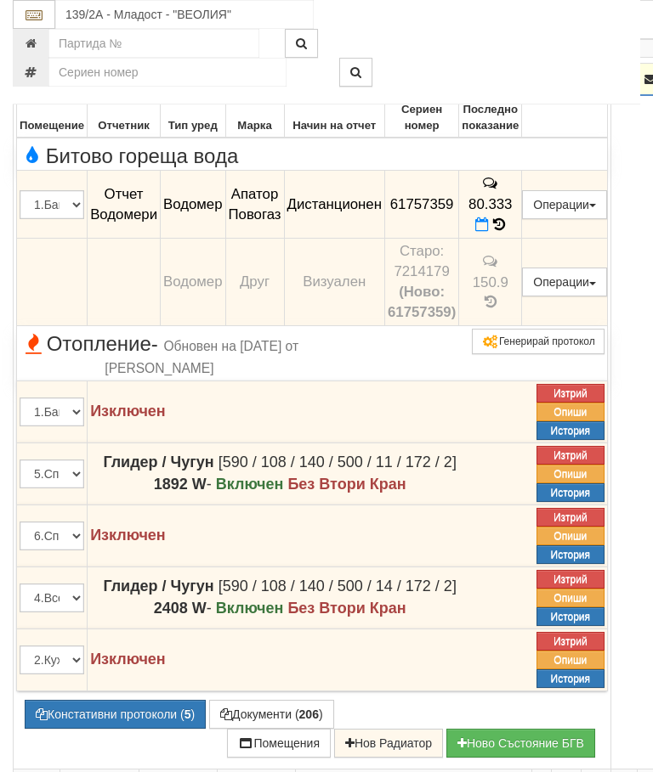
click at [41, 86] on icon "button" at bounding box center [36, 80] width 20 height 12
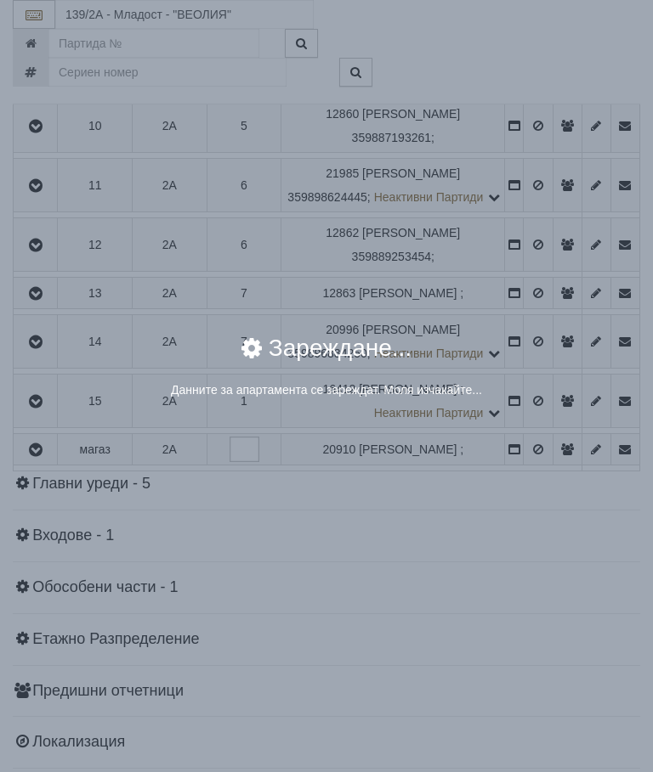
click at [537, 336] on div "× Зареждане... Данните за апартамента се зареждат. Моля изчакайте..." at bounding box center [326, 376] width 612 height 104
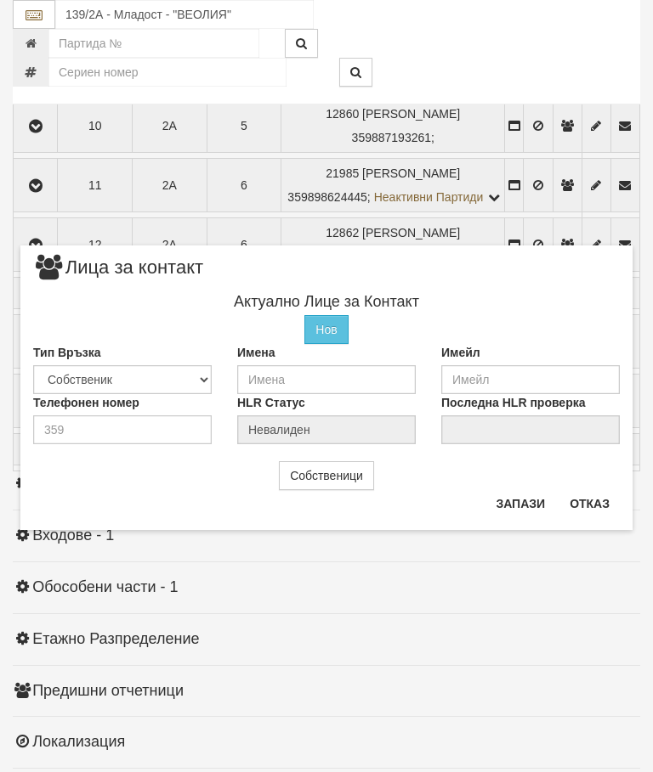
click at [594, 485] on div "Собственици" at bounding box center [326, 475] width 612 height 29
click at [595, 505] on button "Отказ" at bounding box center [589, 503] width 60 height 27
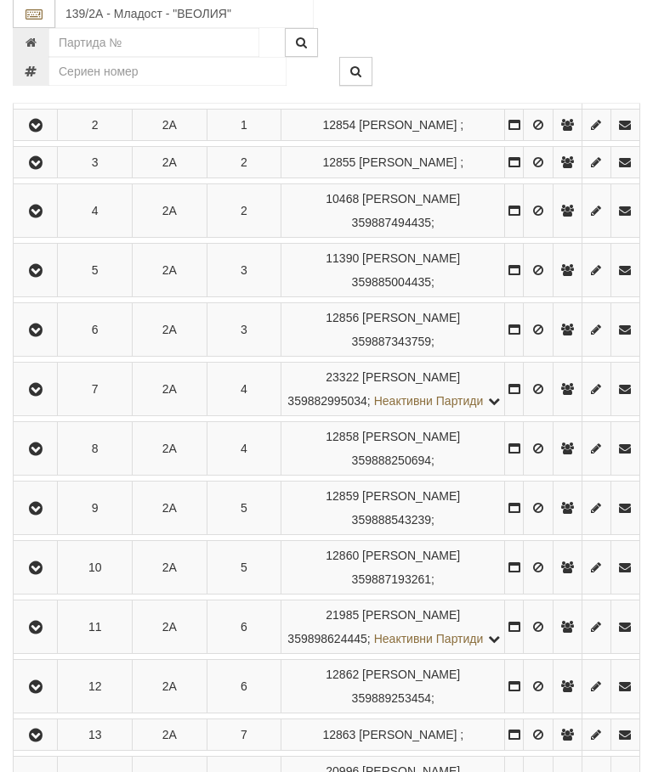
scroll to position [412, 0]
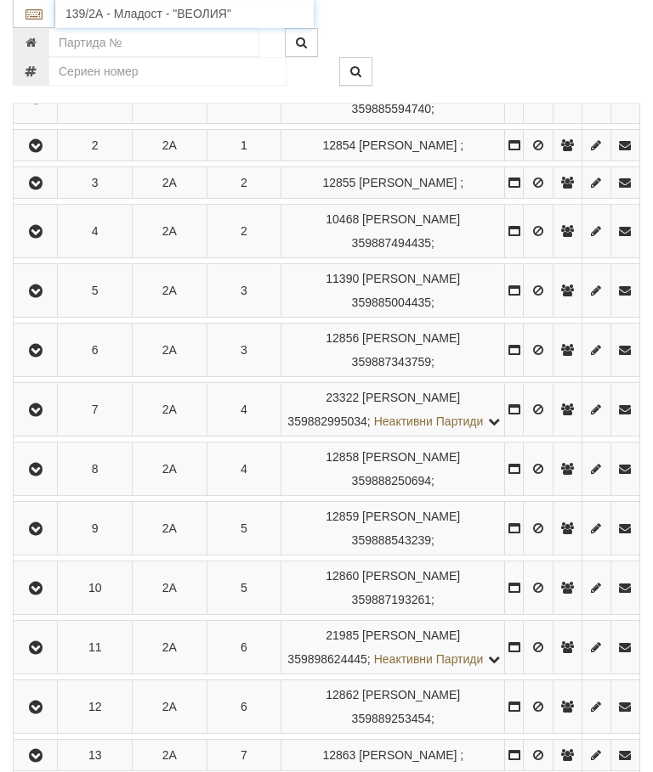
click at [188, 10] on input "139/2А - Младост - "ВЕОЛИЯ"" at bounding box center [184, 14] width 258 height 29
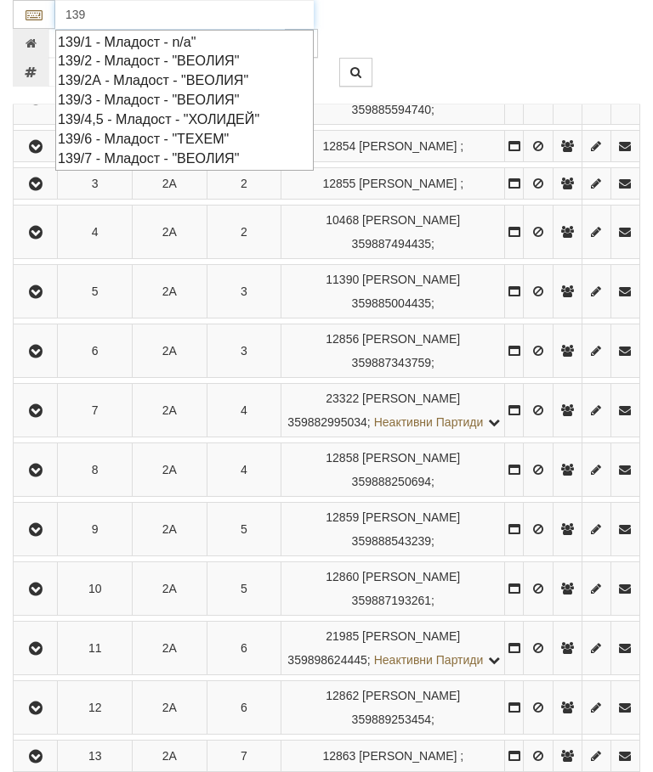
click at [237, 51] on div "139/2 - Младост - "ВЕОЛИЯ"" at bounding box center [184, 61] width 253 height 20
type input "139/2 - Младост - "ВЕОЛИЯ""
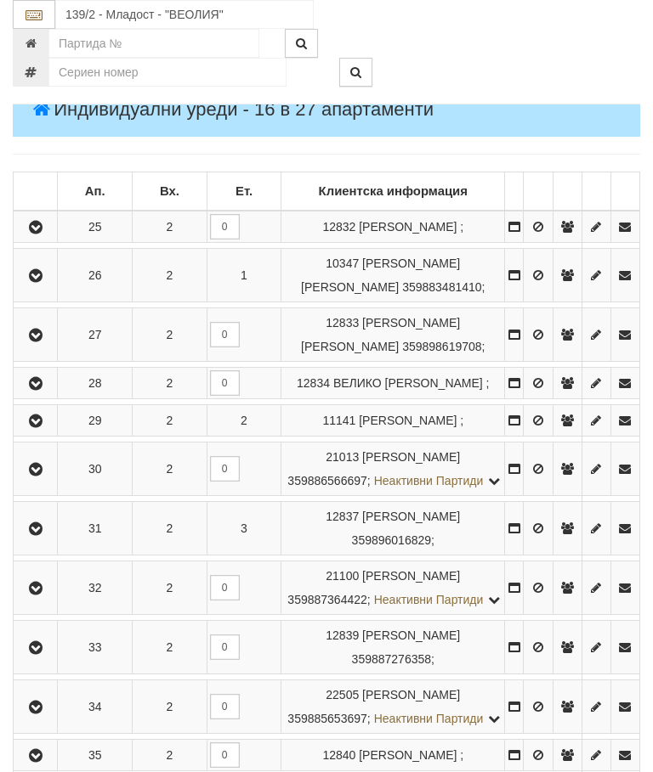
scroll to position [639, 0]
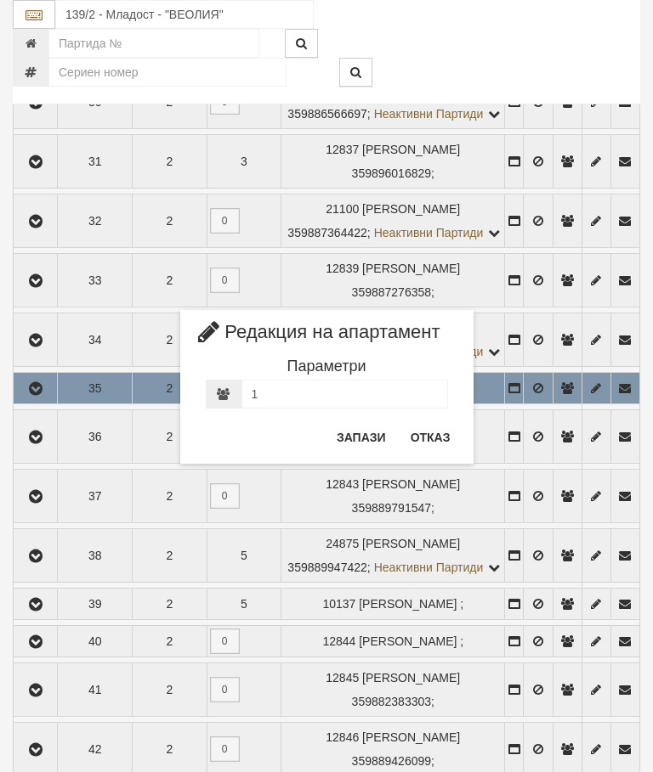
click at [449, 442] on button "Отказ" at bounding box center [430, 437] width 60 height 27
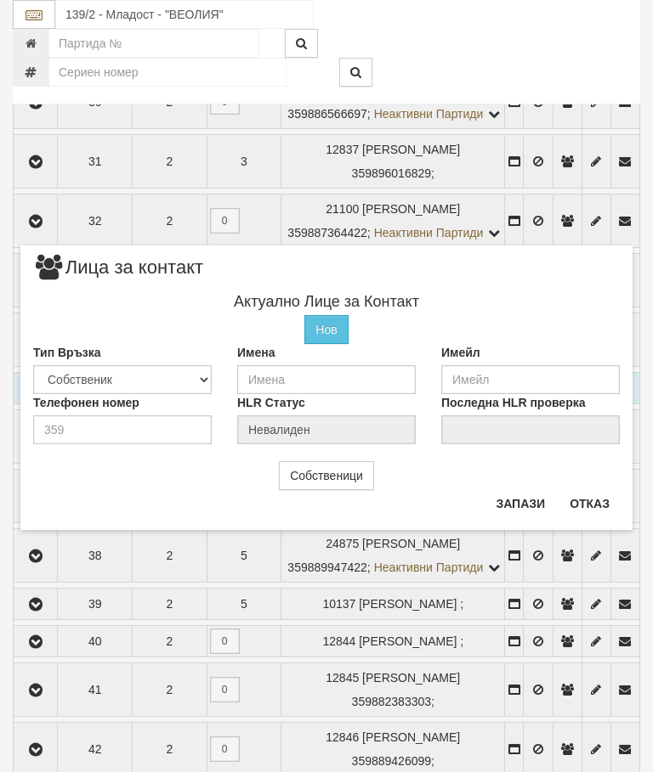
click at [594, 507] on button "Отказ" at bounding box center [589, 503] width 60 height 27
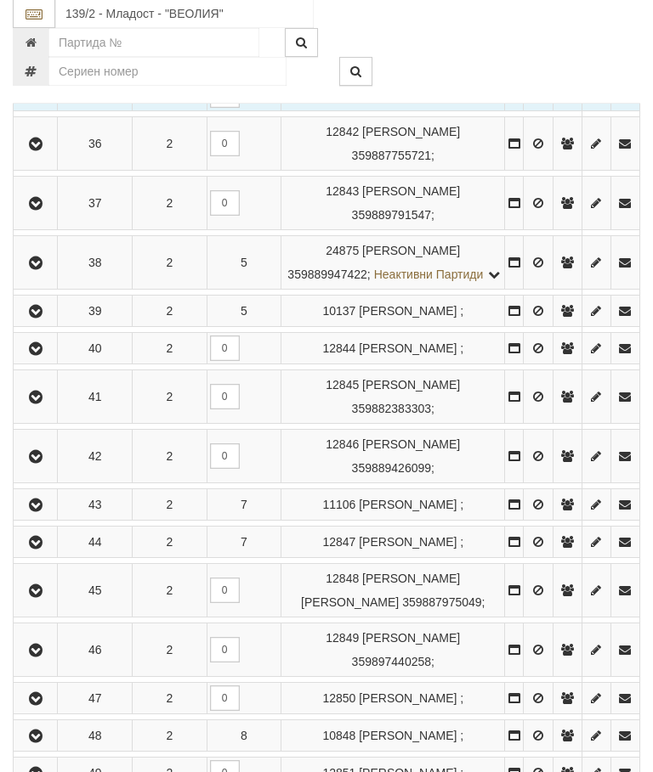
scroll to position [932, 0]
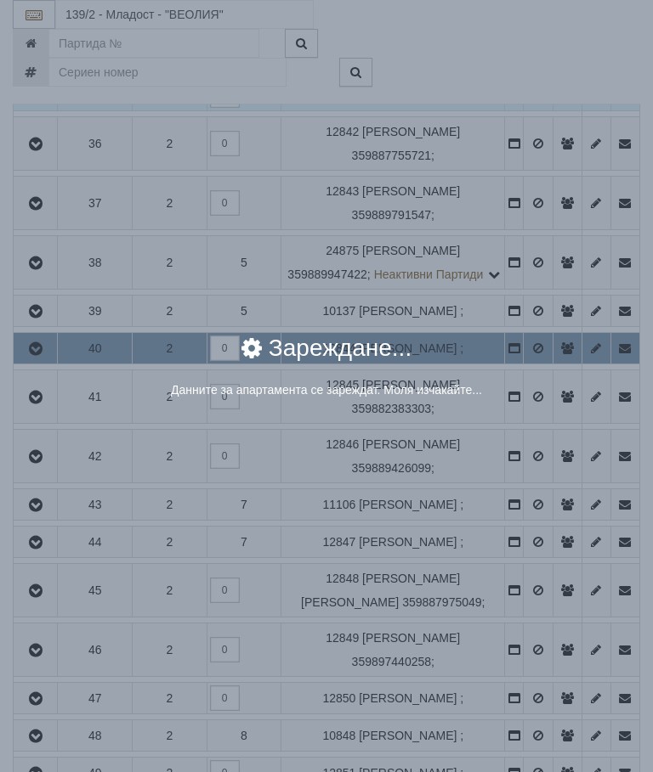
click at [571, 563] on div "× Зареждане... Данните за апартамента се зареждат. Моля изчакайте..." at bounding box center [326, 386] width 653 height 772
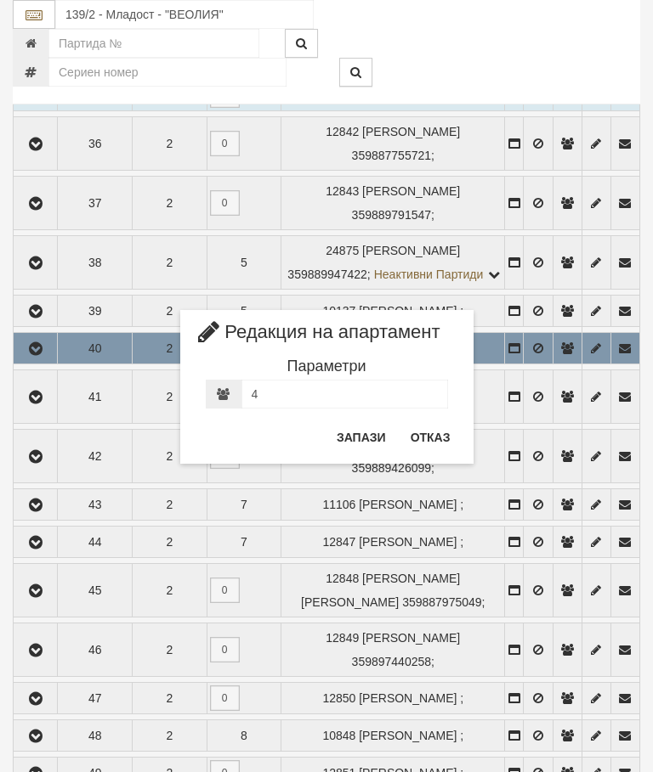
click at [429, 445] on button "Отказ" at bounding box center [430, 437] width 60 height 27
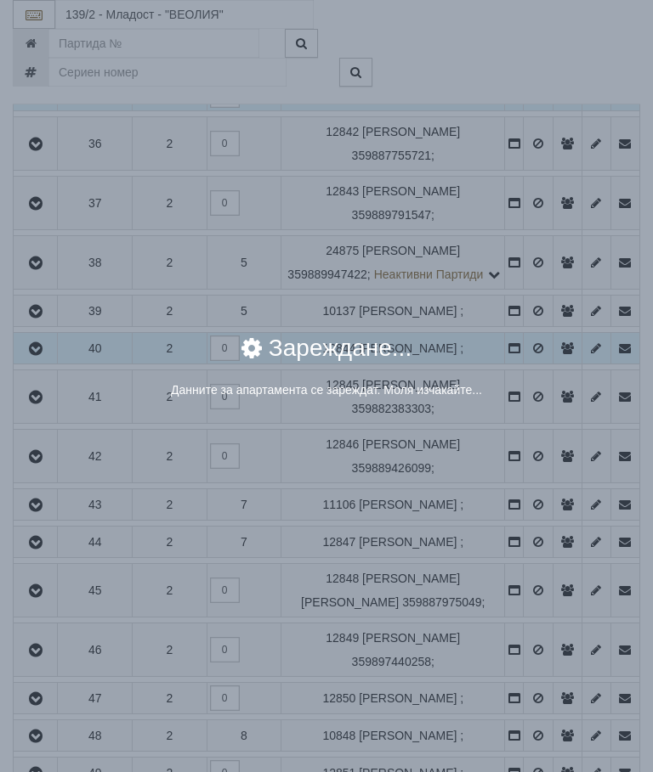
click at [537, 563] on div "× Зареждане... Данните за апартамента се зареждат. Моля изчакайте..." at bounding box center [326, 386] width 653 height 772
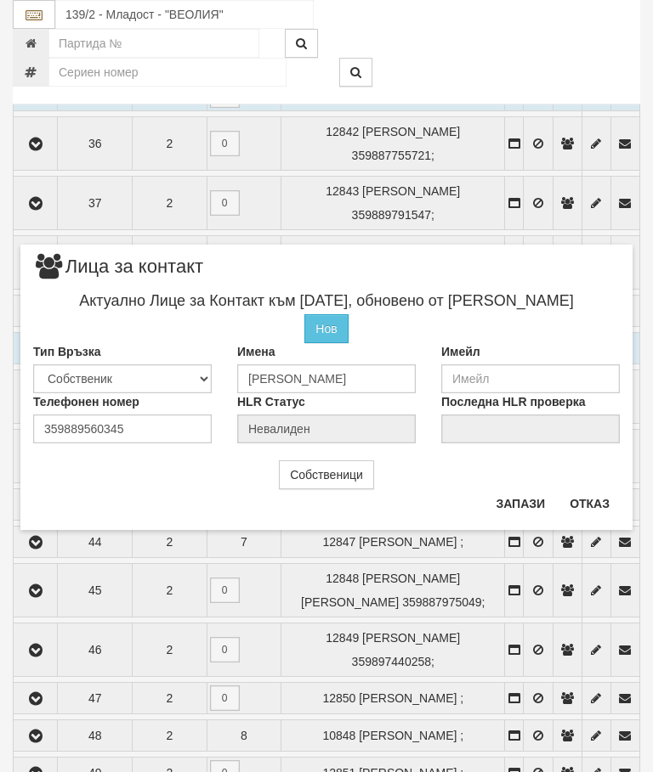
click at [593, 500] on button "Отказ" at bounding box center [589, 503] width 60 height 27
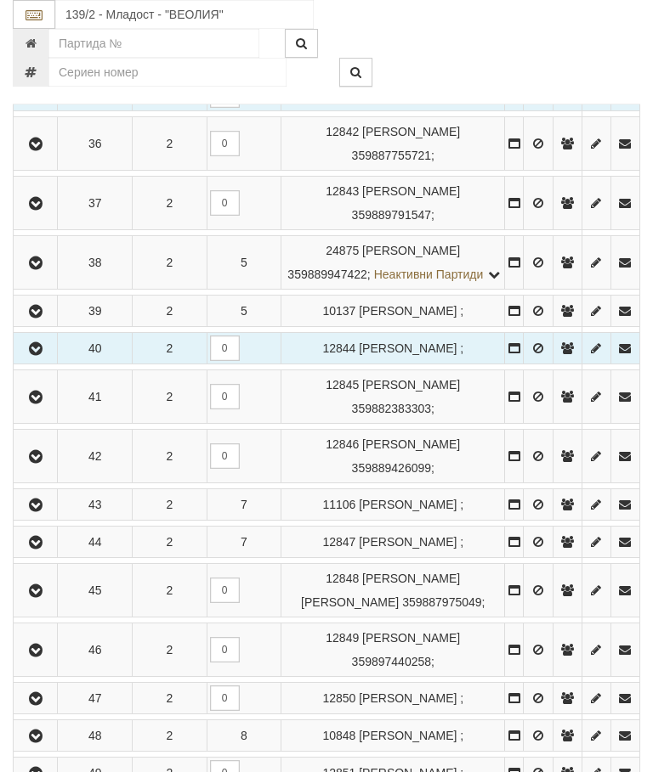
click at [39, 355] on icon "button" at bounding box center [35, 349] width 20 height 12
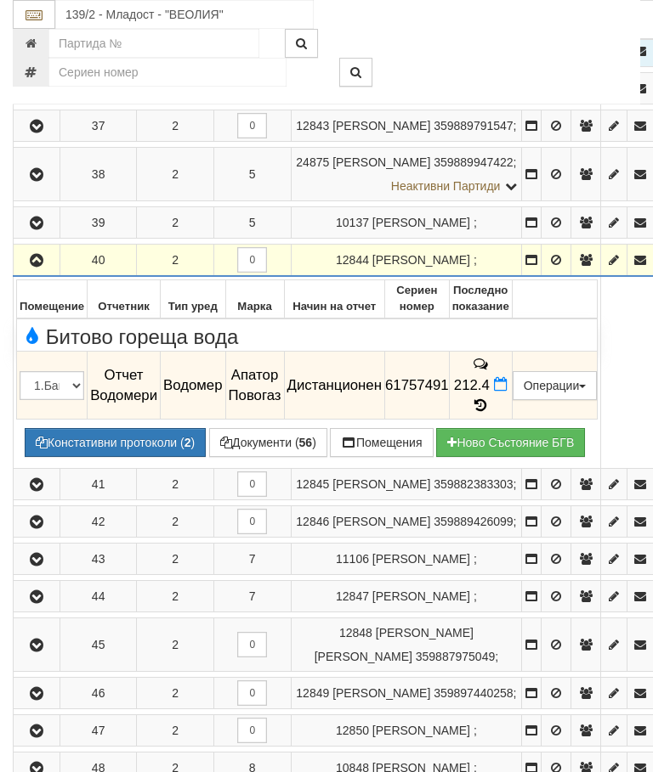
click at [489, 413] on icon at bounding box center [480, 406] width 19 height 14
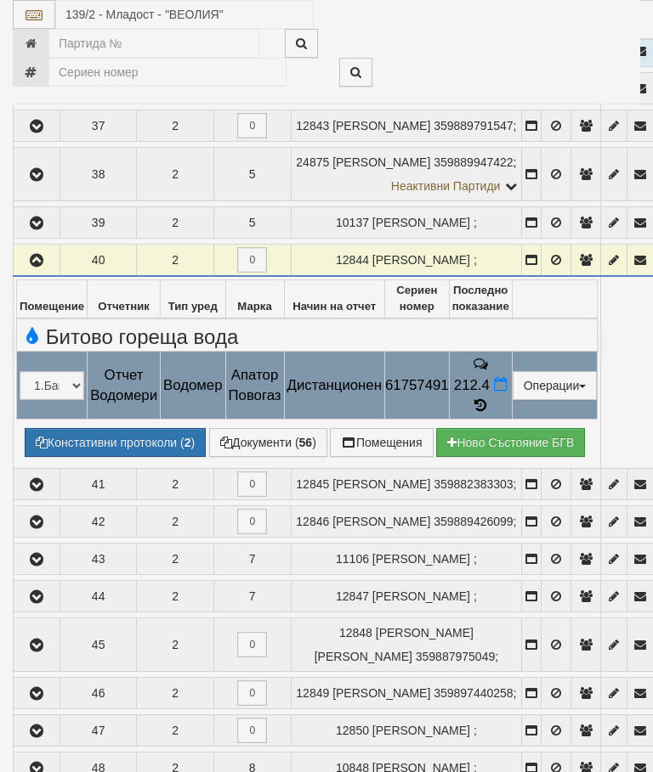
select select "10"
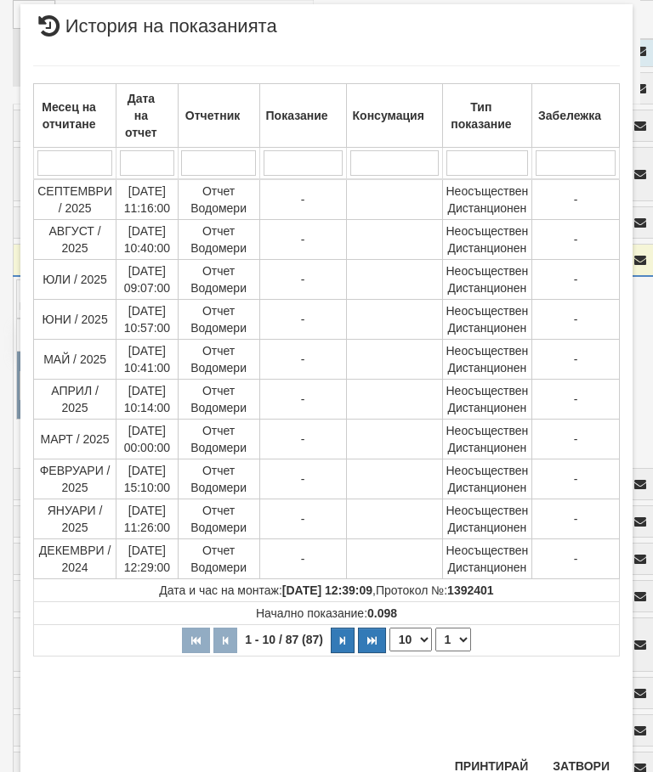
scroll to position [790, 0]
click at [461, 640] on select "1 2 3 4 5 6 7 8 9" at bounding box center [453, 641] width 36 height 24
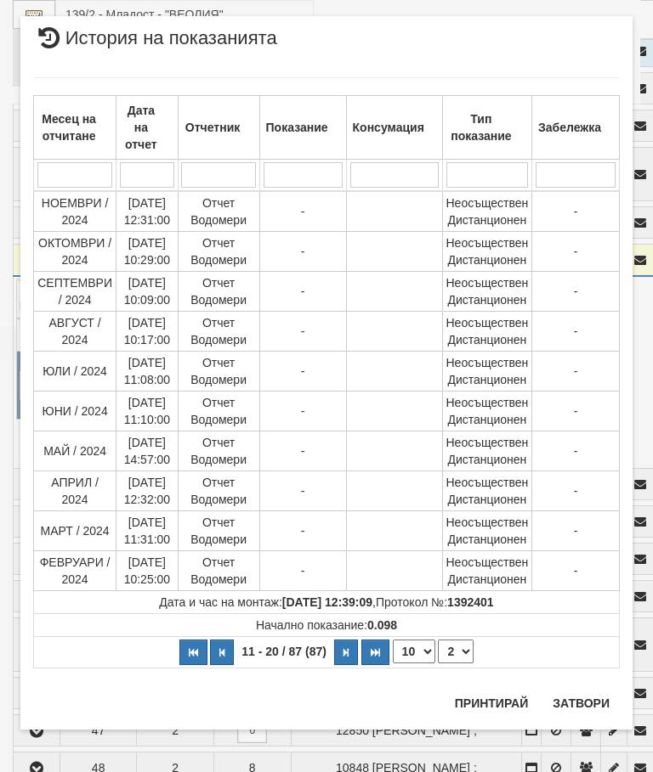
scroll to position [0, 0]
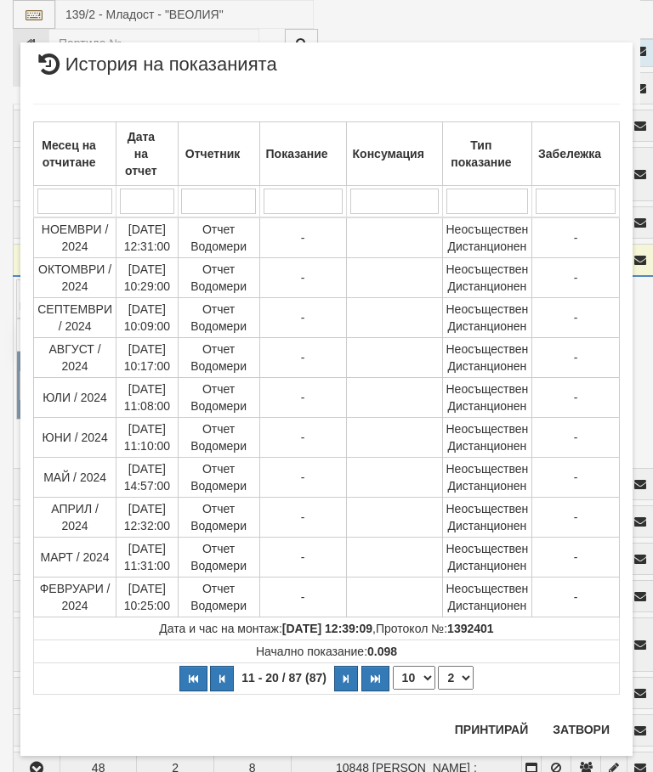
click at [464, 646] on td "Начално показание: 0.098" at bounding box center [327, 652] width 586 height 23
click at [467, 668] on select "1 2 3 4 5 6 7 8 9" at bounding box center [456, 678] width 36 height 24
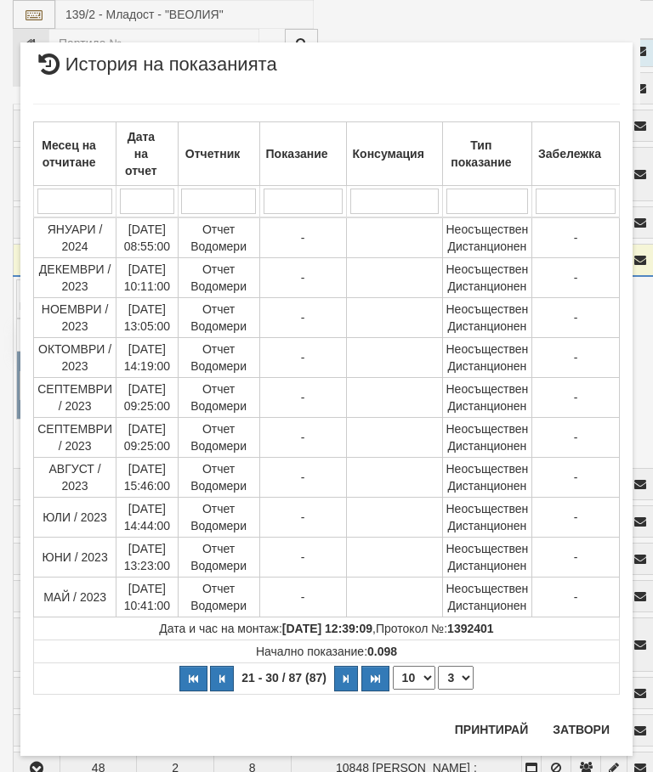
click at [466, 674] on select "1 2 3 4 5 6 7 8 9" at bounding box center [456, 678] width 36 height 24
select select "4"
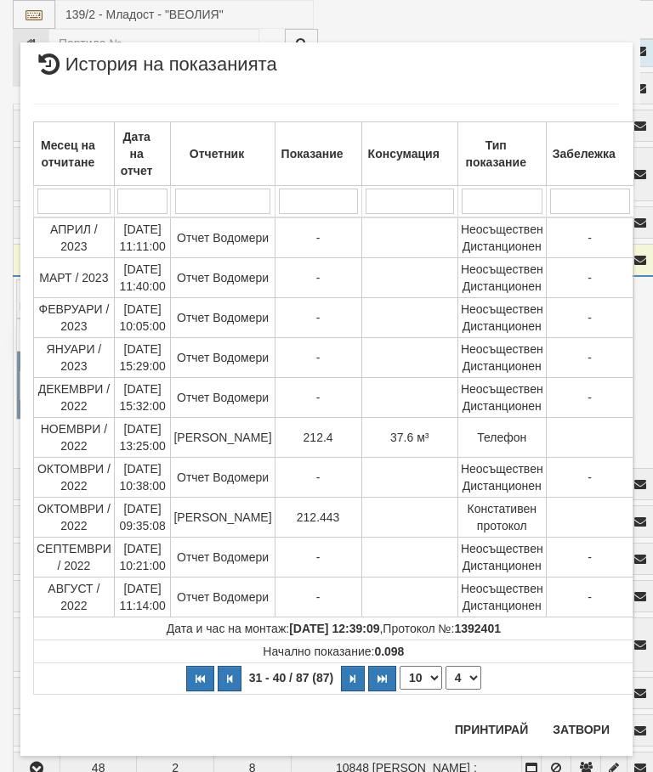
click at [589, 716] on button "Затвори" at bounding box center [580, 729] width 77 height 27
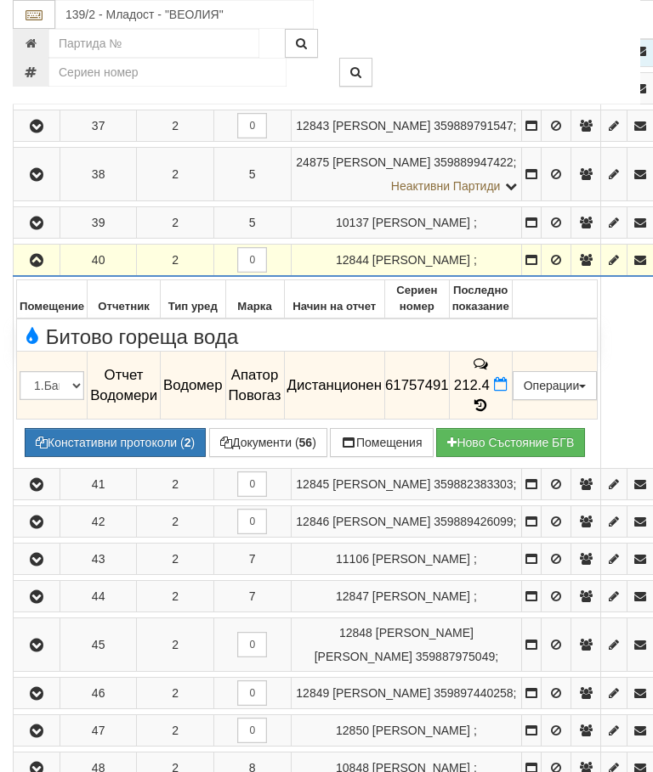
click at [36, 267] on icon "button" at bounding box center [36, 261] width 20 height 12
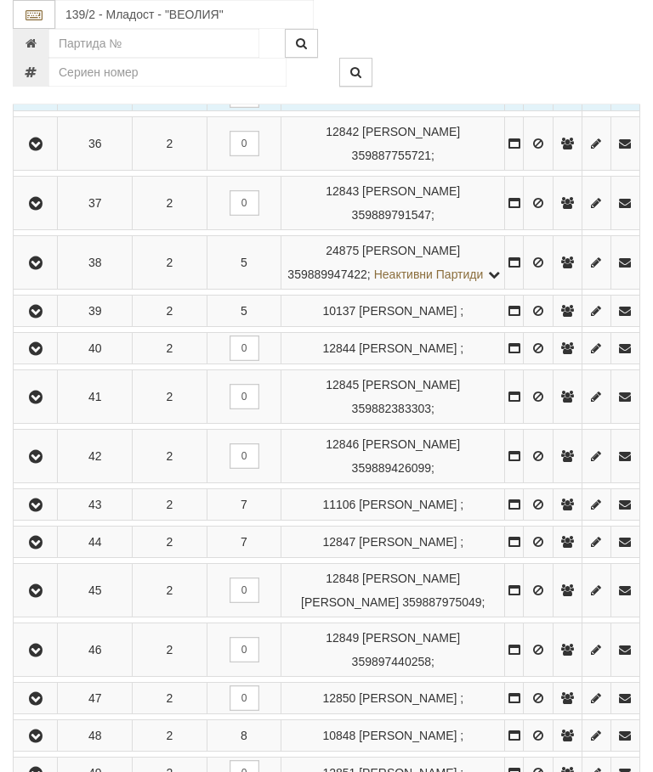
click at [38, 355] on icon "button" at bounding box center [35, 349] width 20 height 12
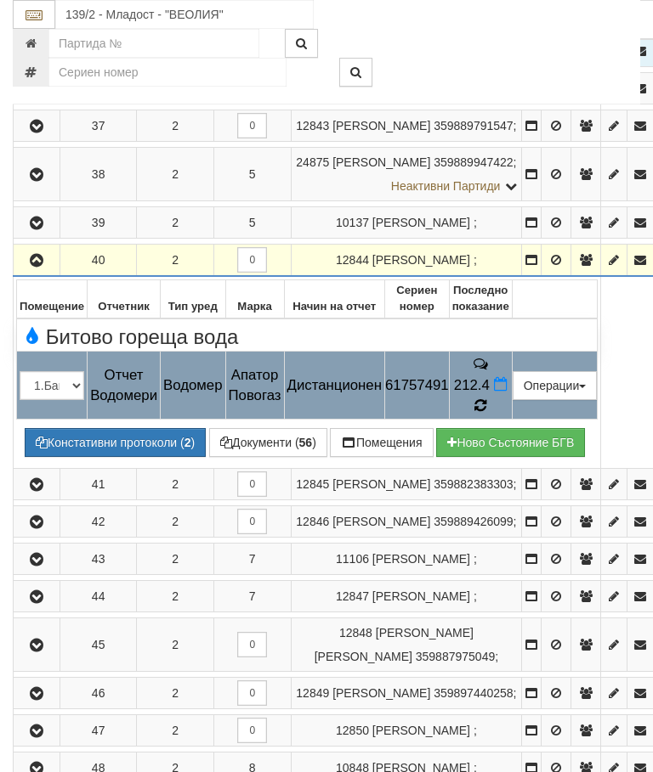
click at [487, 414] on icon at bounding box center [480, 406] width 14 height 16
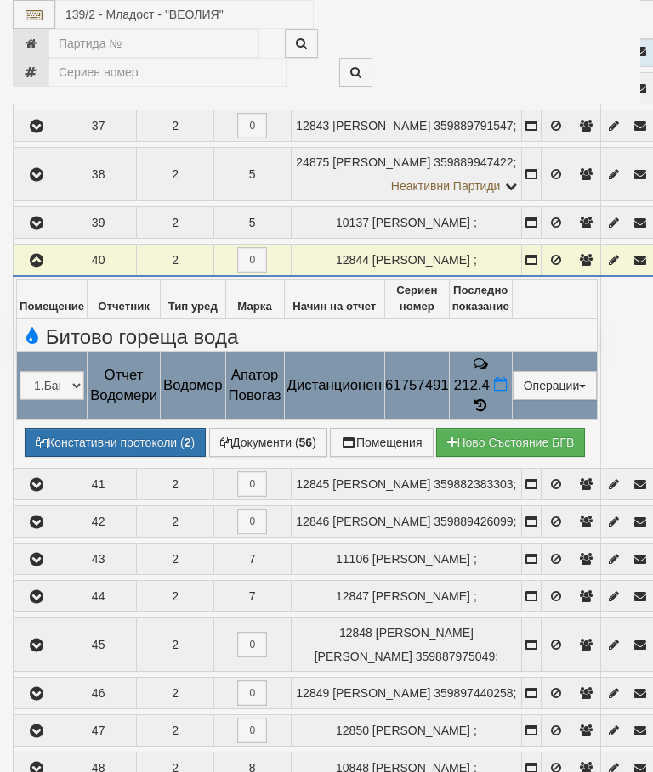
select select "10"
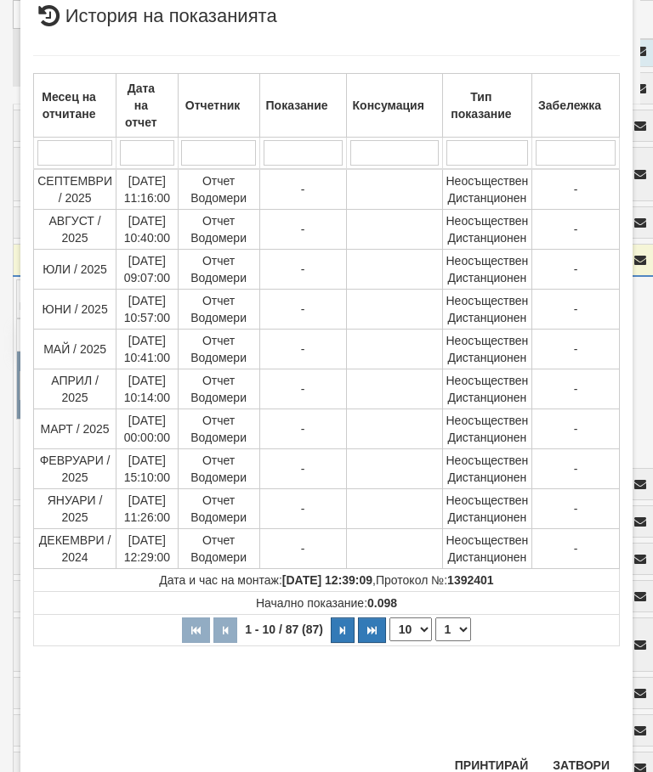
scroll to position [645, 0]
click at [451, 628] on select "1 2 3 4 5 6 7 8 9" at bounding box center [453, 631] width 36 height 24
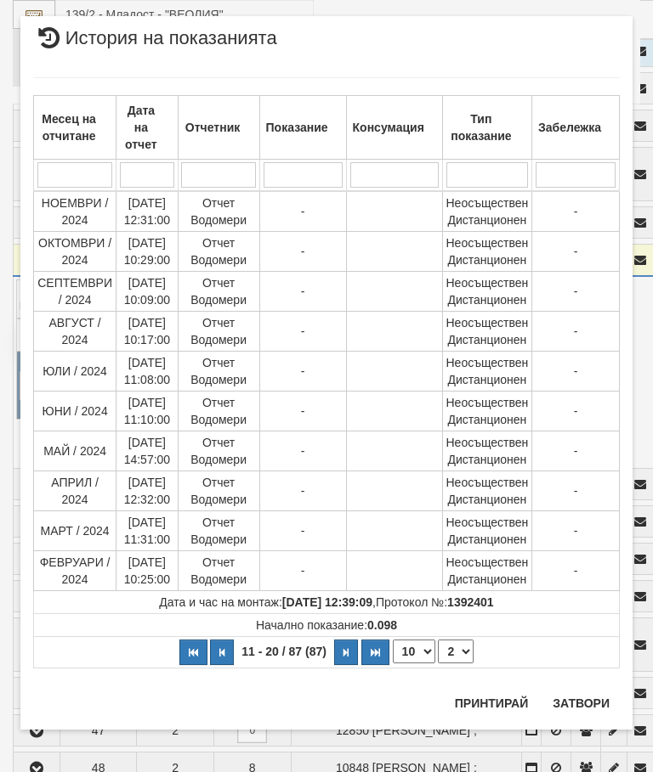
scroll to position [0, 0]
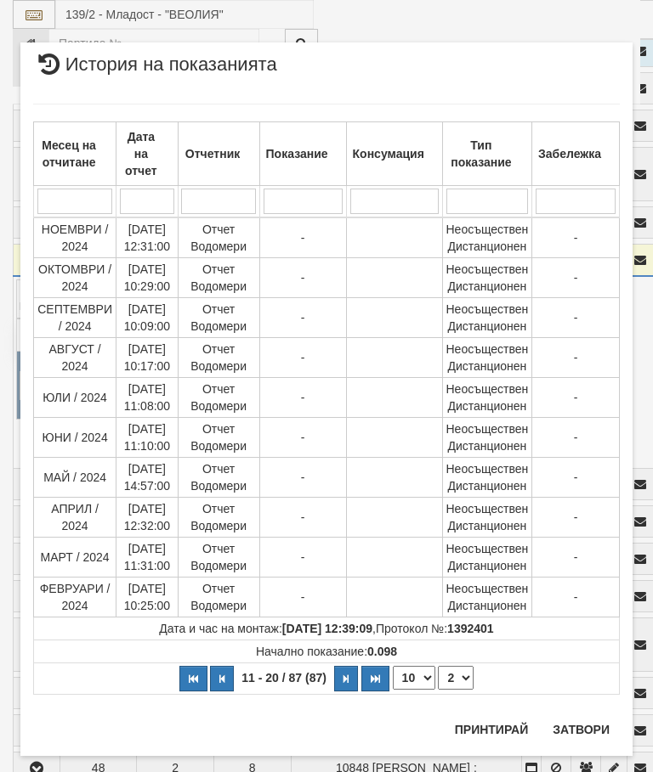
click at [460, 679] on select "1 2 3 4 5 6 7 8 9" at bounding box center [456, 678] width 36 height 24
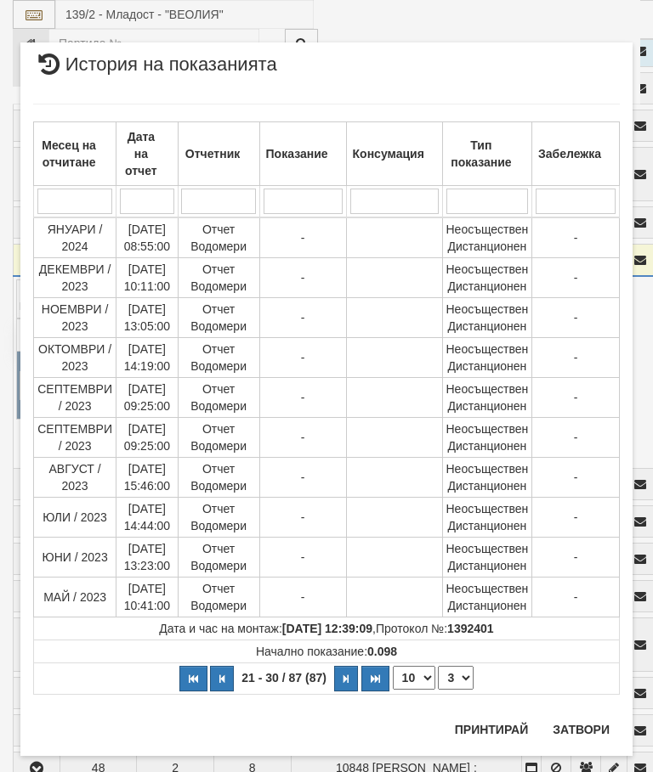
click at [468, 672] on select "1 2 3 4 5 6 7 8 9" at bounding box center [456, 678] width 36 height 24
select select "4"
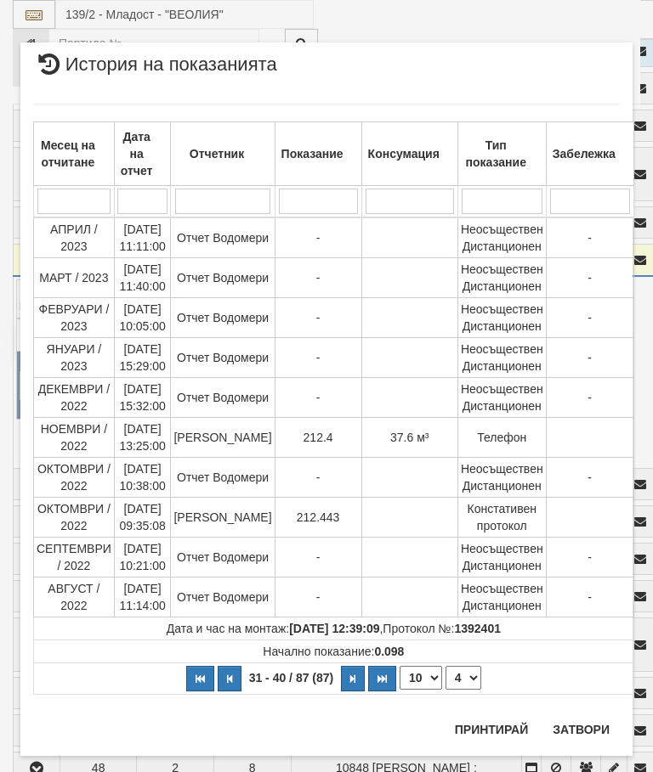
click at [580, 718] on button "Затвори" at bounding box center [580, 729] width 77 height 27
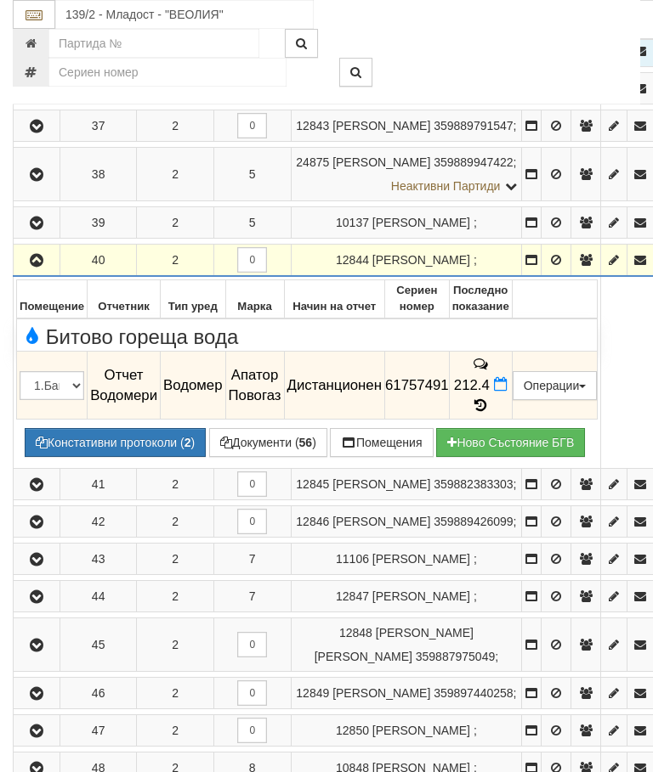
click at [507, 392] on icon at bounding box center [501, 384] width 14 height 14
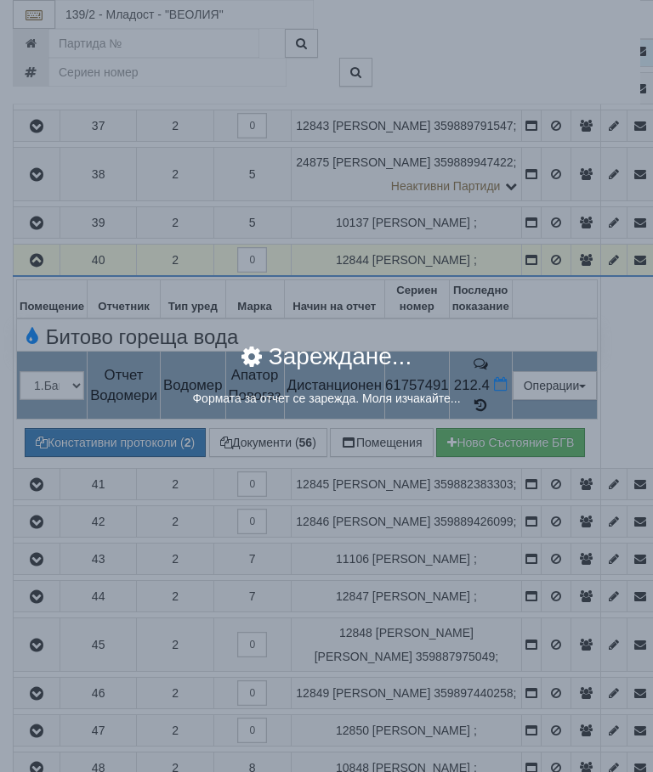
select select "8ac75930-9bfd-e511-80be-8d5a1dced85a"
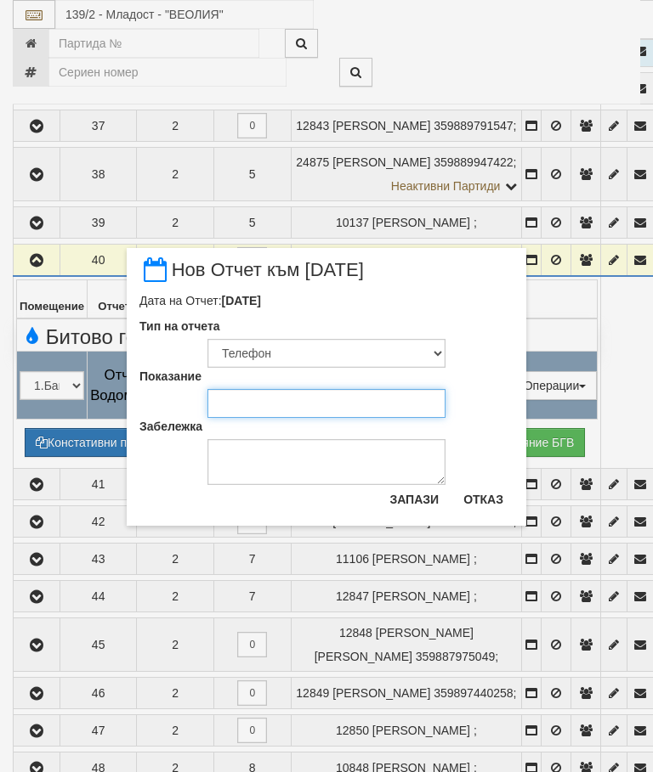
click at [276, 408] on input "Показание" at bounding box center [326, 403] width 238 height 29
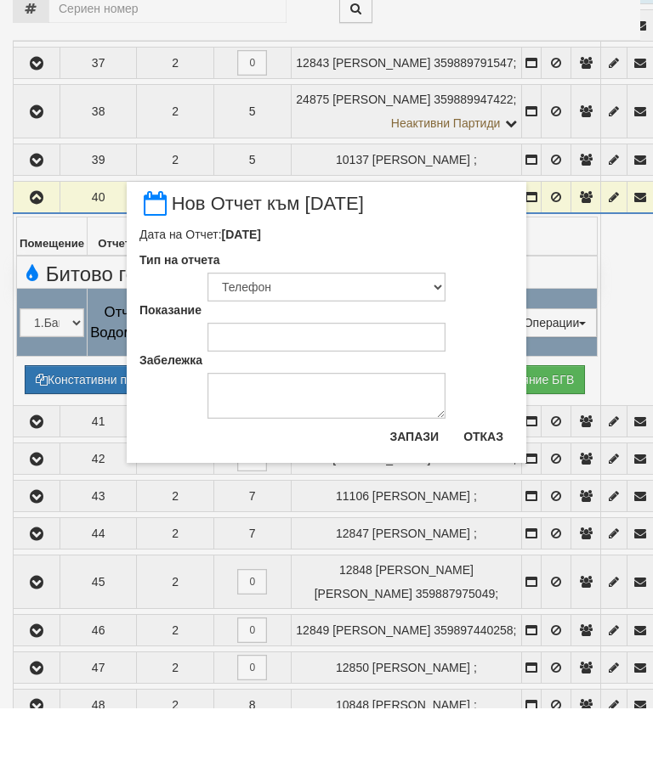
click at [485, 487] on button "Отказ" at bounding box center [483, 500] width 60 height 27
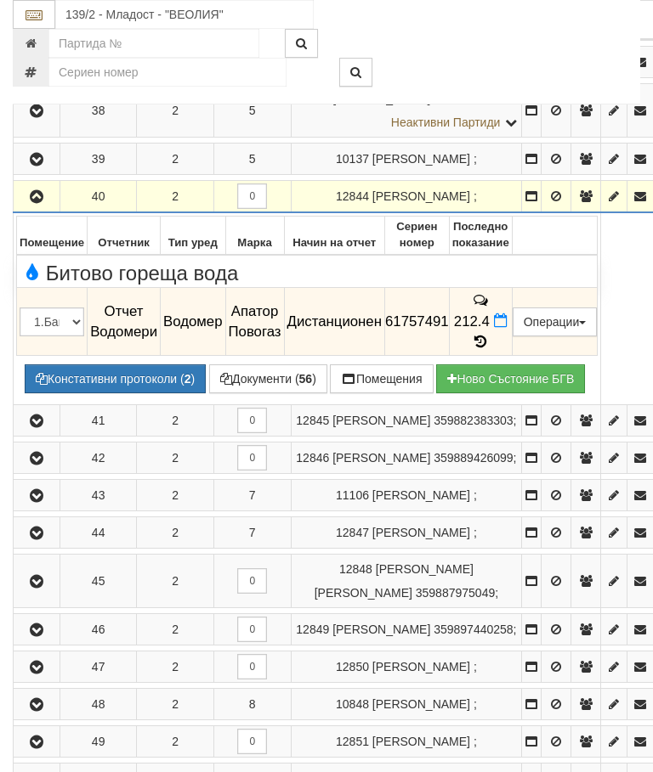
click at [486, 350] on span at bounding box center [480, 342] width 12 height 16
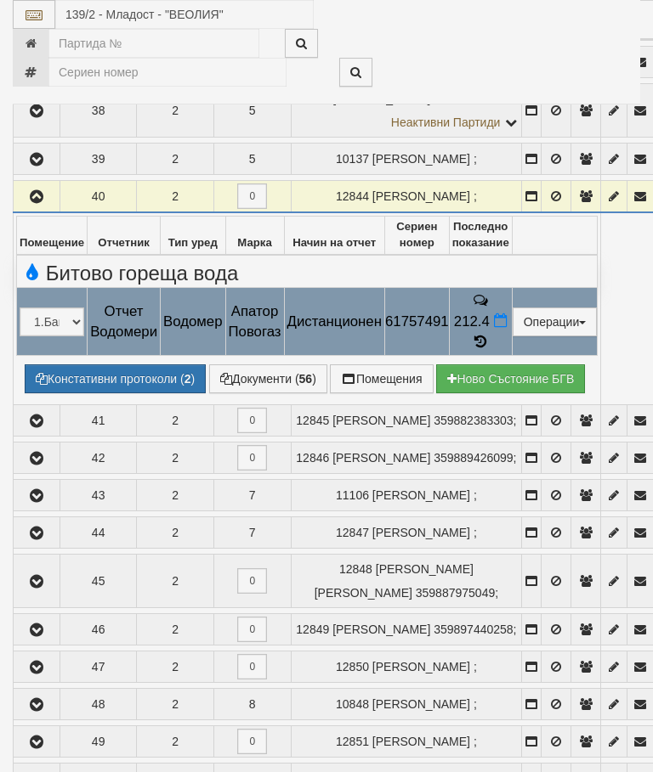
select select "10"
select select "1"
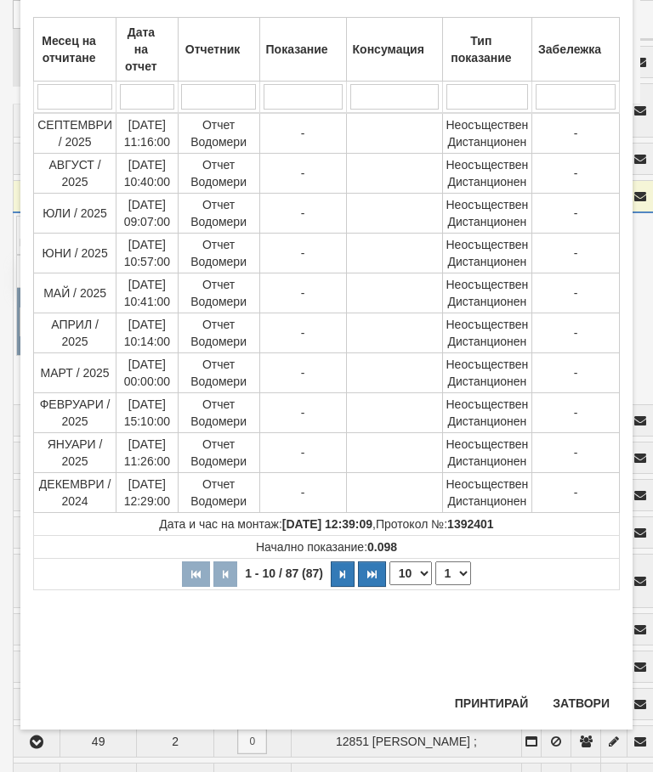
scroll to position [806, 0]
click at [581, 691] on button "Затвори" at bounding box center [580, 703] width 77 height 27
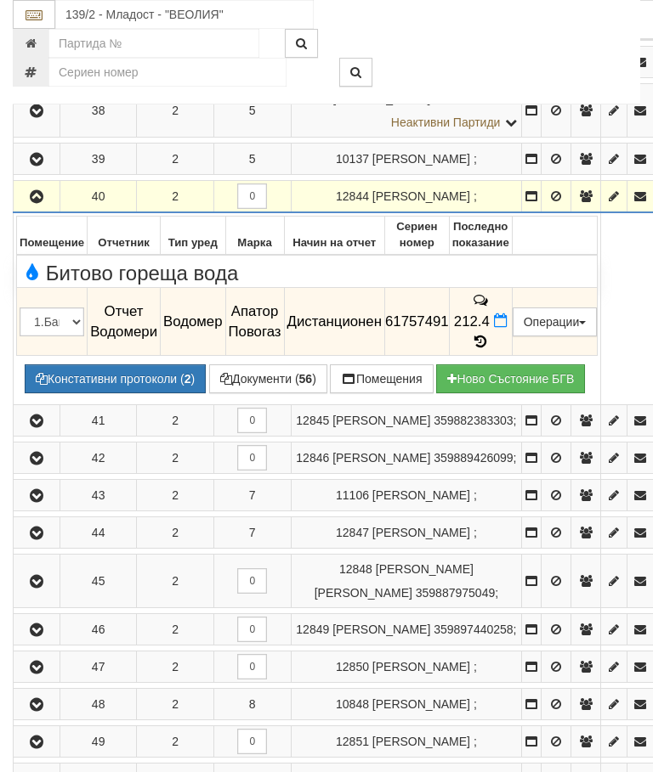
click at [507, 328] on icon at bounding box center [501, 321] width 14 height 14
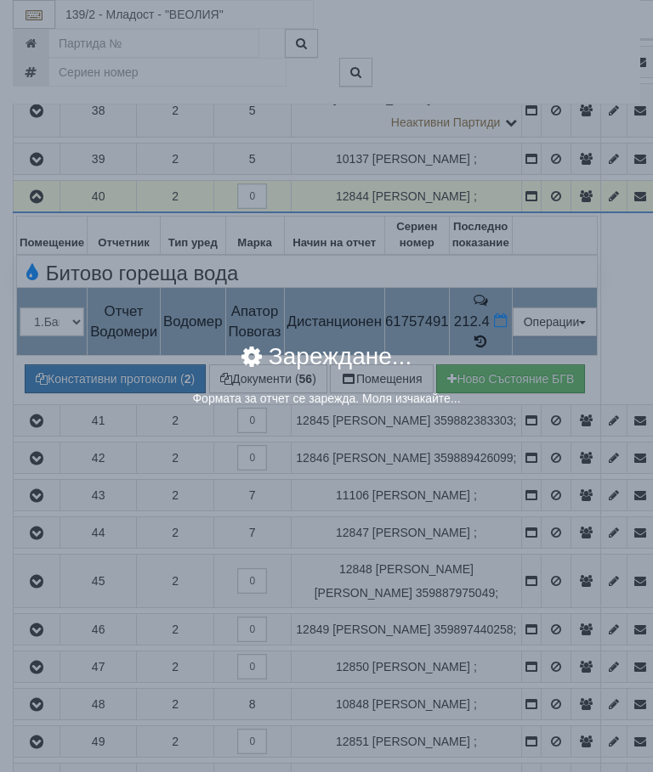
select select "8ac75930-9bfd-e511-80be-8d5a1dced85a"
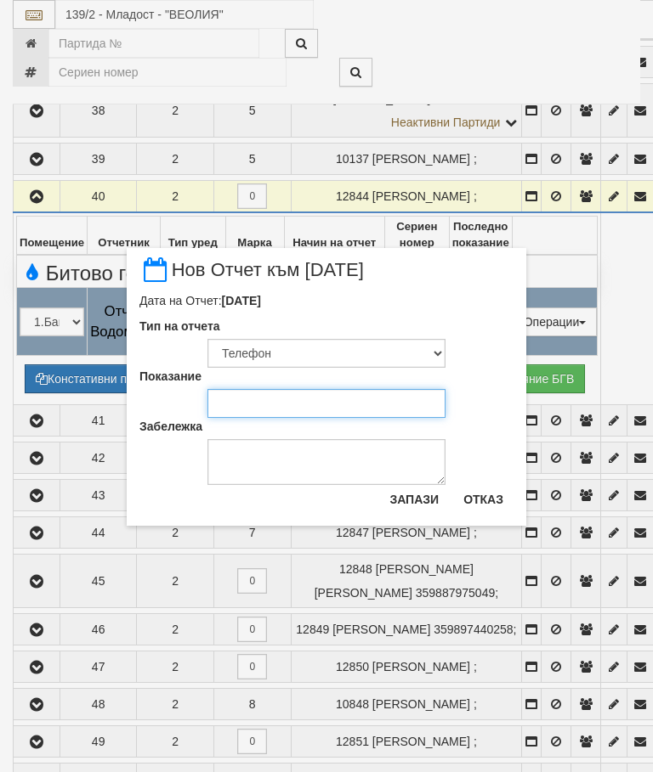
click at [241, 398] on input "Показание" at bounding box center [326, 403] width 238 height 29
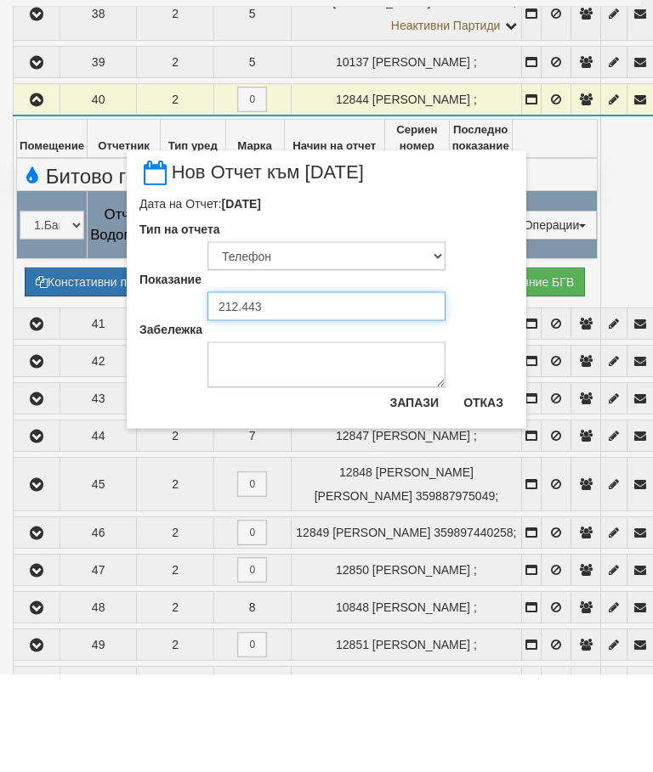
type input "212.443"
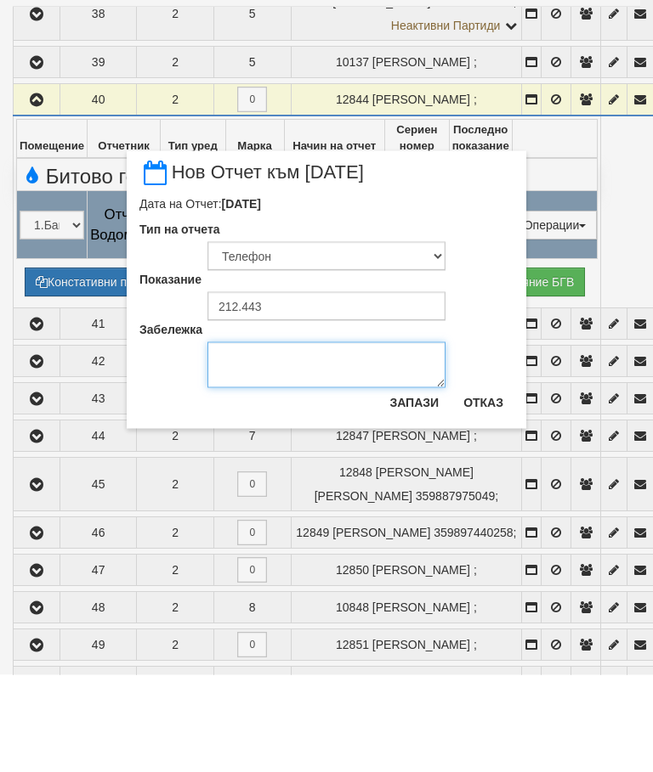
click at [246, 439] on textarea "Забележка" at bounding box center [326, 462] width 238 height 46
type textarea "1"
type textarea "06.10.2025"
click at [418, 486] on button "Запази" at bounding box center [414, 499] width 70 height 27
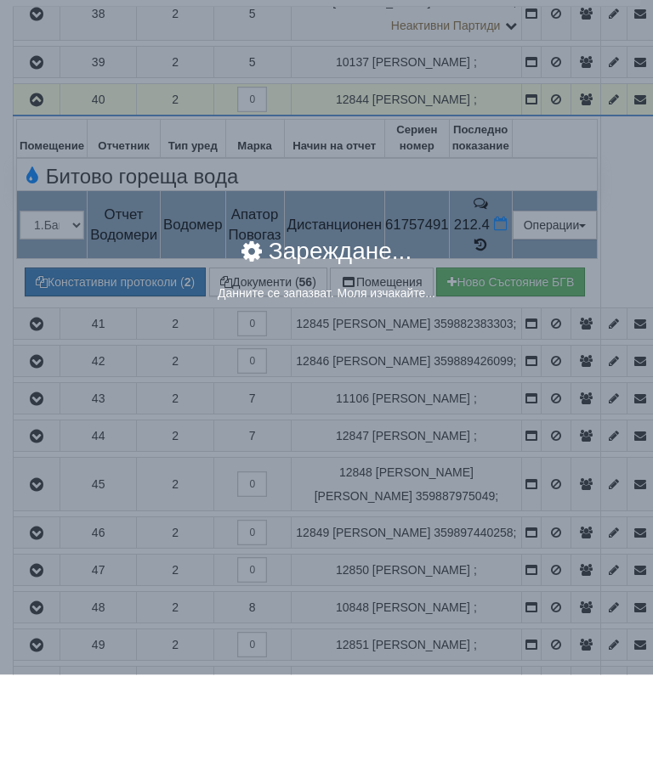
scroll to position [1093, 0]
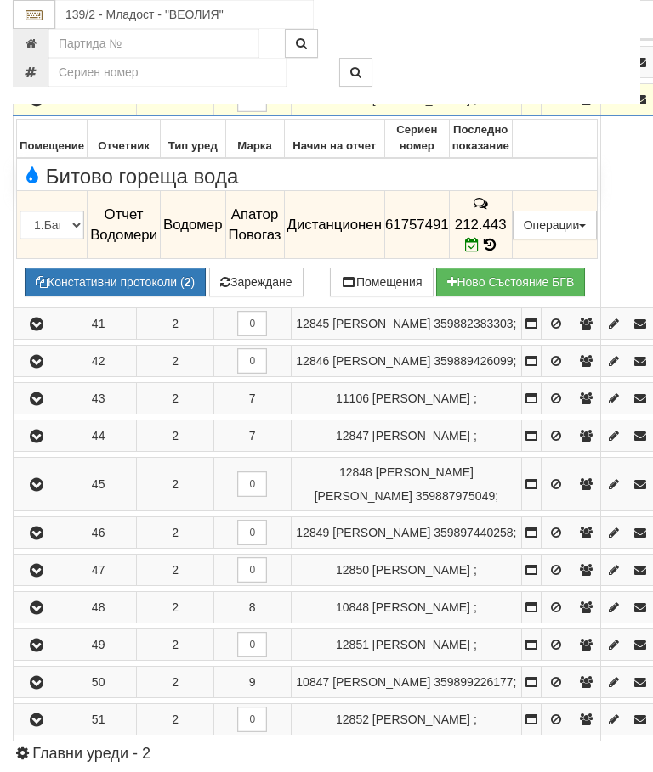
click at [265, 297] on button "Зареждане" at bounding box center [256, 282] width 94 height 29
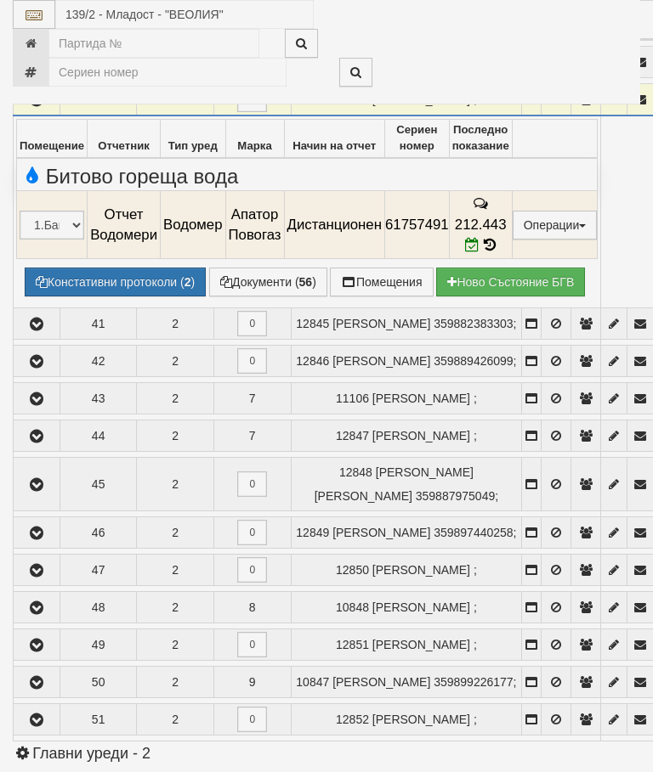
select select "10"
select select "1"
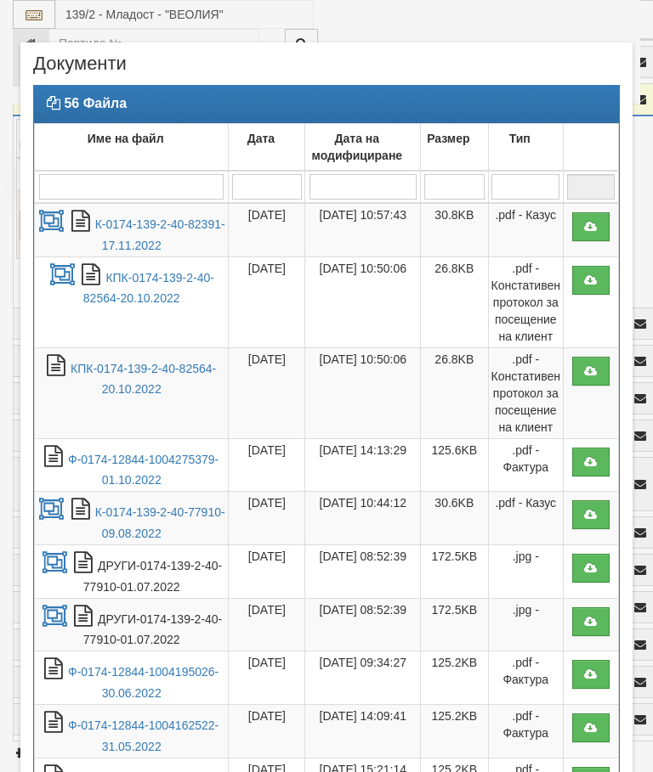
click at [177, 463] on link "Ф-0174-12844-1004275379-01.10.2022" at bounding box center [143, 470] width 150 height 35
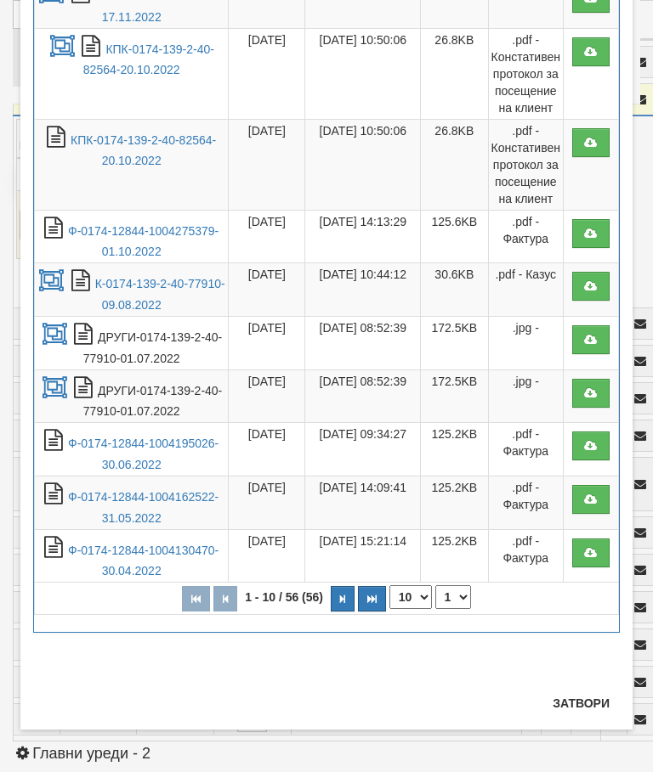
scroll to position [229, 0]
click at [574, 698] on button "Затвори" at bounding box center [580, 703] width 77 height 27
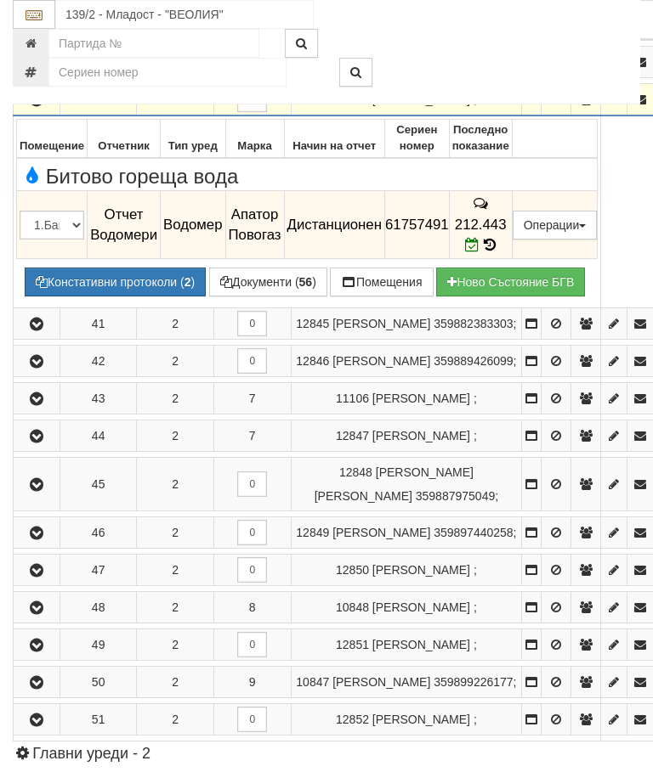
click at [35, 106] on icon "button" at bounding box center [36, 100] width 20 height 12
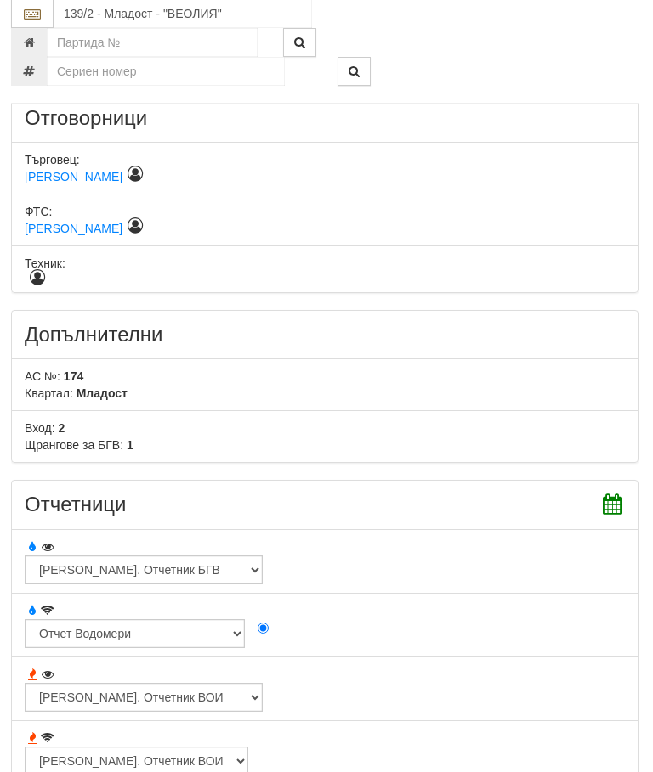
scroll to position [1064, 0]
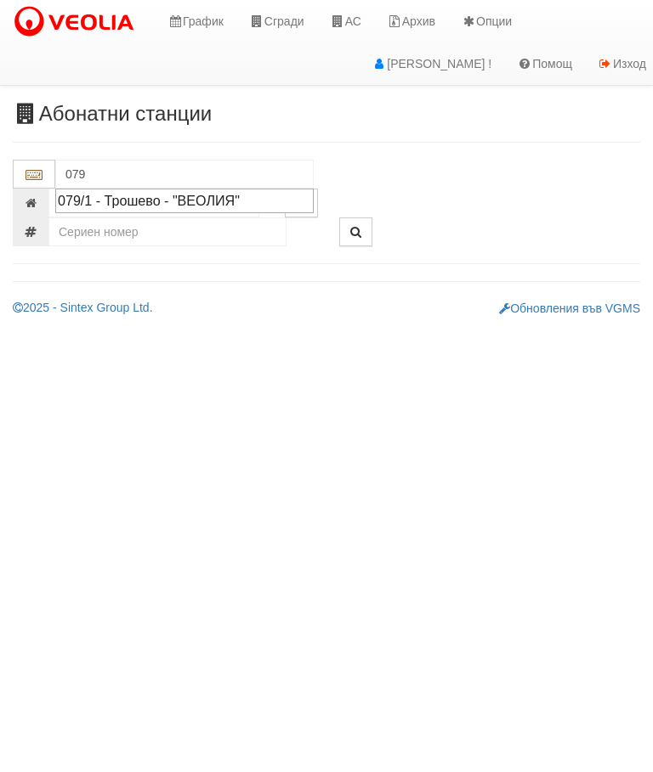
click at [200, 196] on div "079/1 - Трошево - "ВЕОЛИЯ"" at bounding box center [184, 201] width 253 height 20
type input "079/1 - Трошево - "ВЕОЛИЯ""
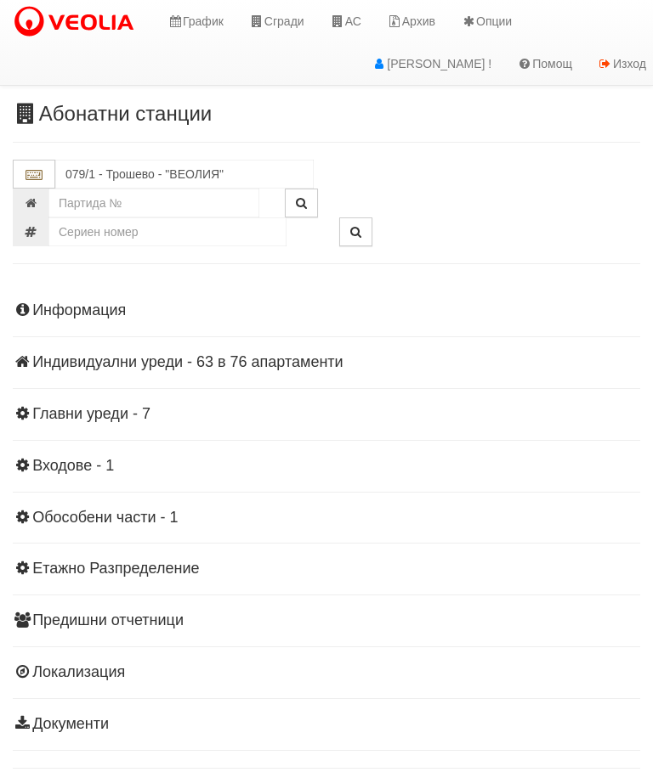
click at [253, 340] on div "Информация Параметри Брой Апартаменти: 76 Ползватели 08/2025 57 % 0 % 135" at bounding box center [326, 515] width 627 height 469
click at [252, 340] on div "Информация Параметри Брой Апартаменти: 76 Ползватели 08/2025 57 % 0 % 135" at bounding box center [326, 515] width 627 height 469
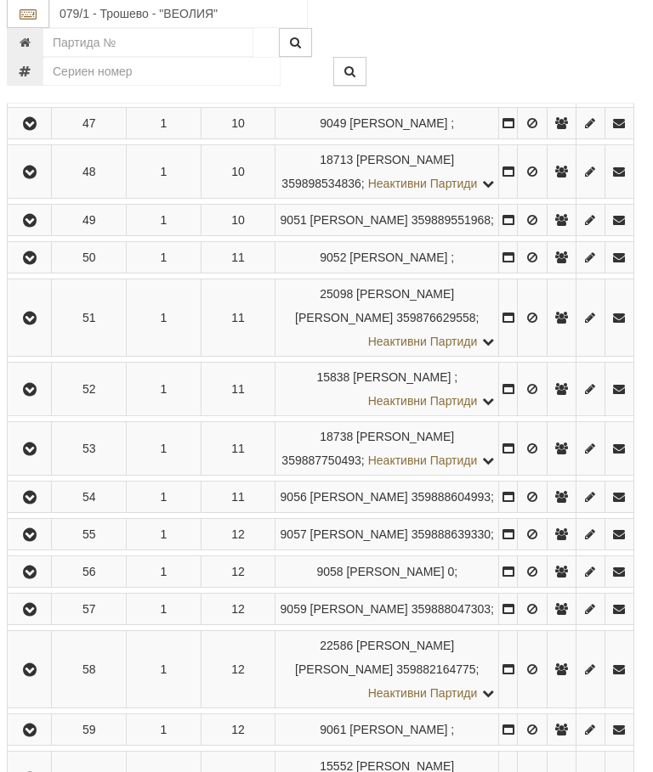
scroll to position [2694, 6]
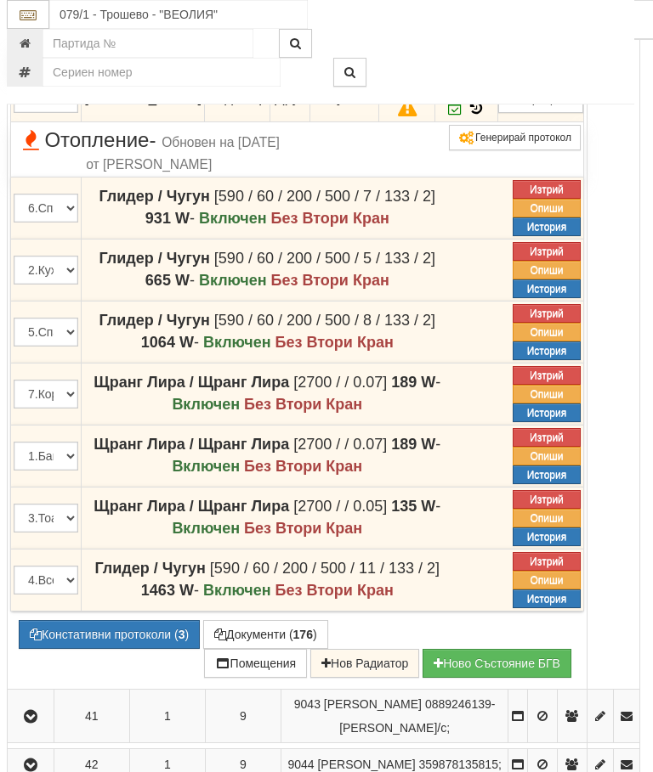
scroll to position [2483, 6]
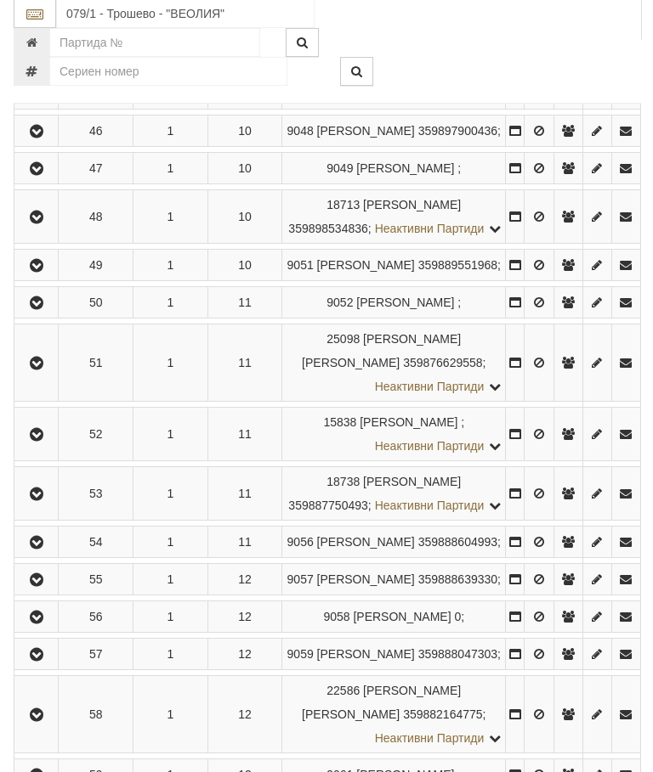
scroll to position [2649, 0]
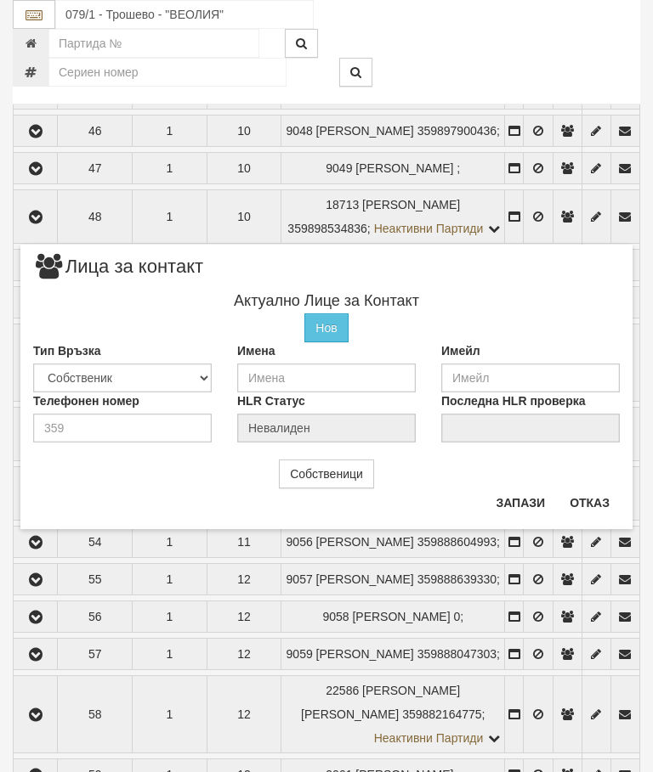
click at [581, 506] on button "Отказ" at bounding box center [589, 502] width 60 height 27
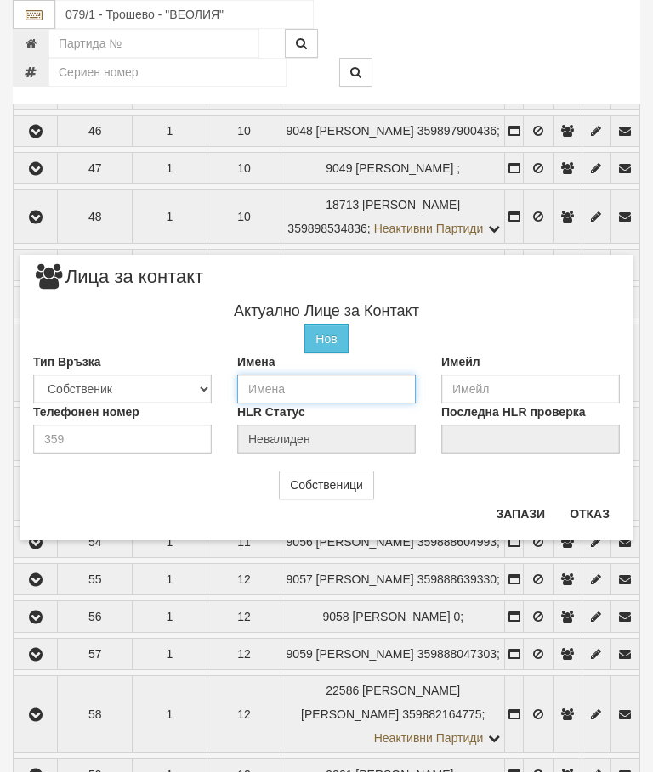
click at [271, 395] on input "text" at bounding box center [326, 389] width 178 height 29
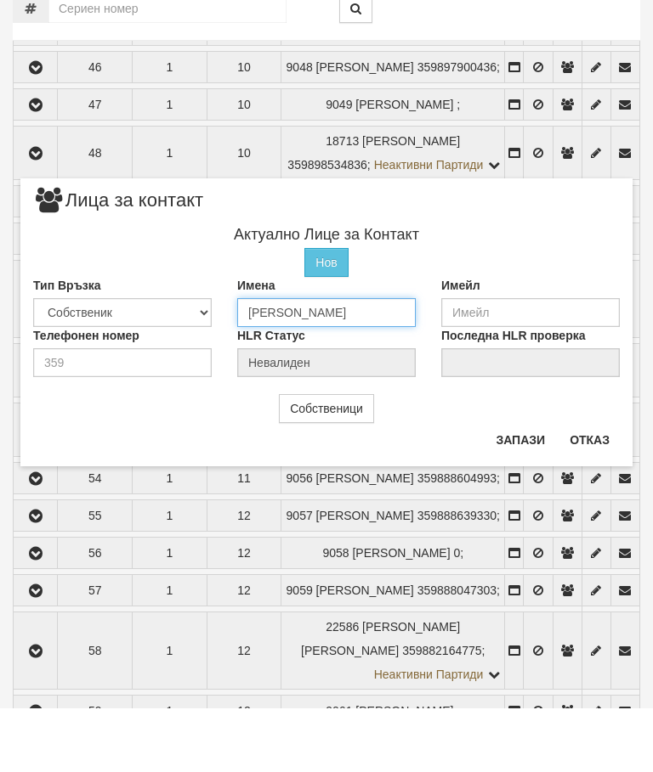
type input "[PERSON_NAME]"
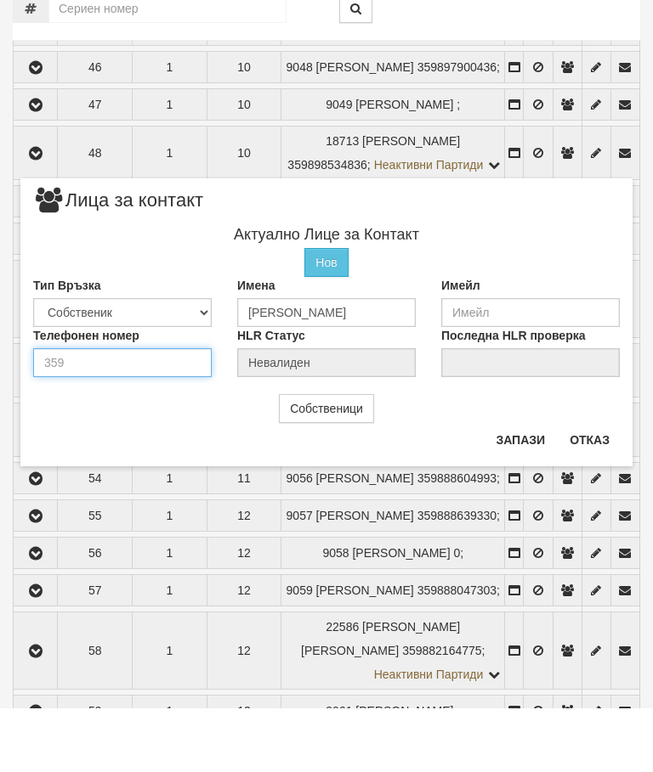
click at [96, 412] on input "number" at bounding box center [122, 426] width 178 height 29
type input "0889526885"
click at [521, 490] on button "Запази" at bounding box center [520, 503] width 70 height 27
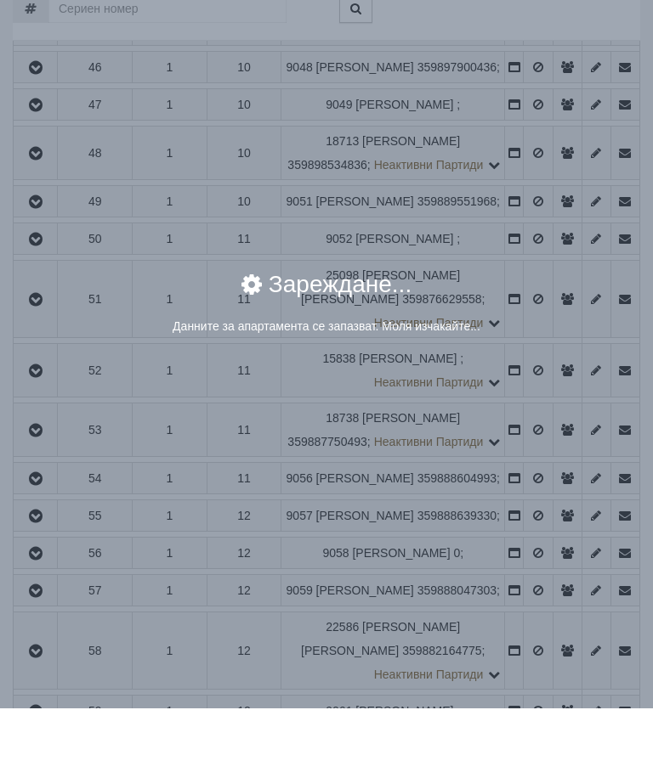
scroll to position [2713, 0]
